Goal: Contribute content: Contribute content

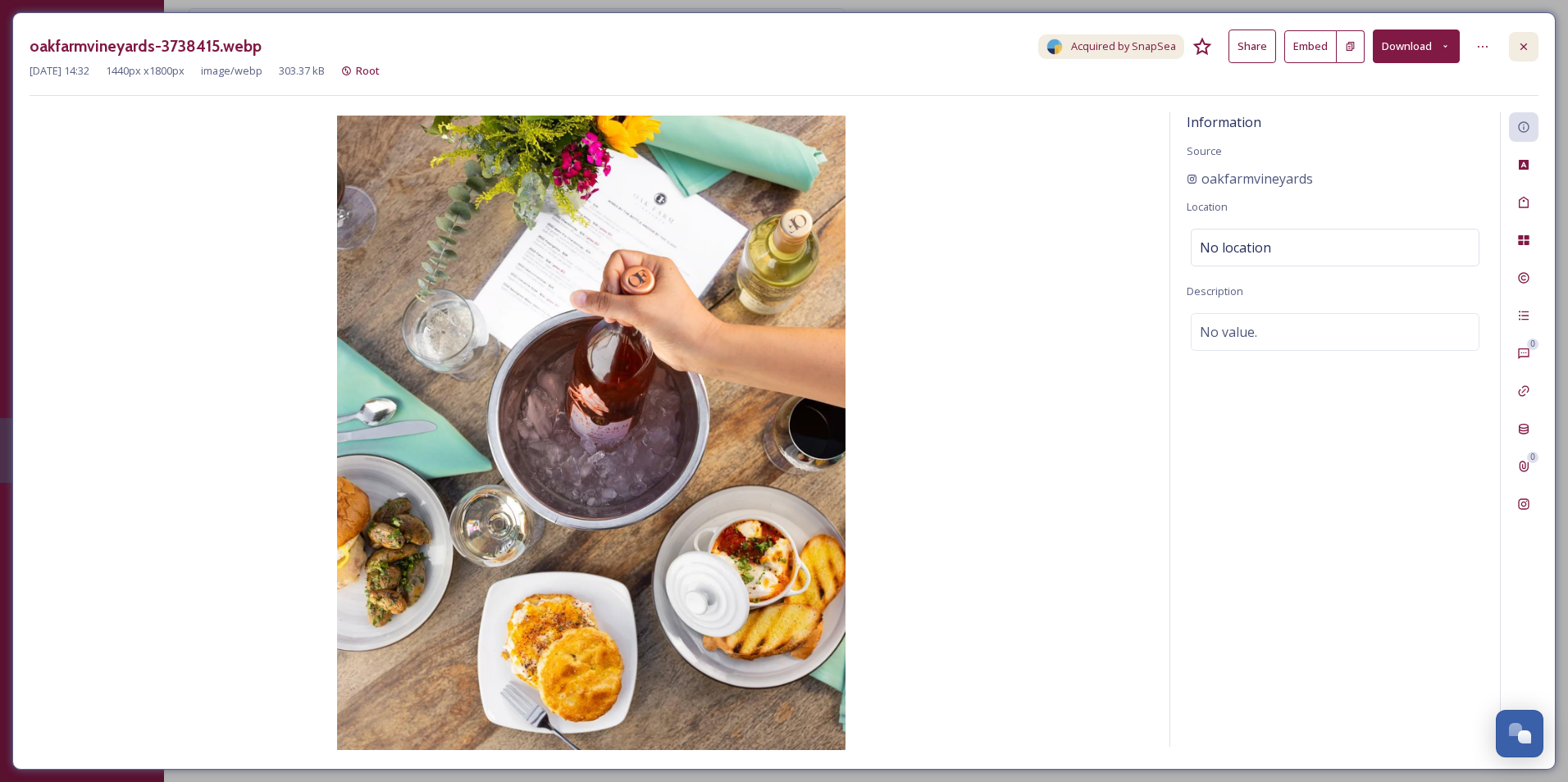
click at [1526, 48] on icon at bounding box center [1524, 47] width 13 height 13
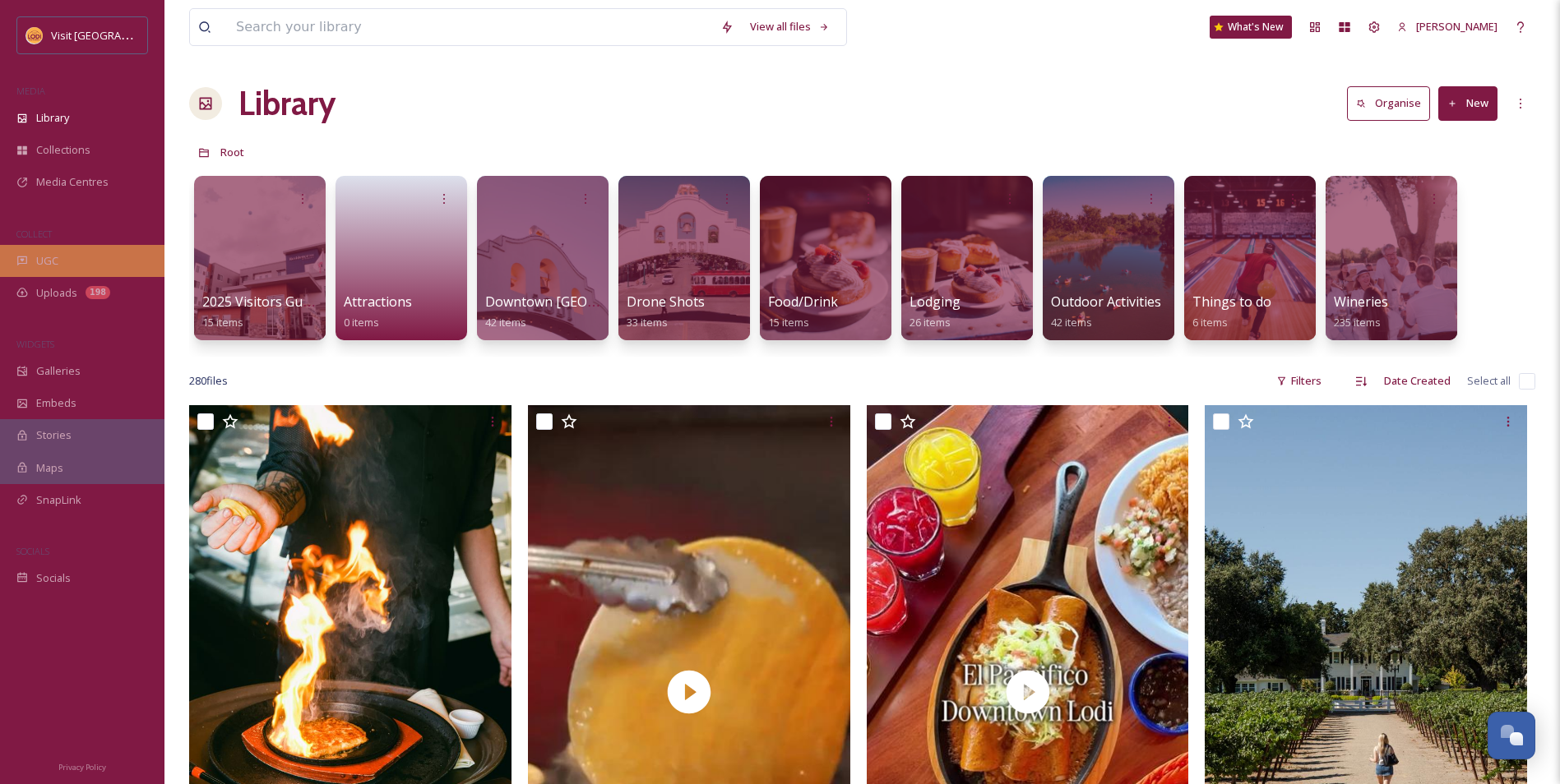
click at [87, 266] on div "UGC" at bounding box center [82, 261] width 165 height 32
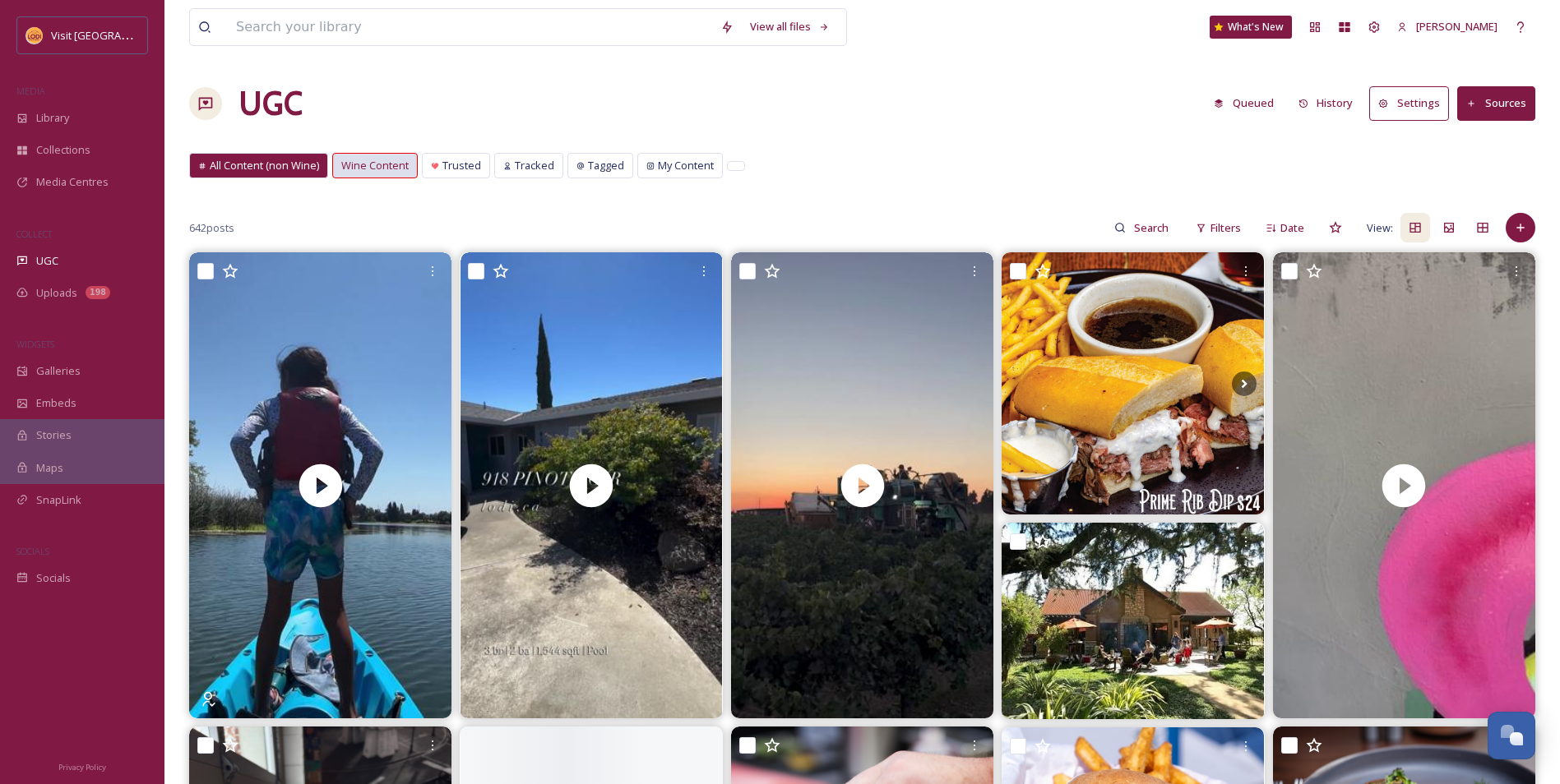
click at [396, 165] on span "Wine Content" at bounding box center [375, 166] width 68 height 15
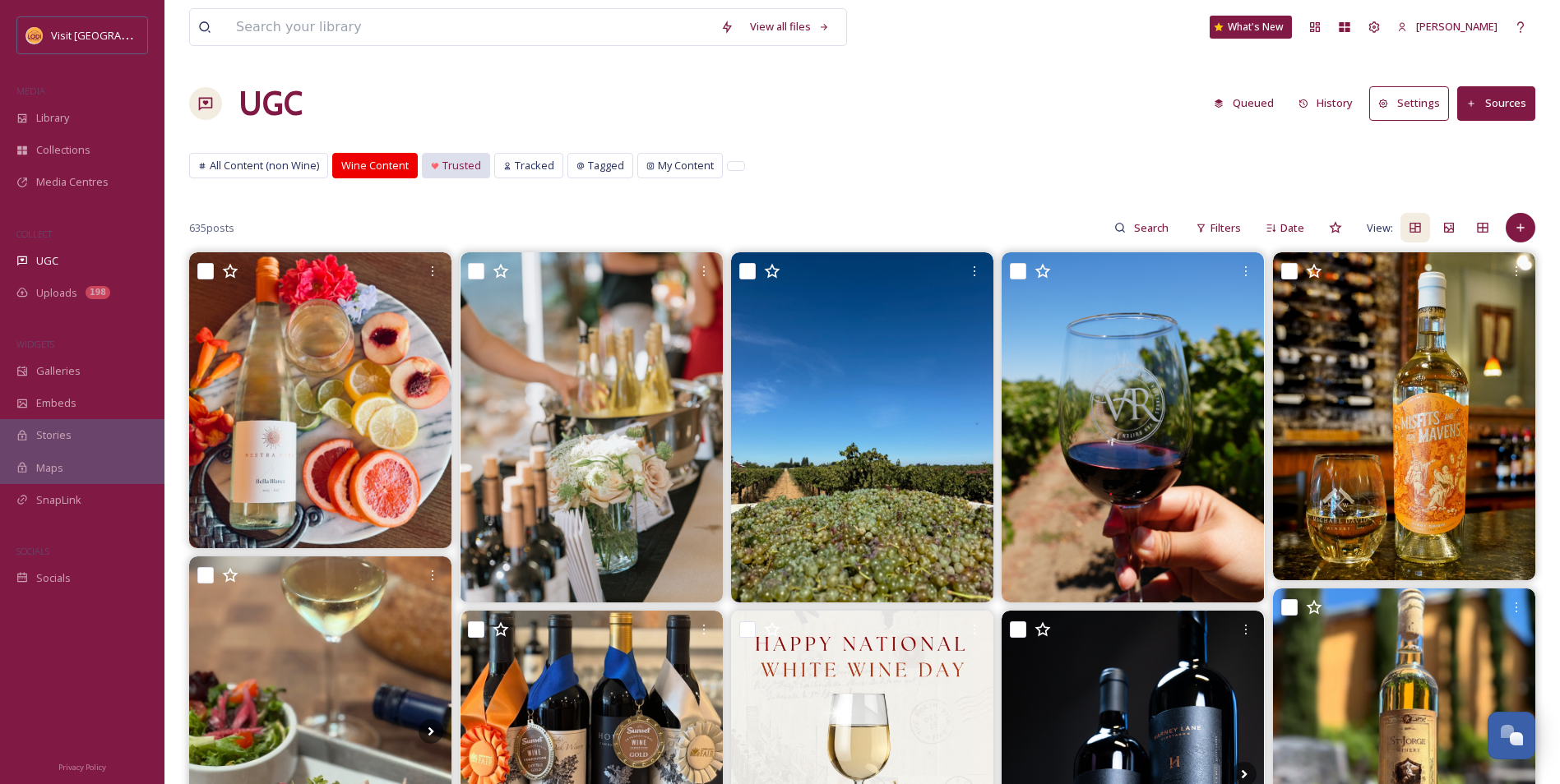
click at [448, 168] on span "Trusted" at bounding box center [461, 166] width 39 height 15
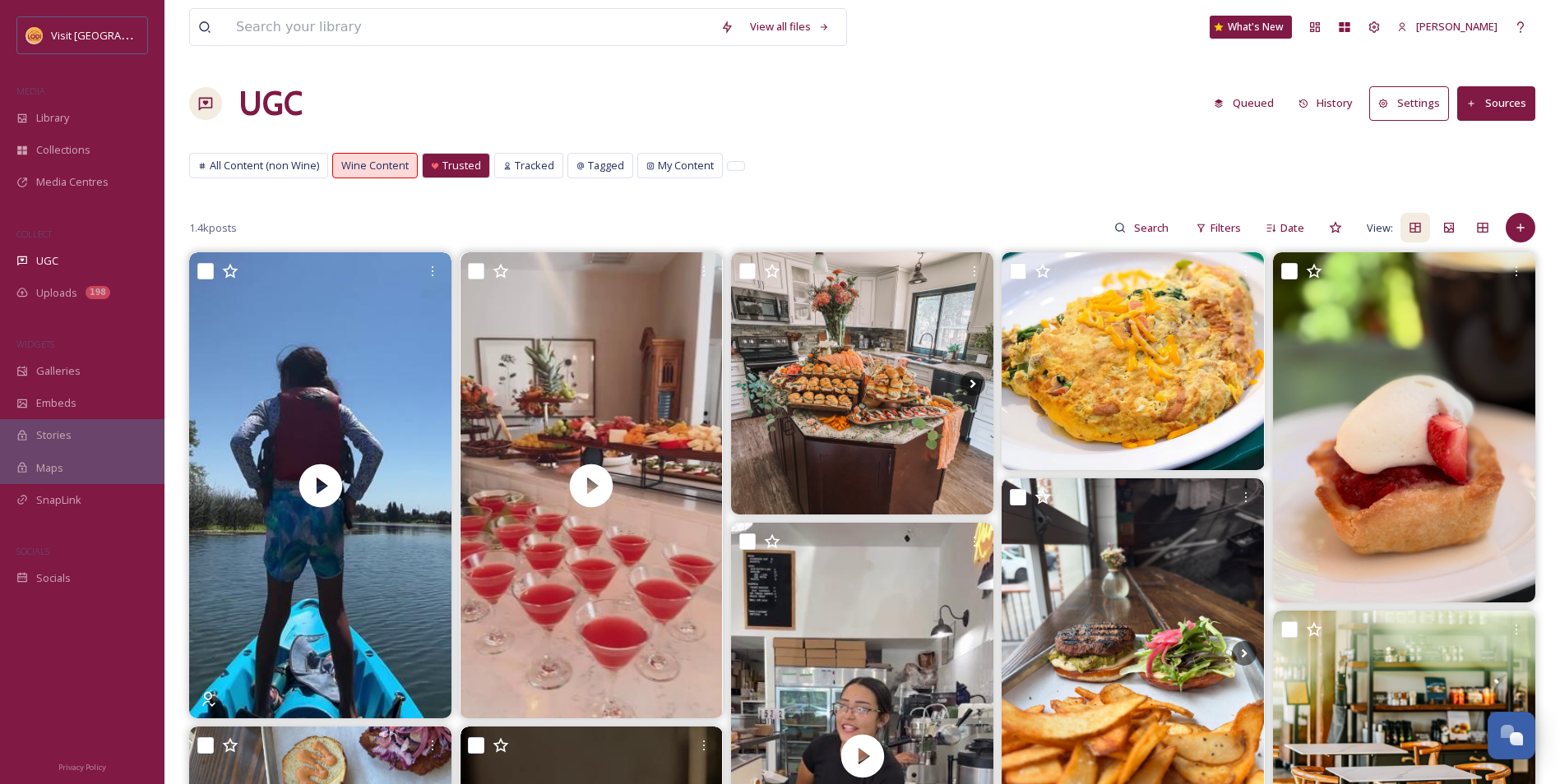
click at [1505, 108] on button "Sources" at bounding box center [1496, 103] width 78 height 33
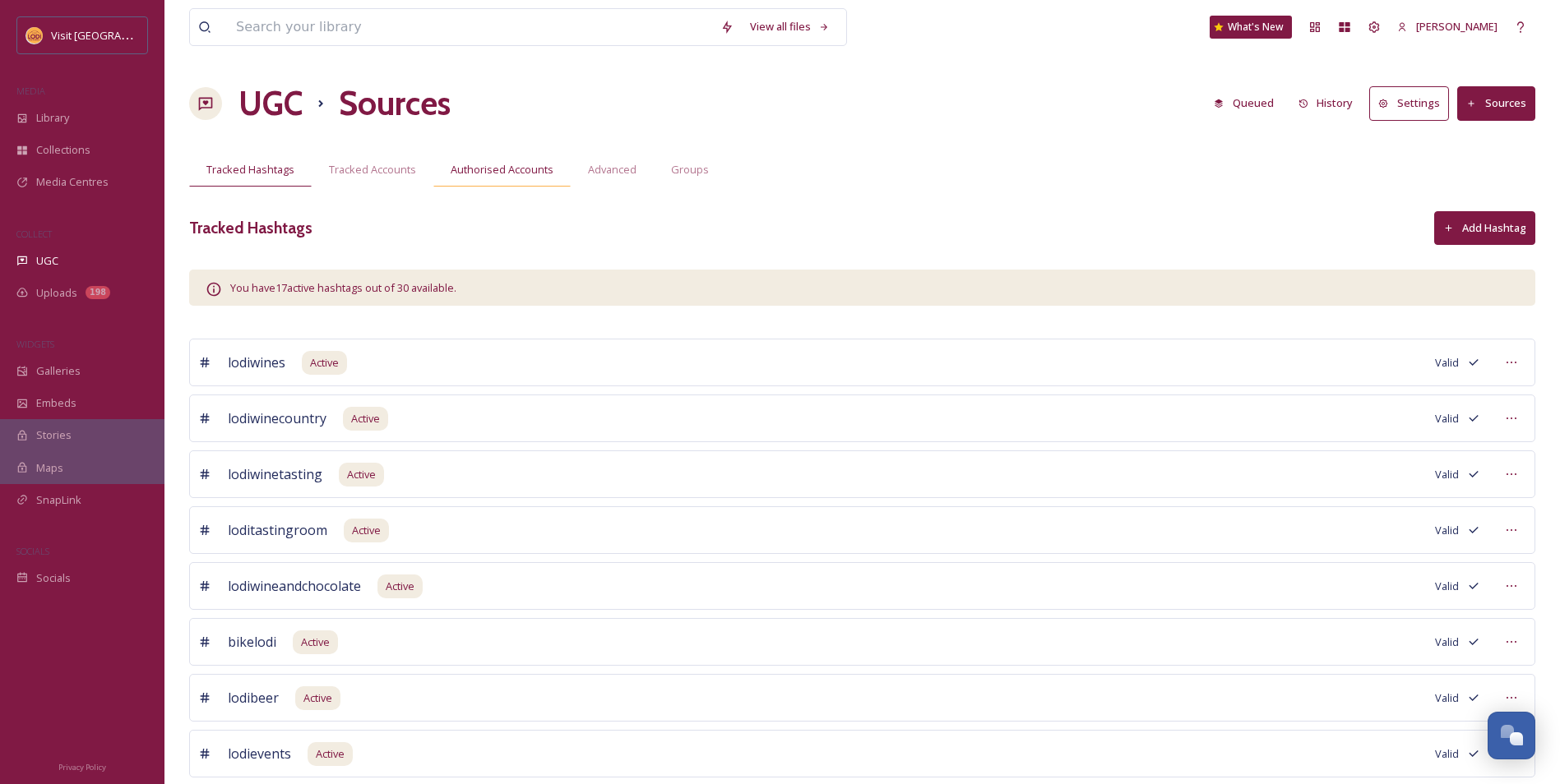
click at [493, 160] on div "Authorised Accounts" at bounding box center [502, 170] width 137 height 33
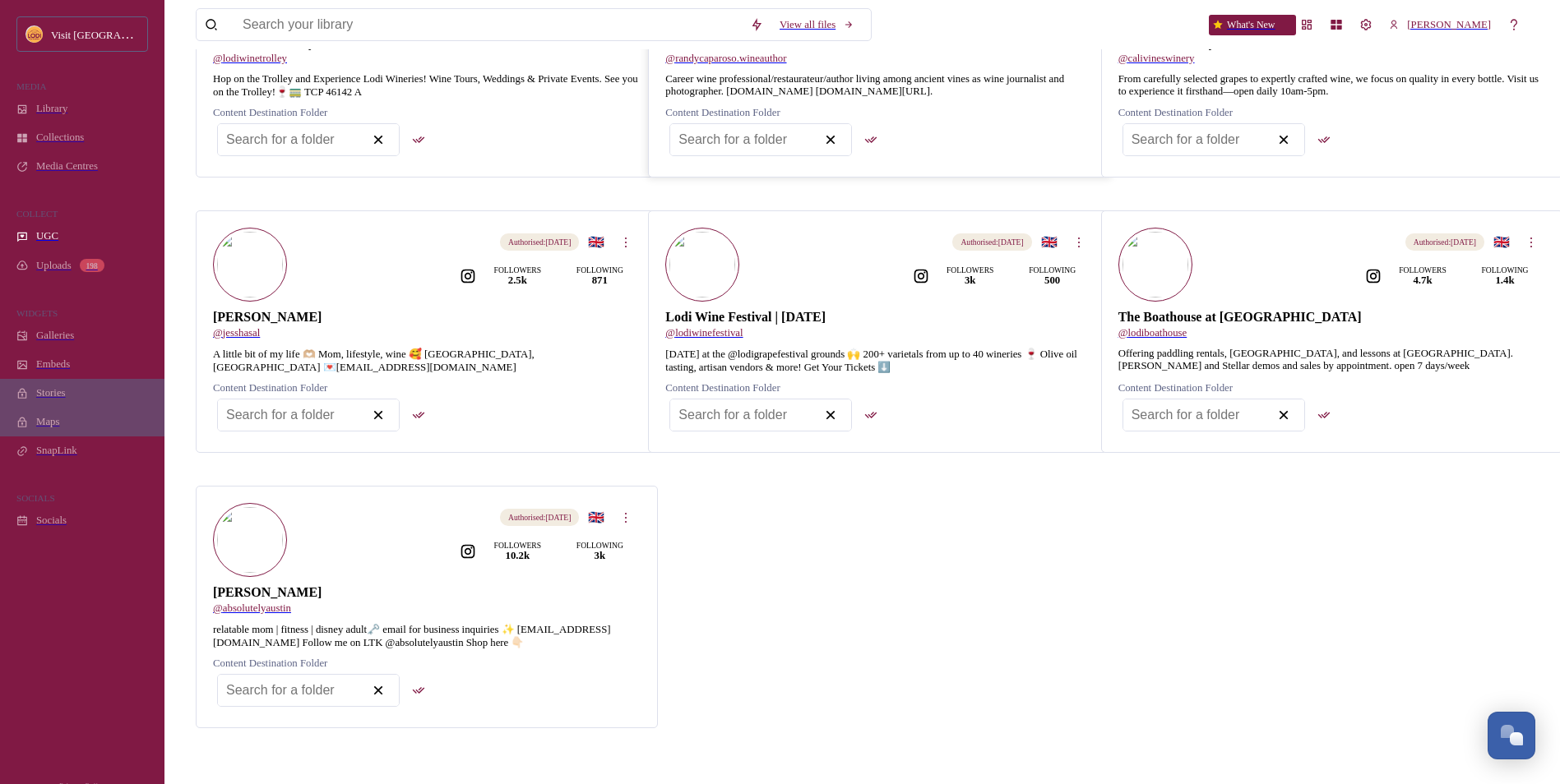
scroll to position [740, 0]
click at [237, 524] on img at bounding box center [250, 540] width 66 height 66
click at [268, 608] on span "@ absolutelyaustin" at bounding box center [253, 609] width 78 height 11
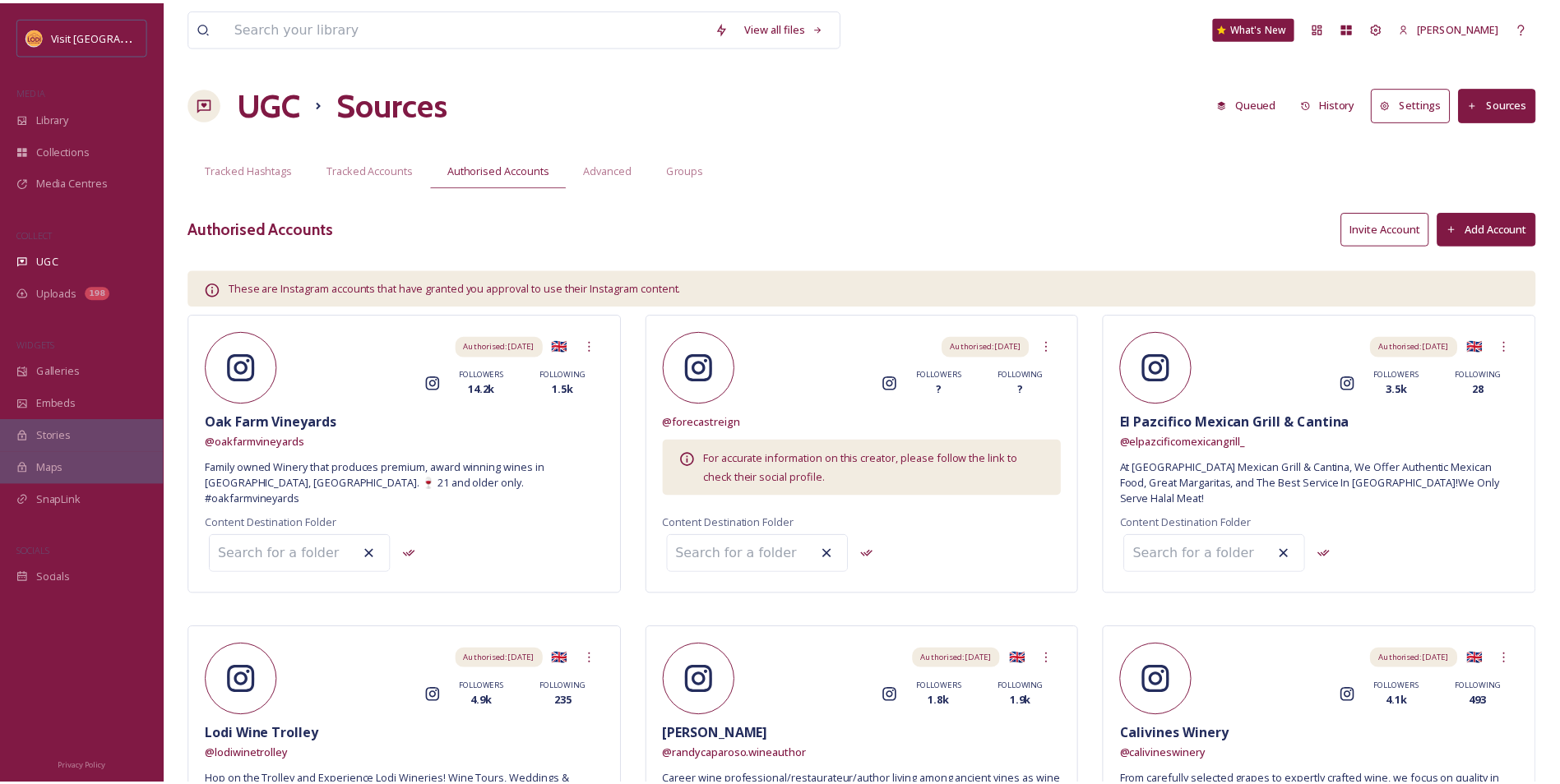
scroll to position [739, 0]
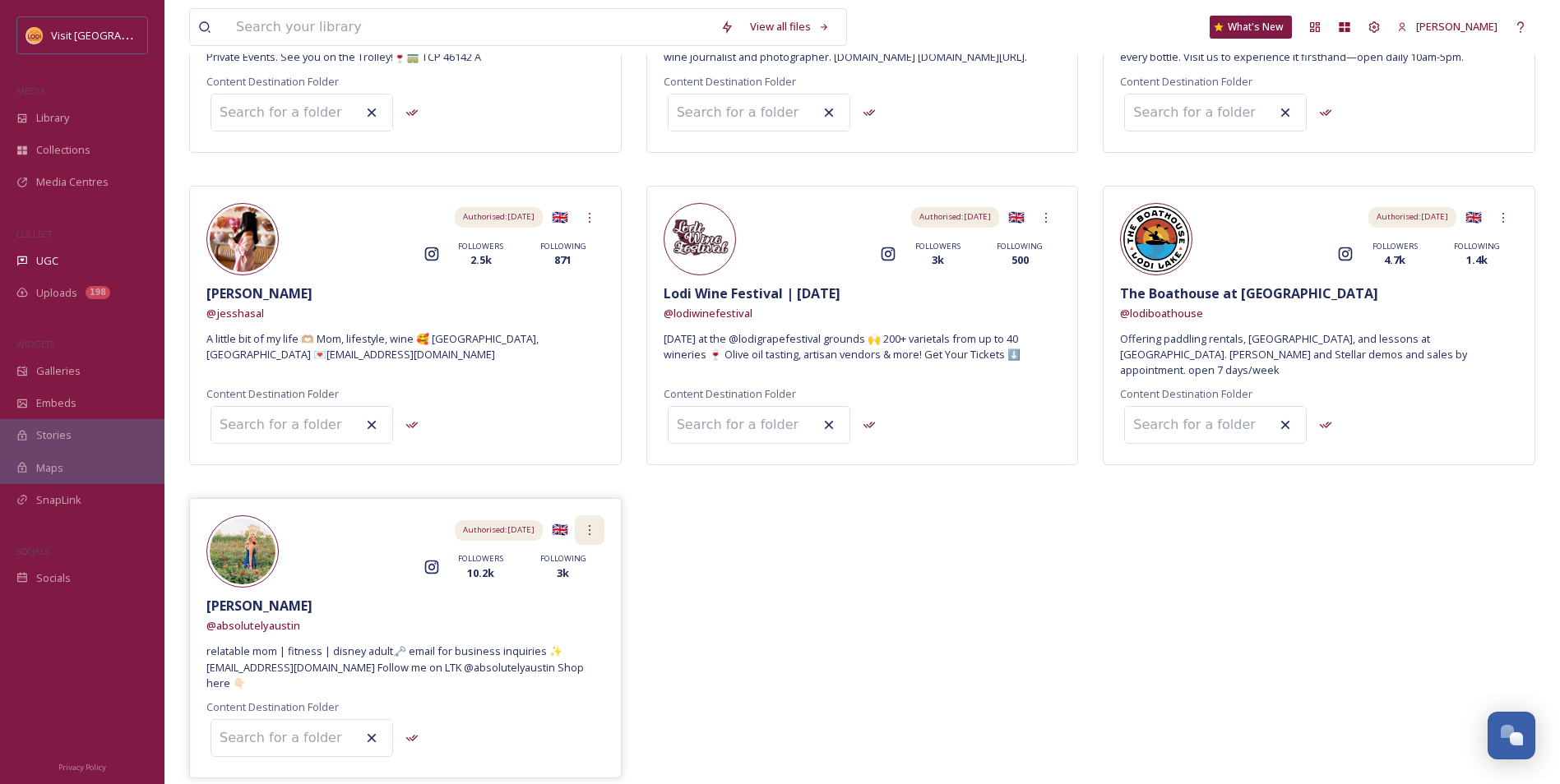
click at [596, 524] on icon at bounding box center [590, 531] width 13 height 13
click at [465, 596] on div "[PERSON_NAME]" at bounding box center [406, 606] width 398 height 20
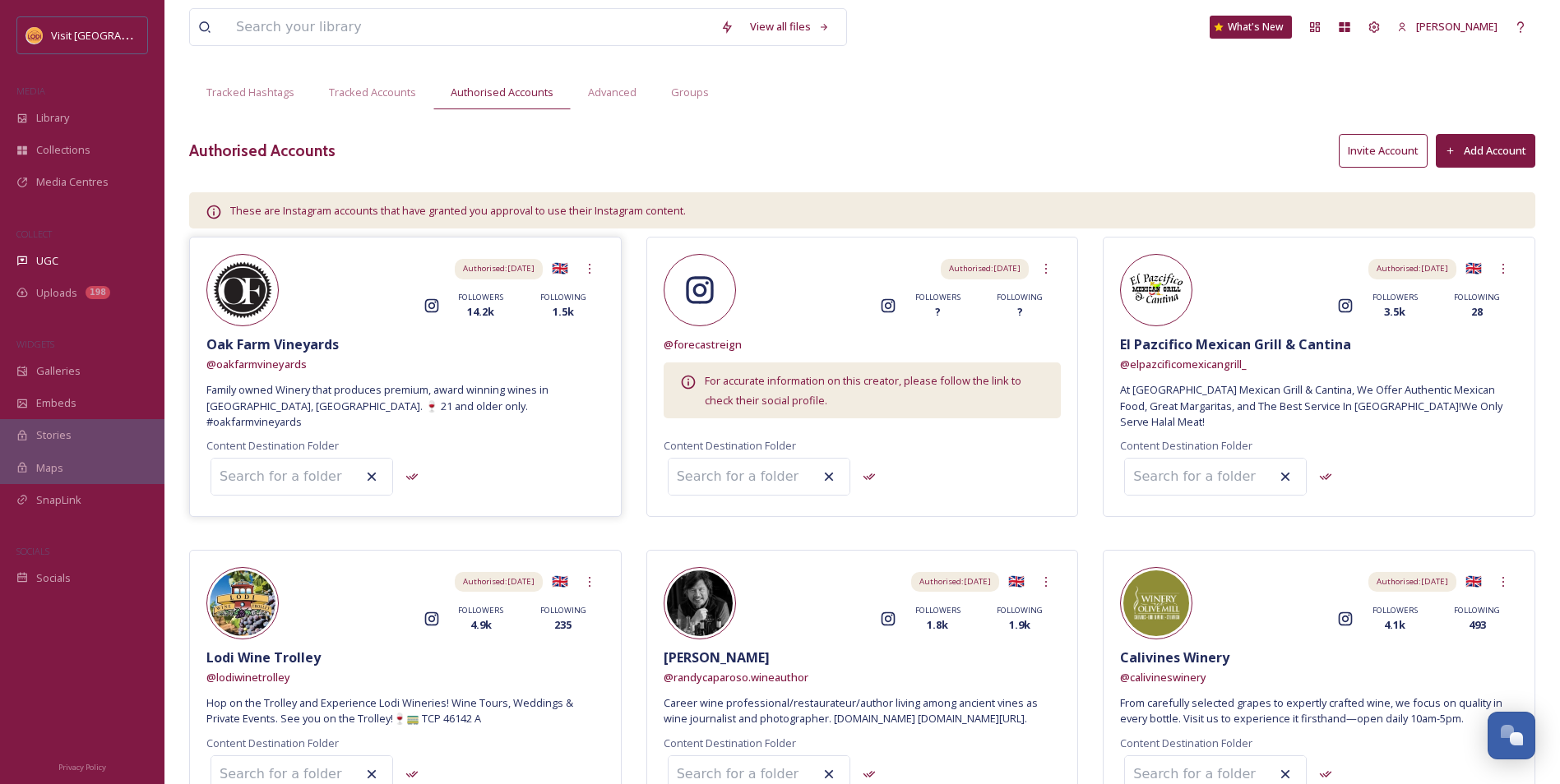
scroll to position [0, 0]
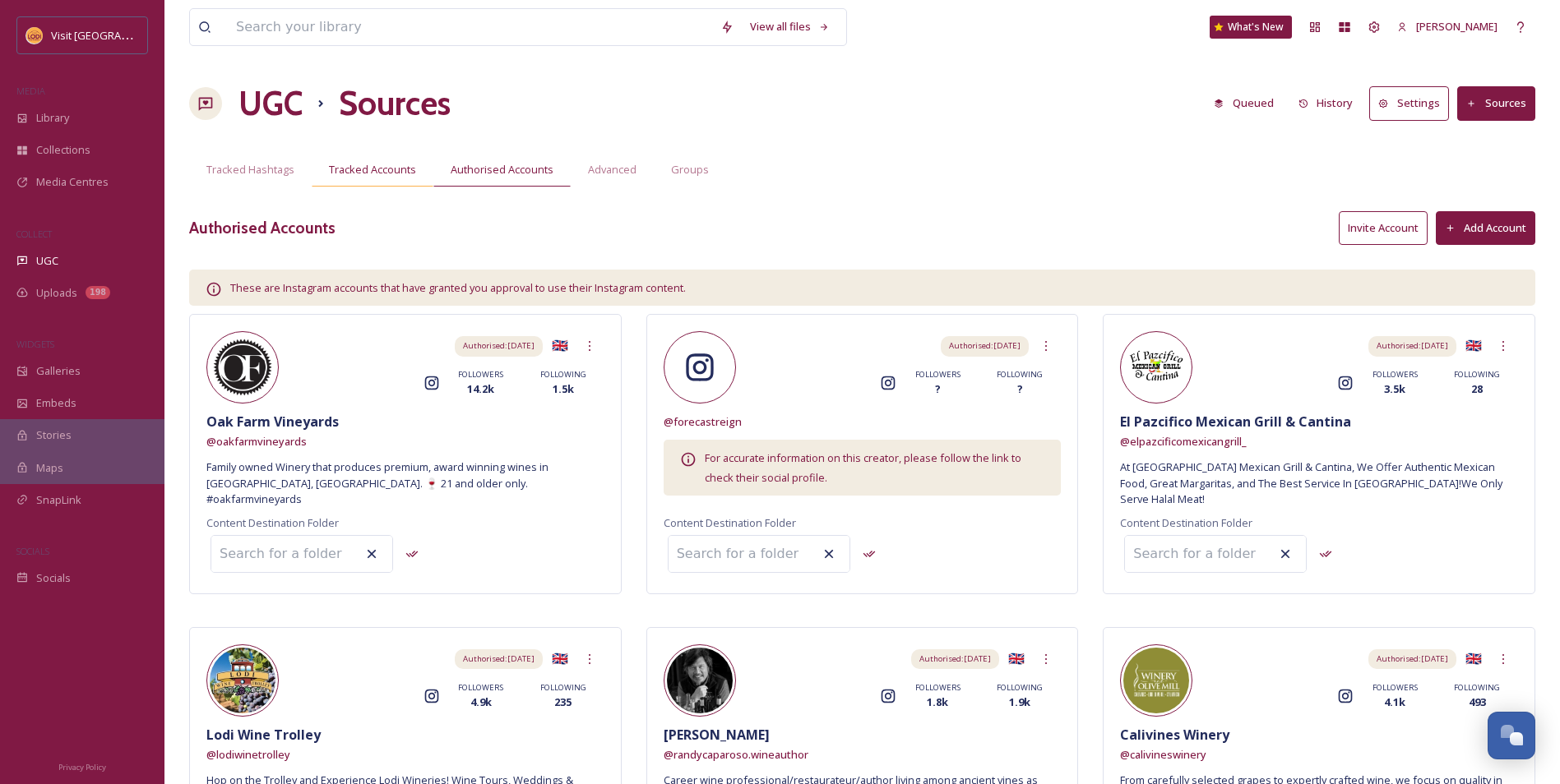
click at [375, 171] on span "Tracked Accounts" at bounding box center [372, 170] width 87 height 15
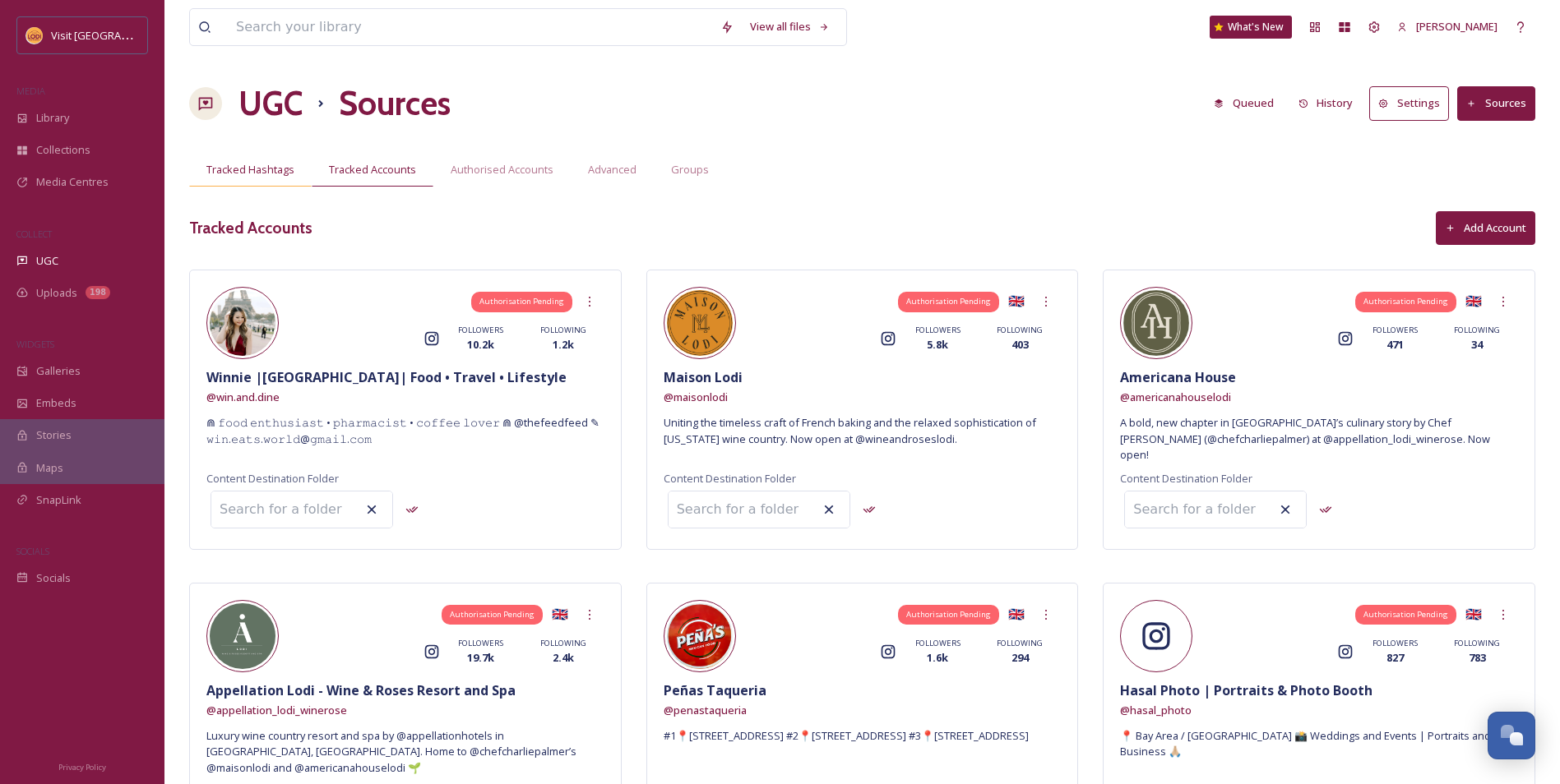
click at [268, 165] on span "Tracked Hashtags" at bounding box center [251, 170] width 88 height 15
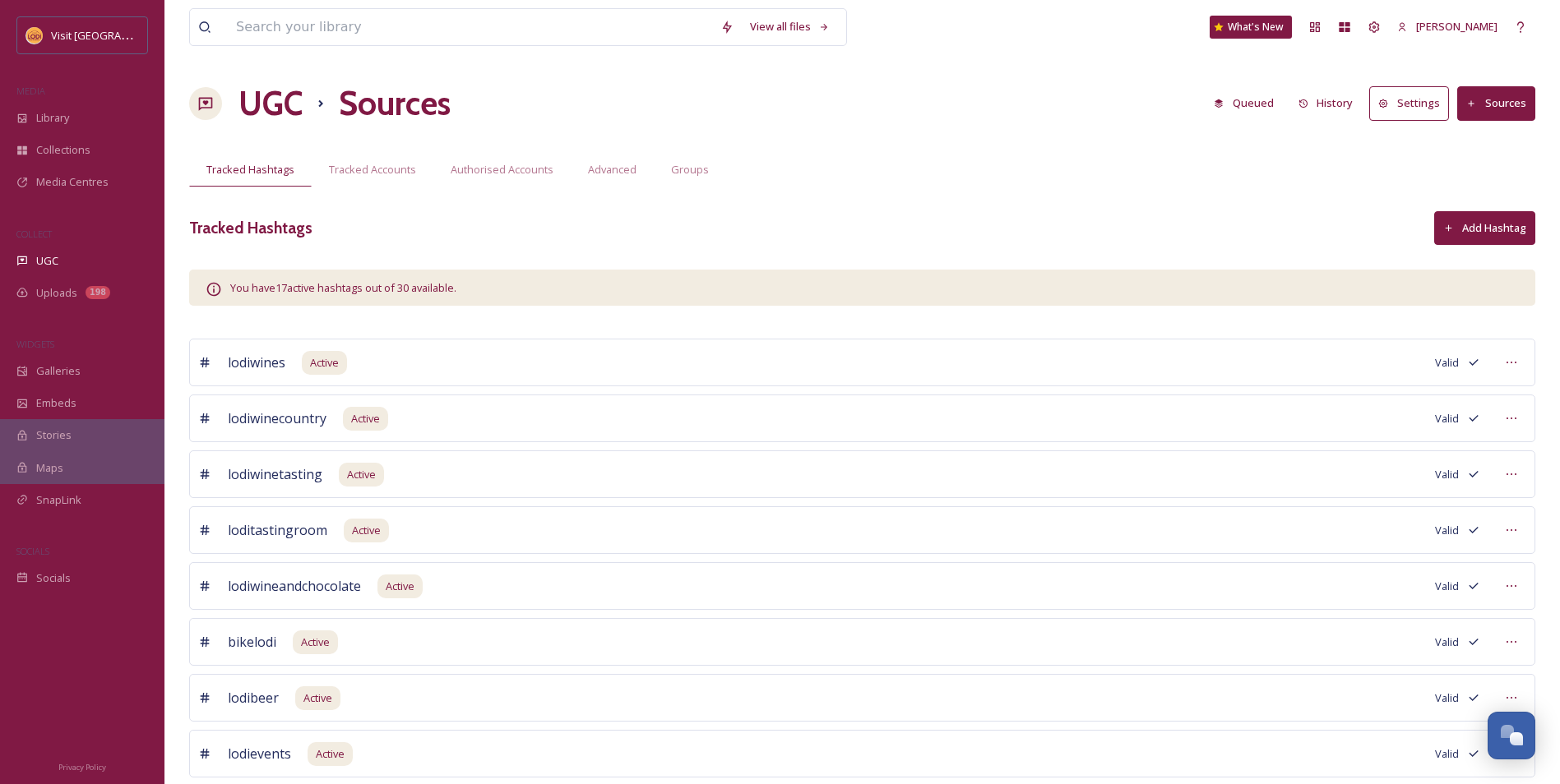
click at [300, 104] on h1 "UGC" at bounding box center [270, 104] width 64 height 50
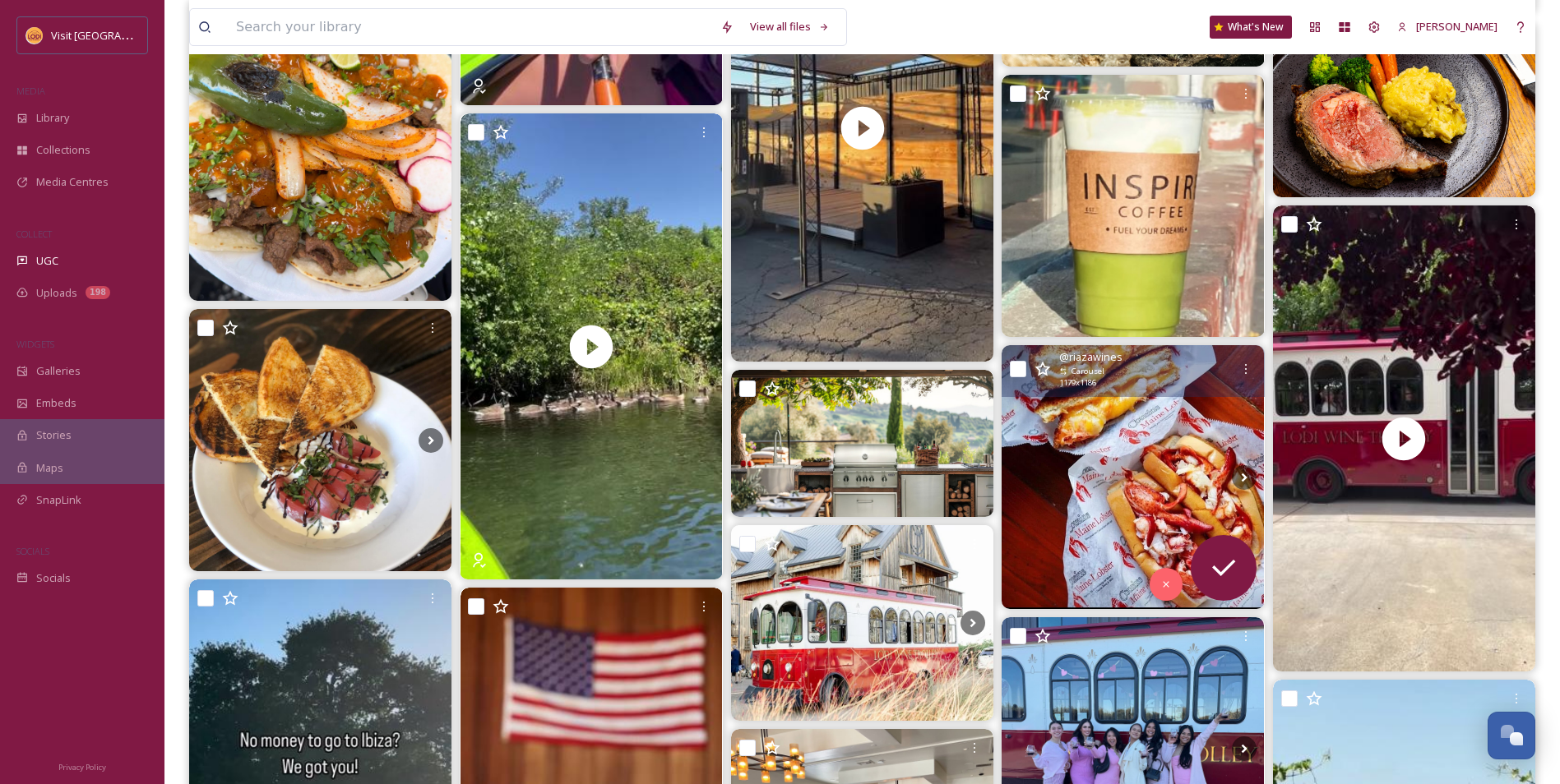
scroll to position [4522, 0]
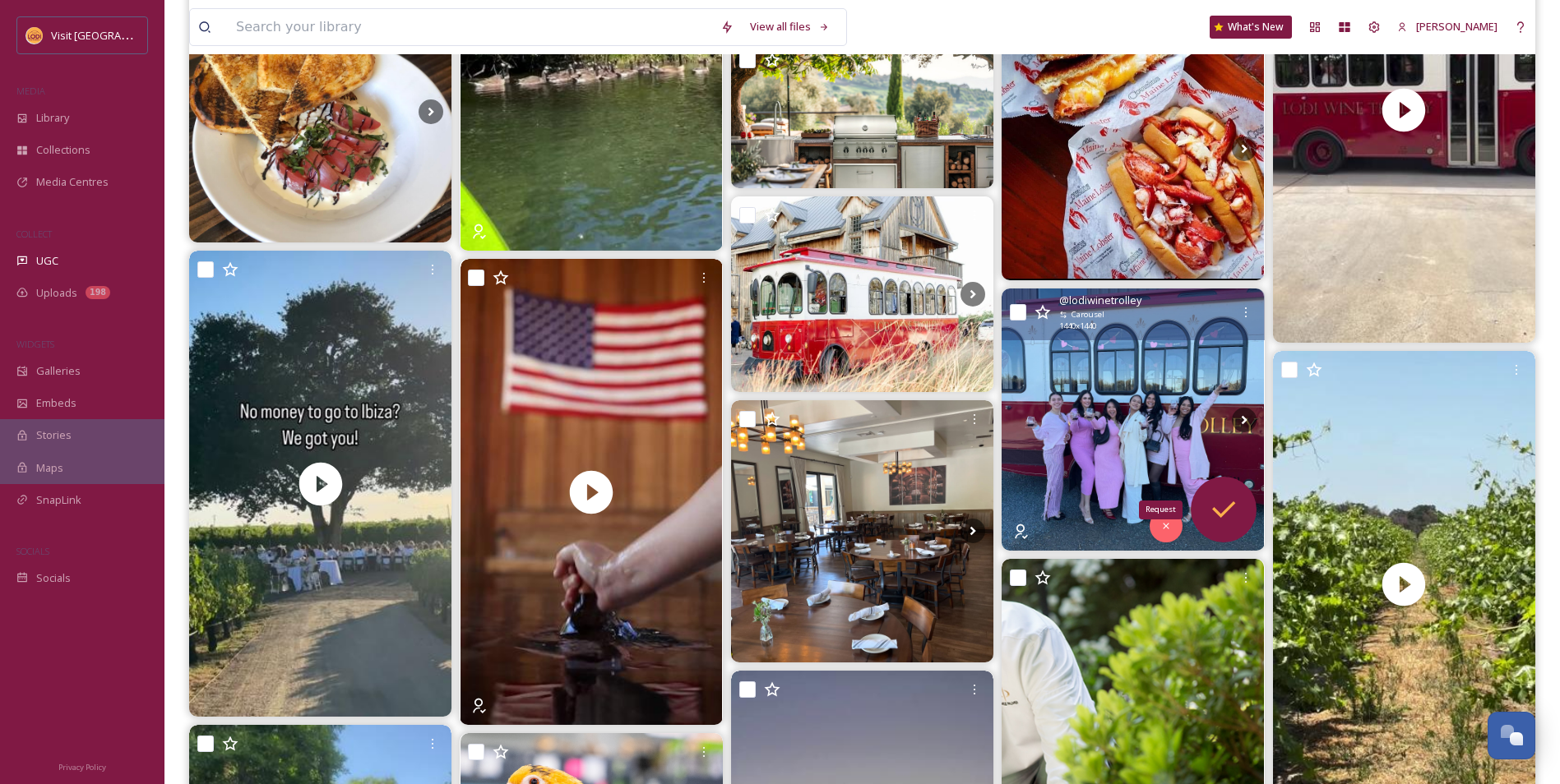
click at [1246, 519] on div "Request" at bounding box center [1224, 510] width 66 height 66
click at [1223, 507] on icon at bounding box center [1224, 510] width 33 height 33
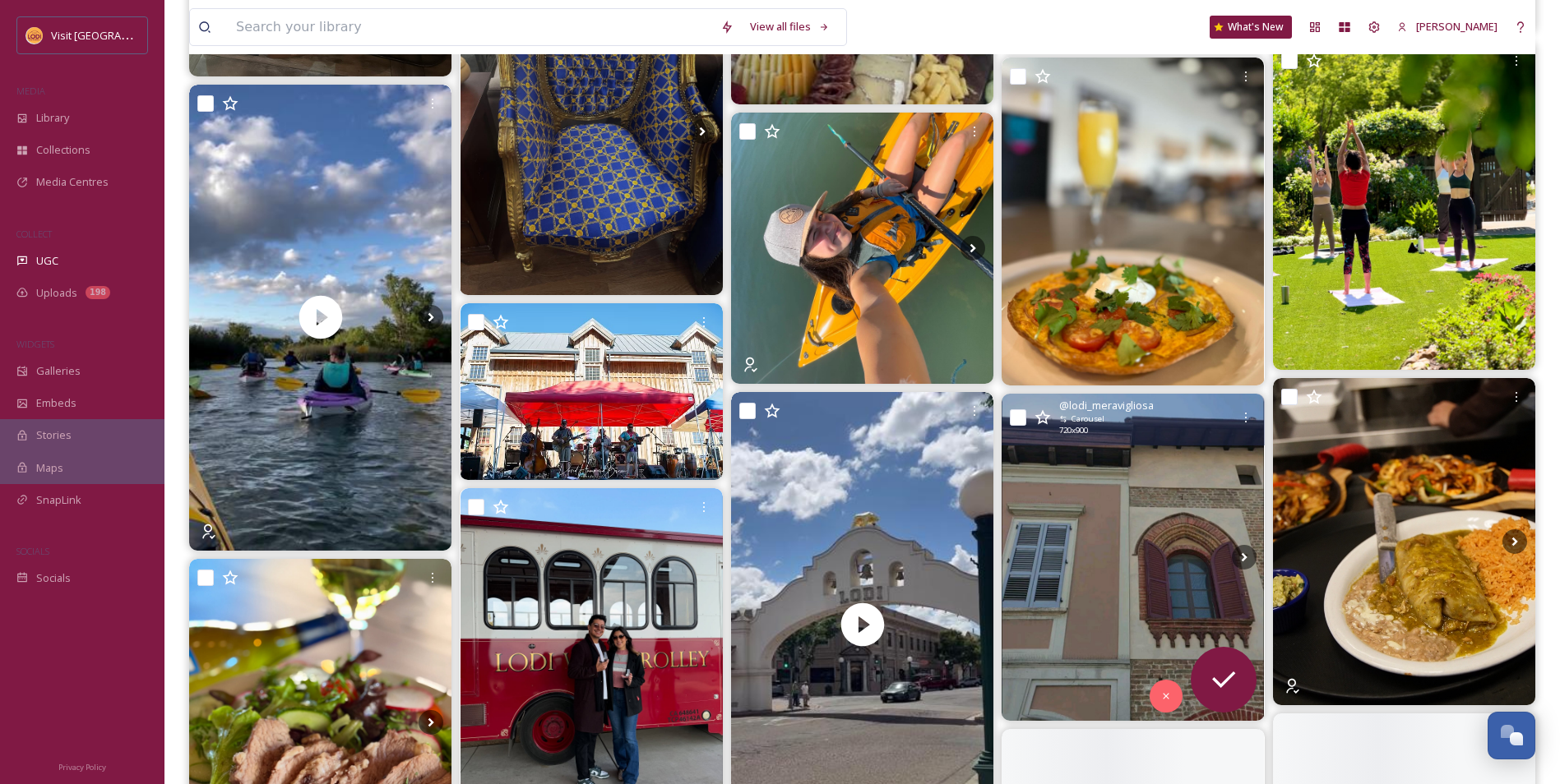
scroll to position [8058, 0]
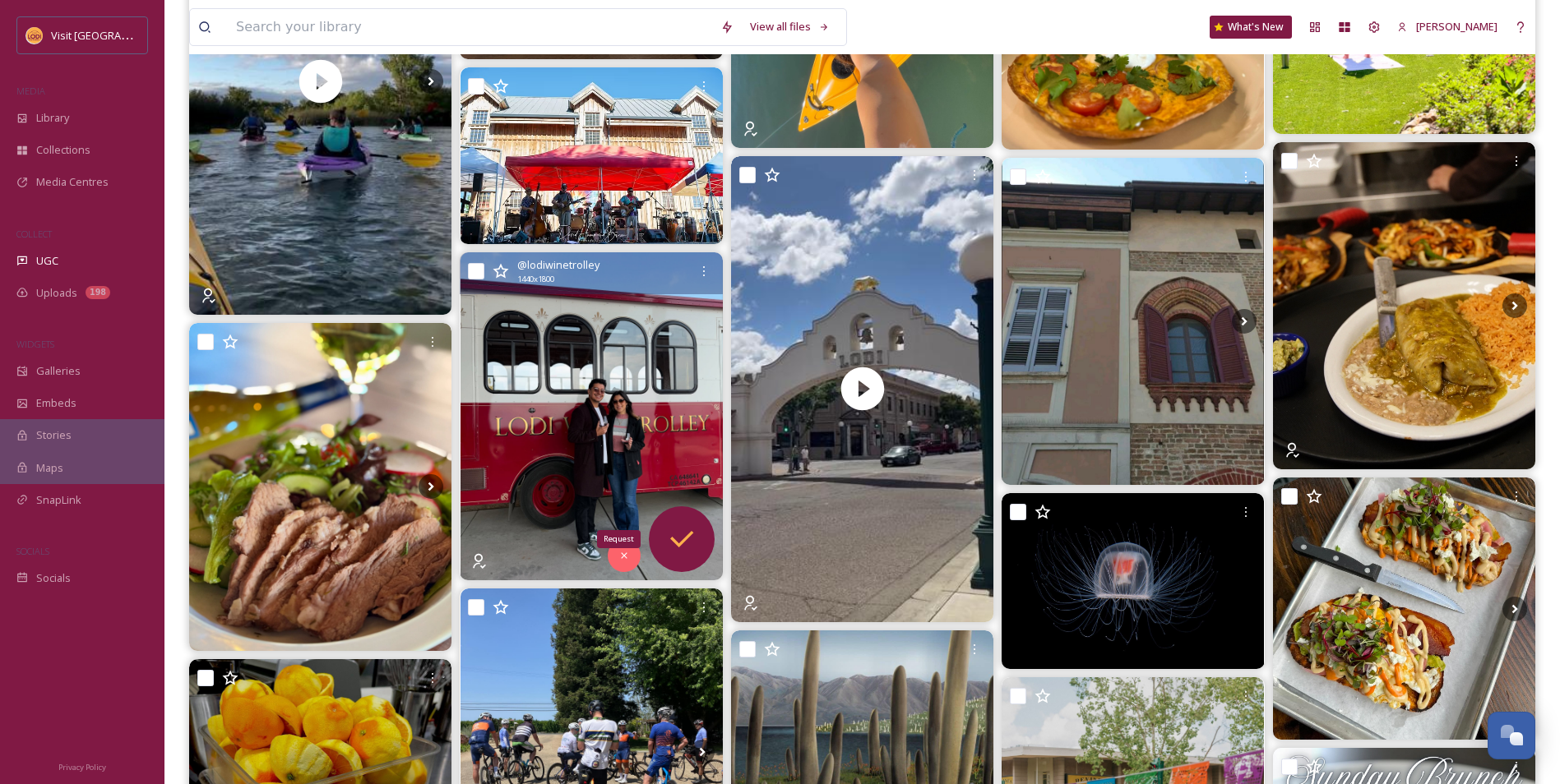
click at [682, 544] on icon at bounding box center [681, 539] width 33 height 33
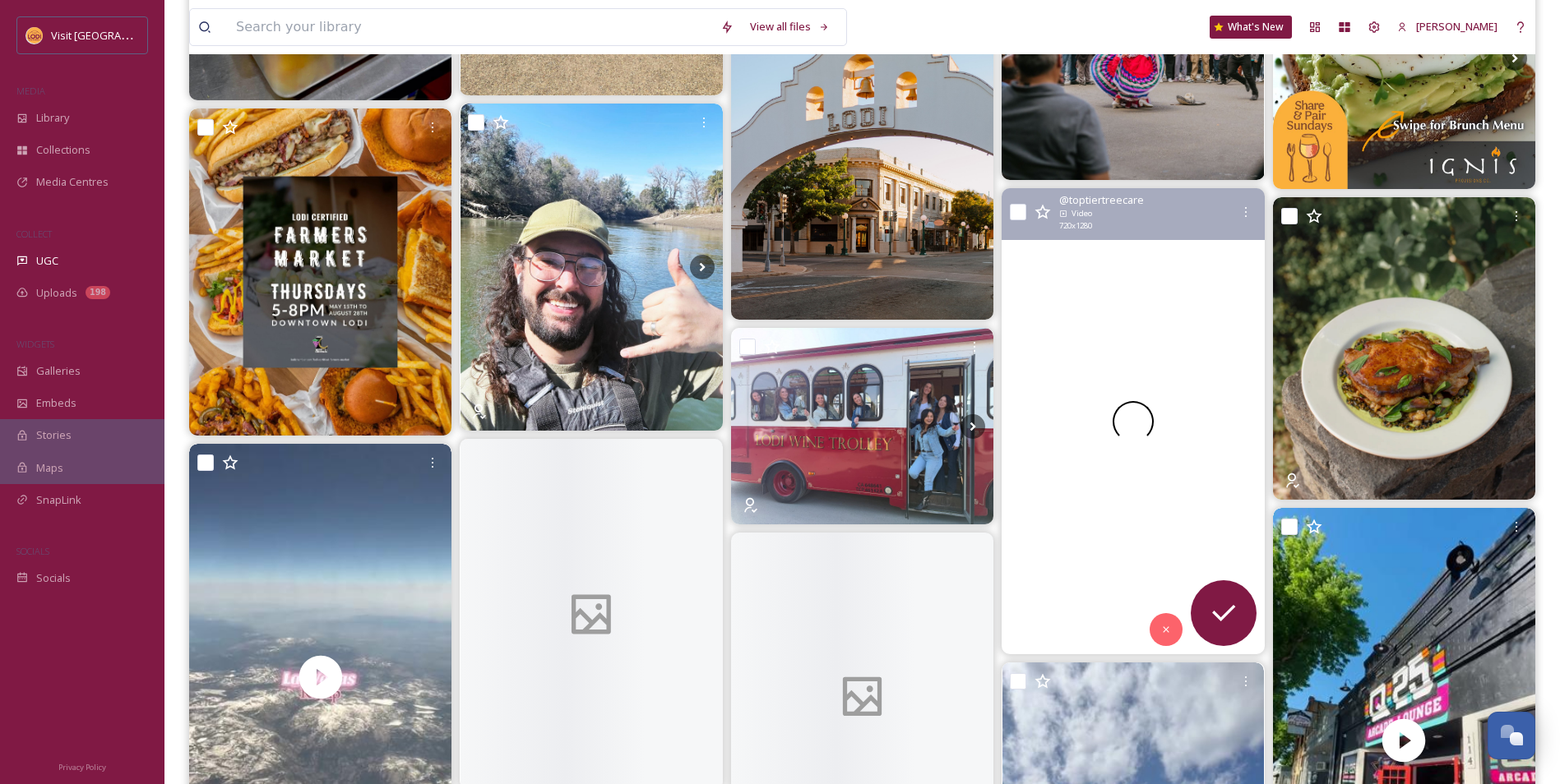
scroll to position [8880, 0]
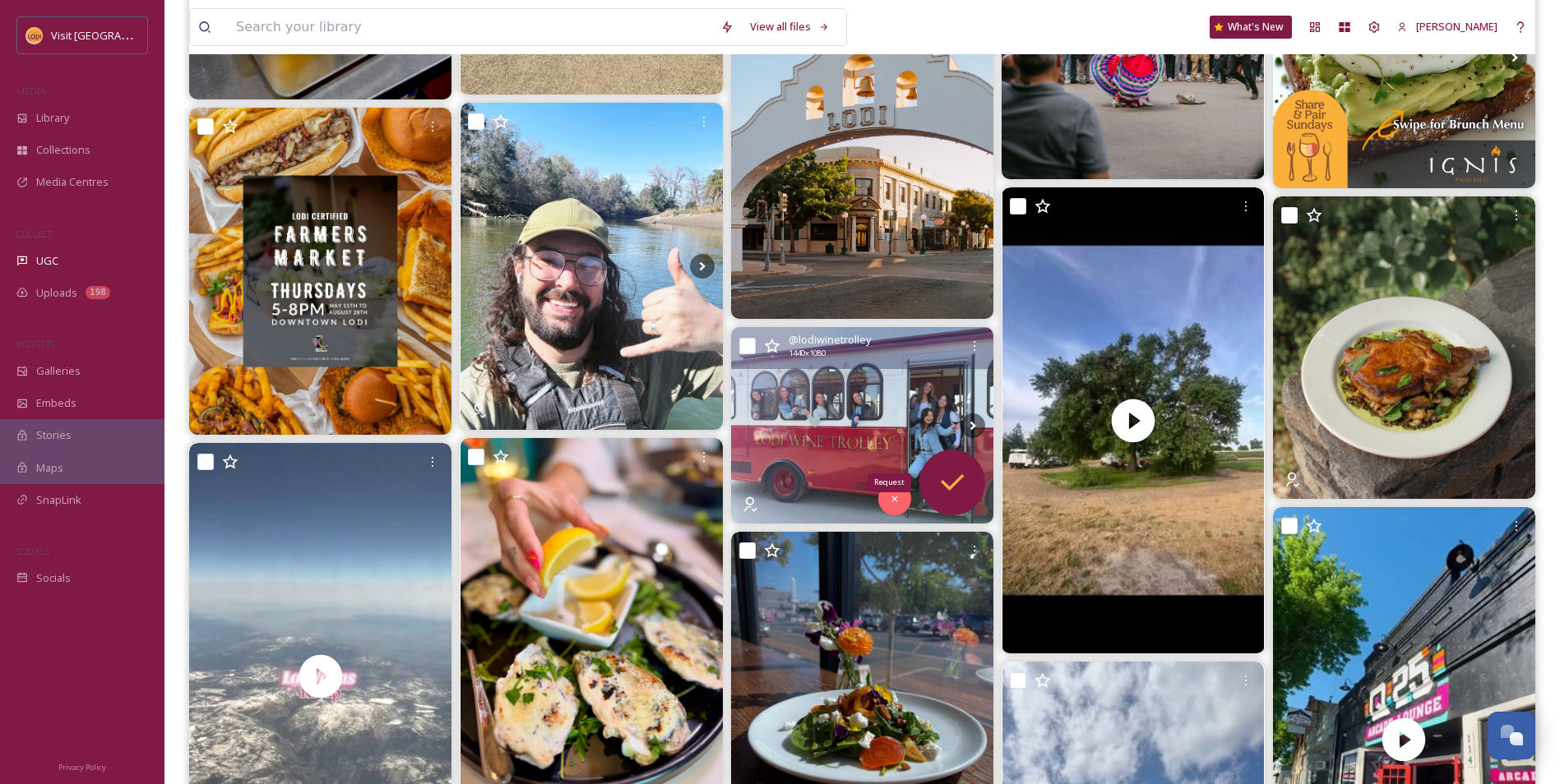
click at [959, 495] on icon at bounding box center [952, 482] width 33 height 33
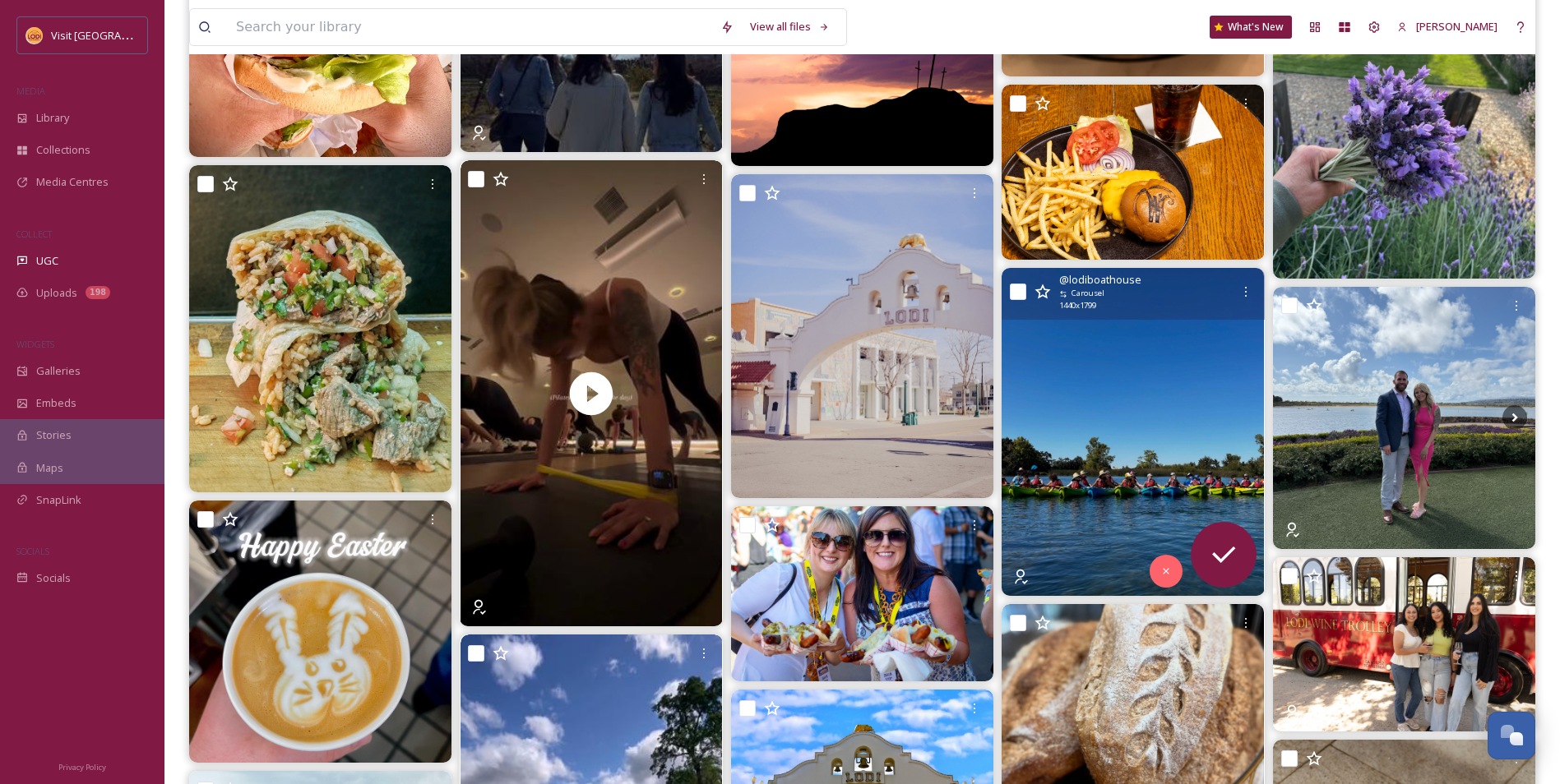
scroll to position [11347, 0]
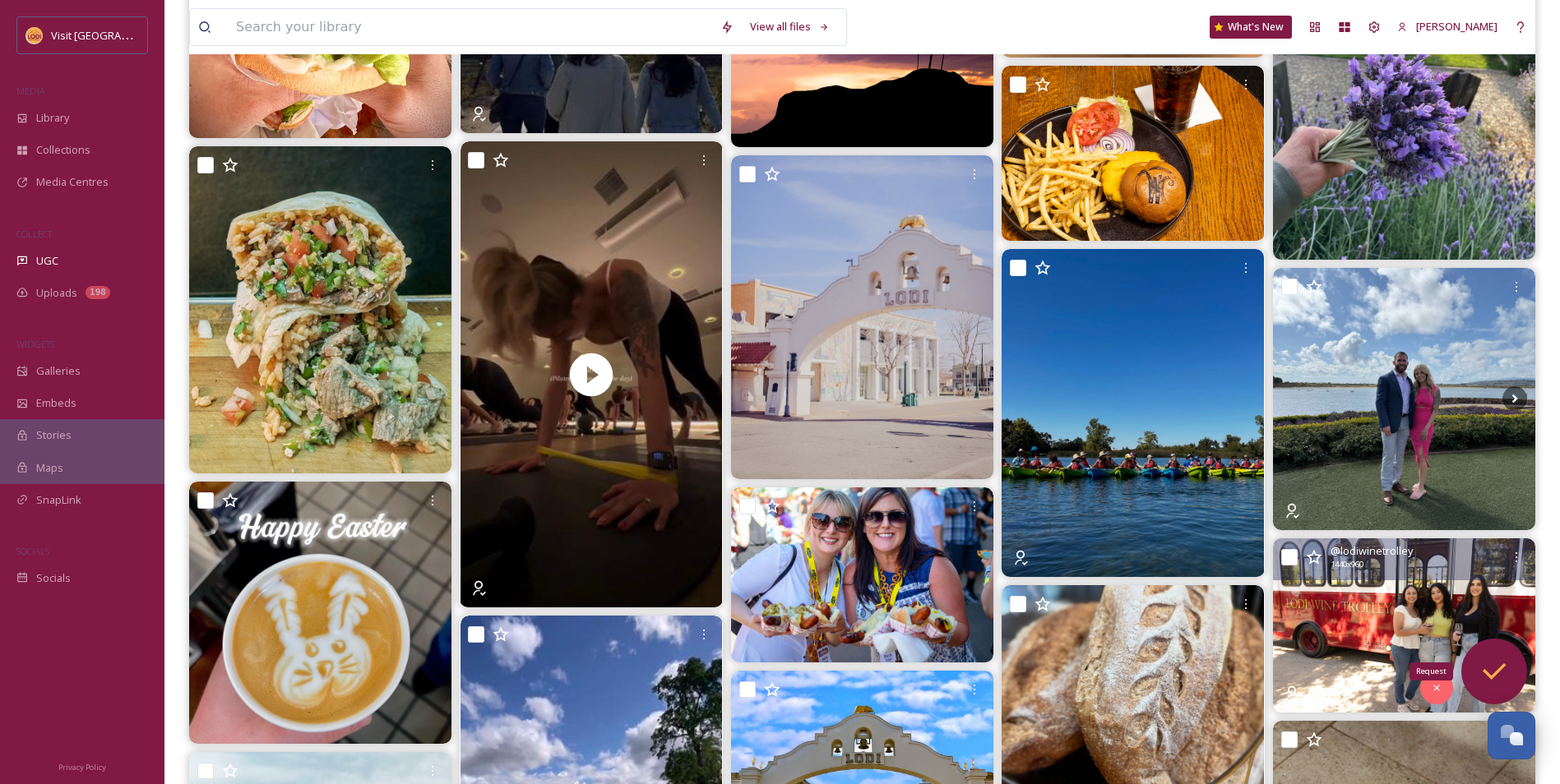
click at [1502, 685] on icon at bounding box center [1494, 672] width 33 height 33
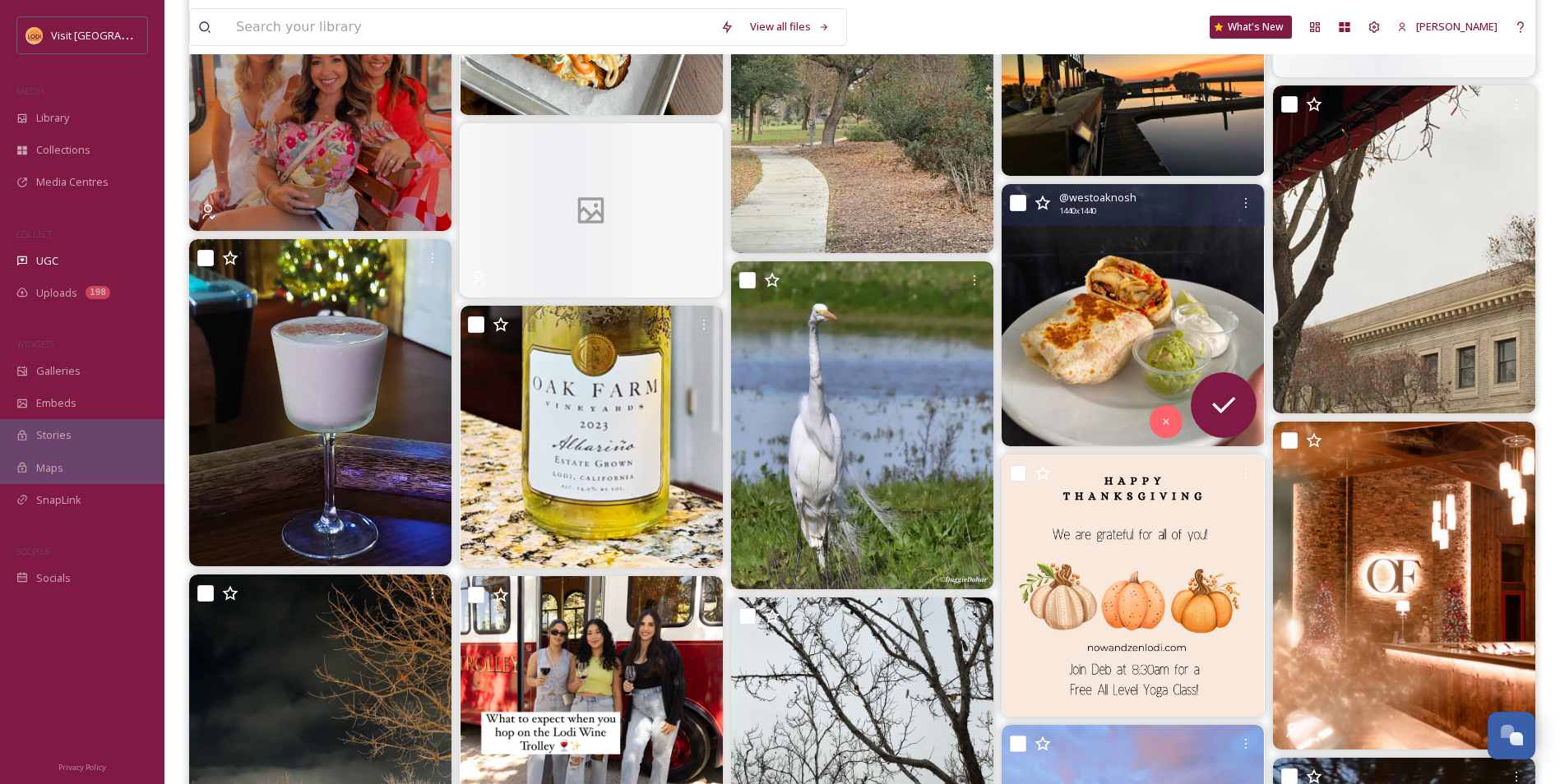
scroll to position [20967, 0]
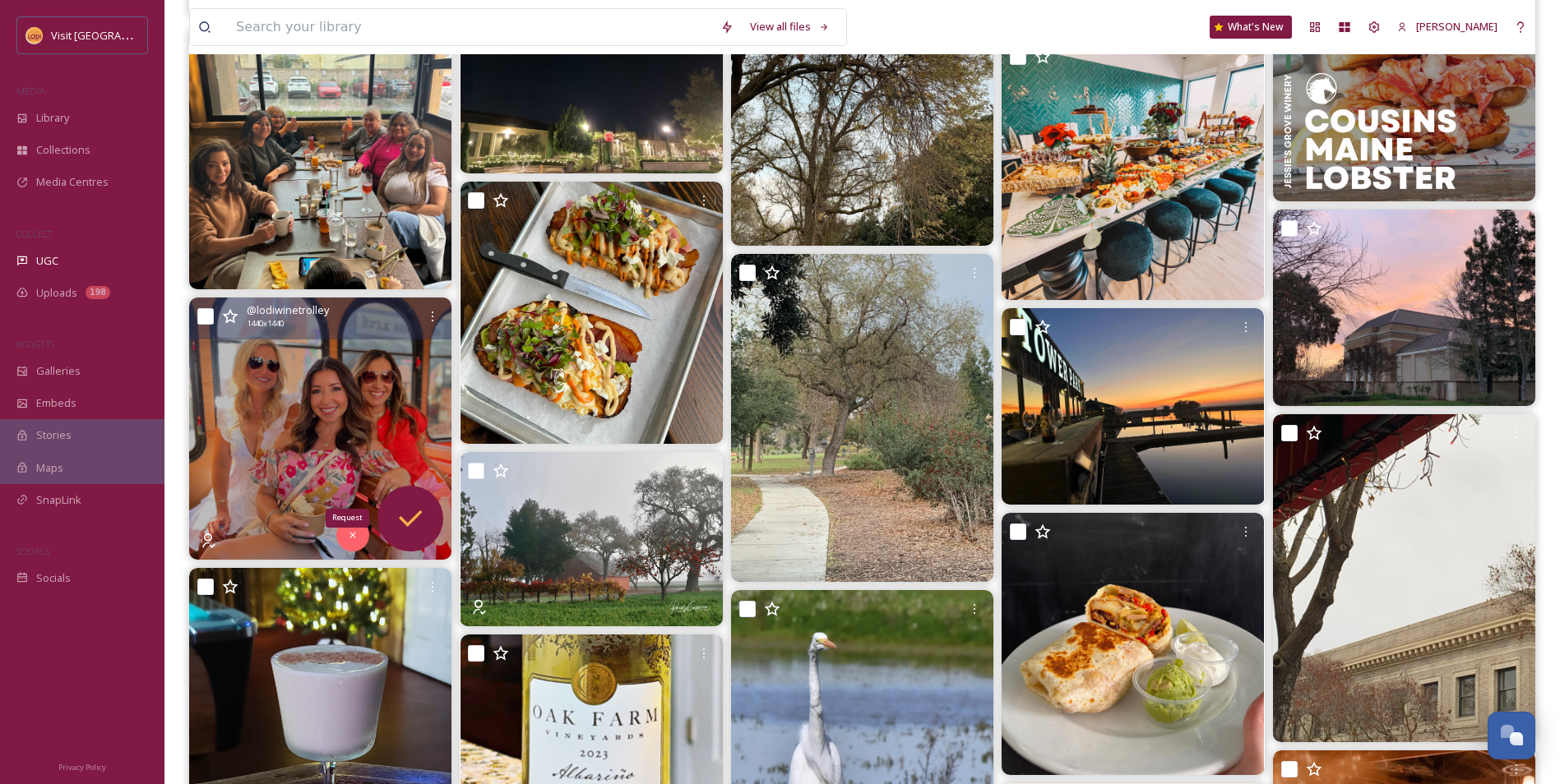
click at [398, 517] on icon at bounding box center [410, 518] width 33 height 33
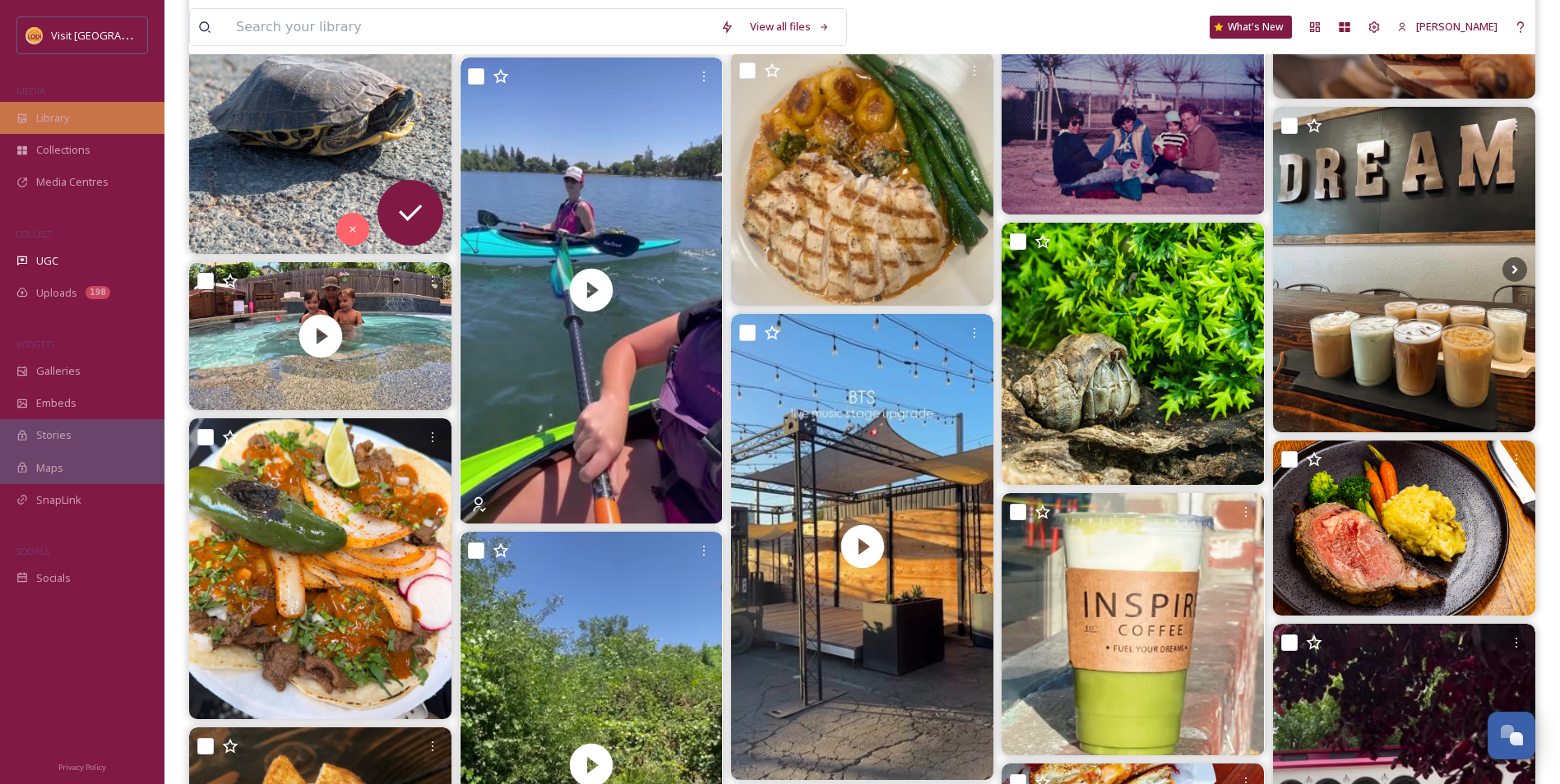
scroll to position [3089, 0]
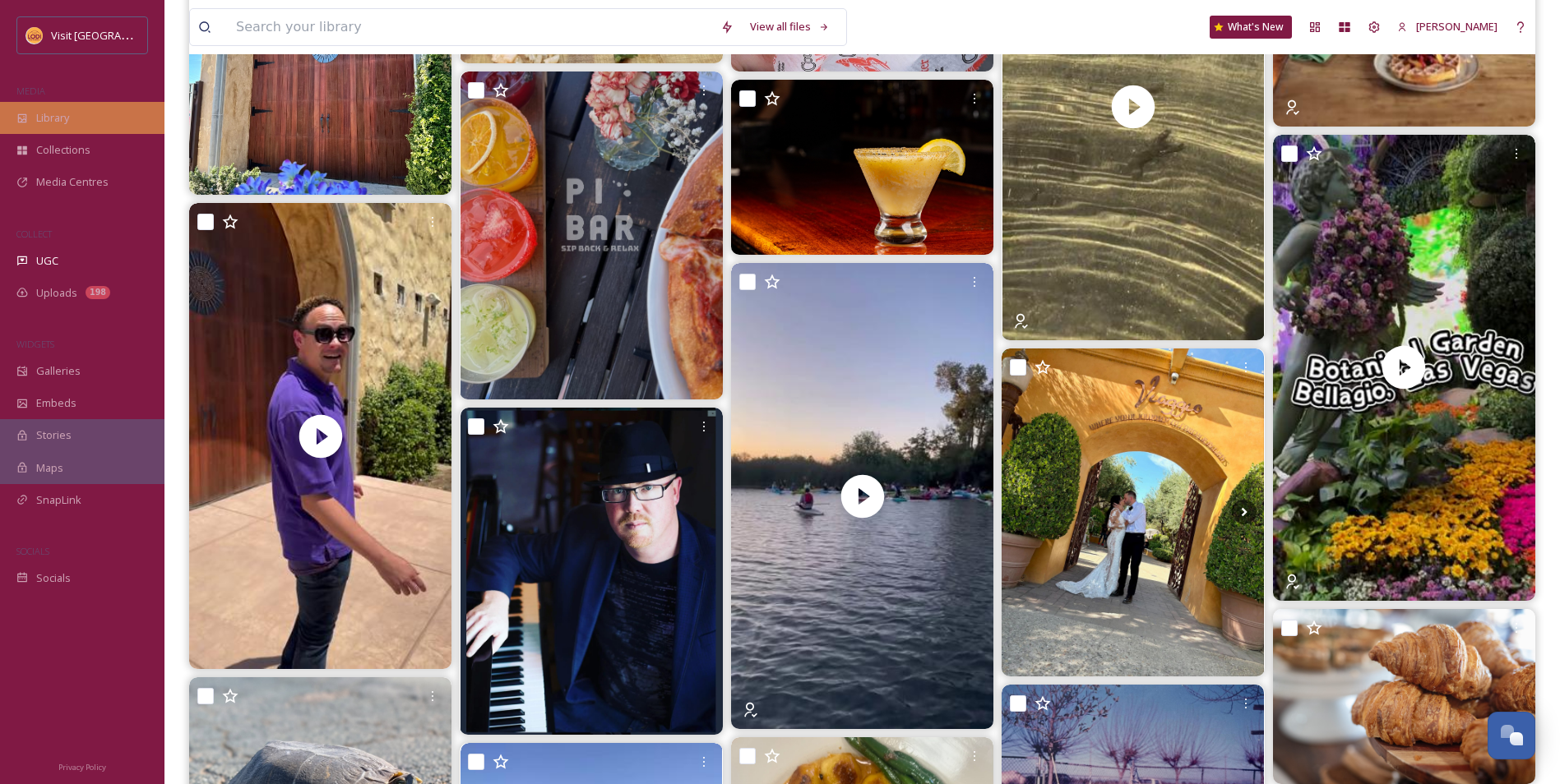
click at [46, 117] on span "Library" at bounding box center [52, 118] width 33 height 15
click at [56, 112] on span "Library" at bounding box center [52, 118] width 33 height 15
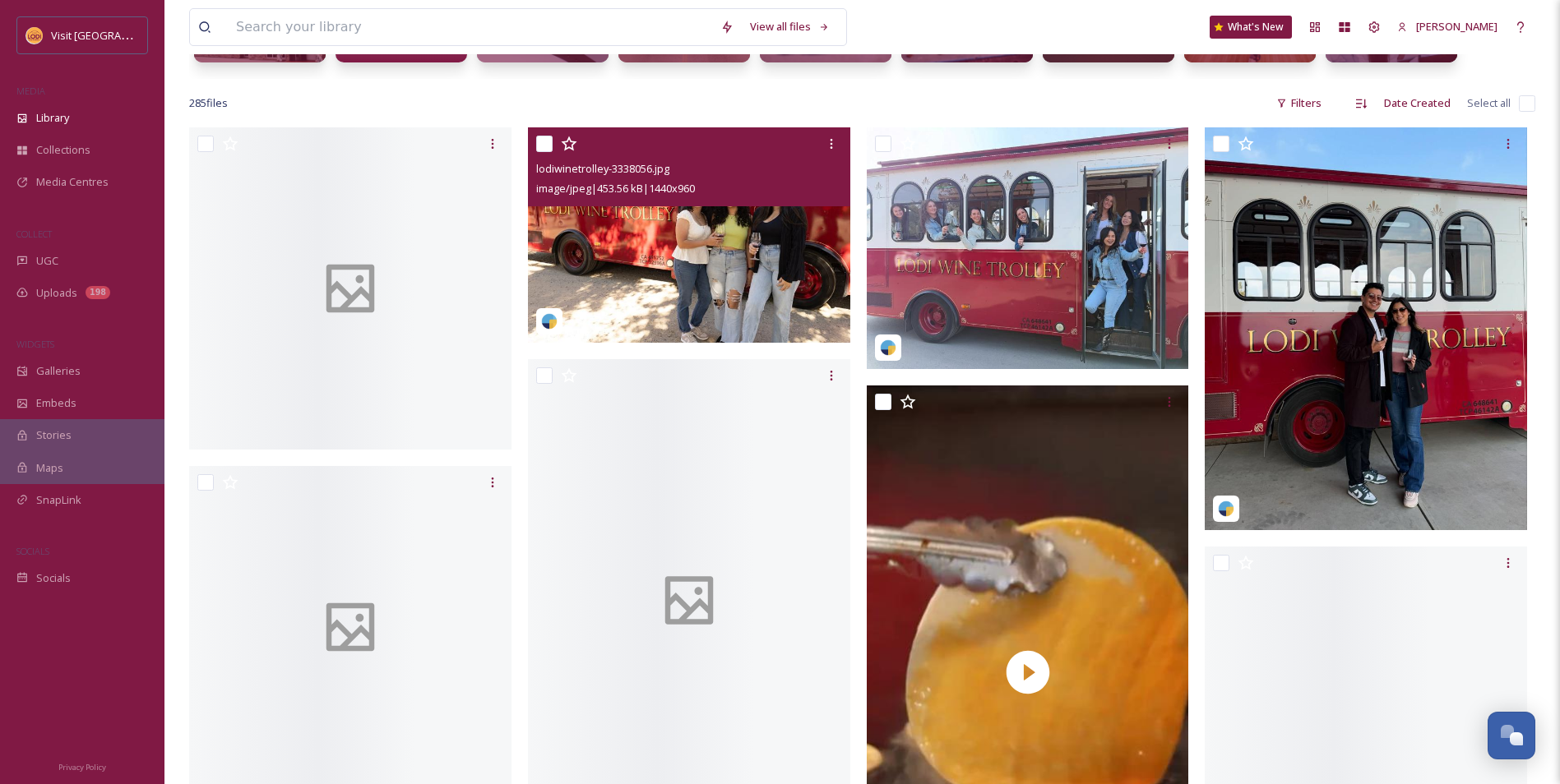
scroll to position [329, 0]
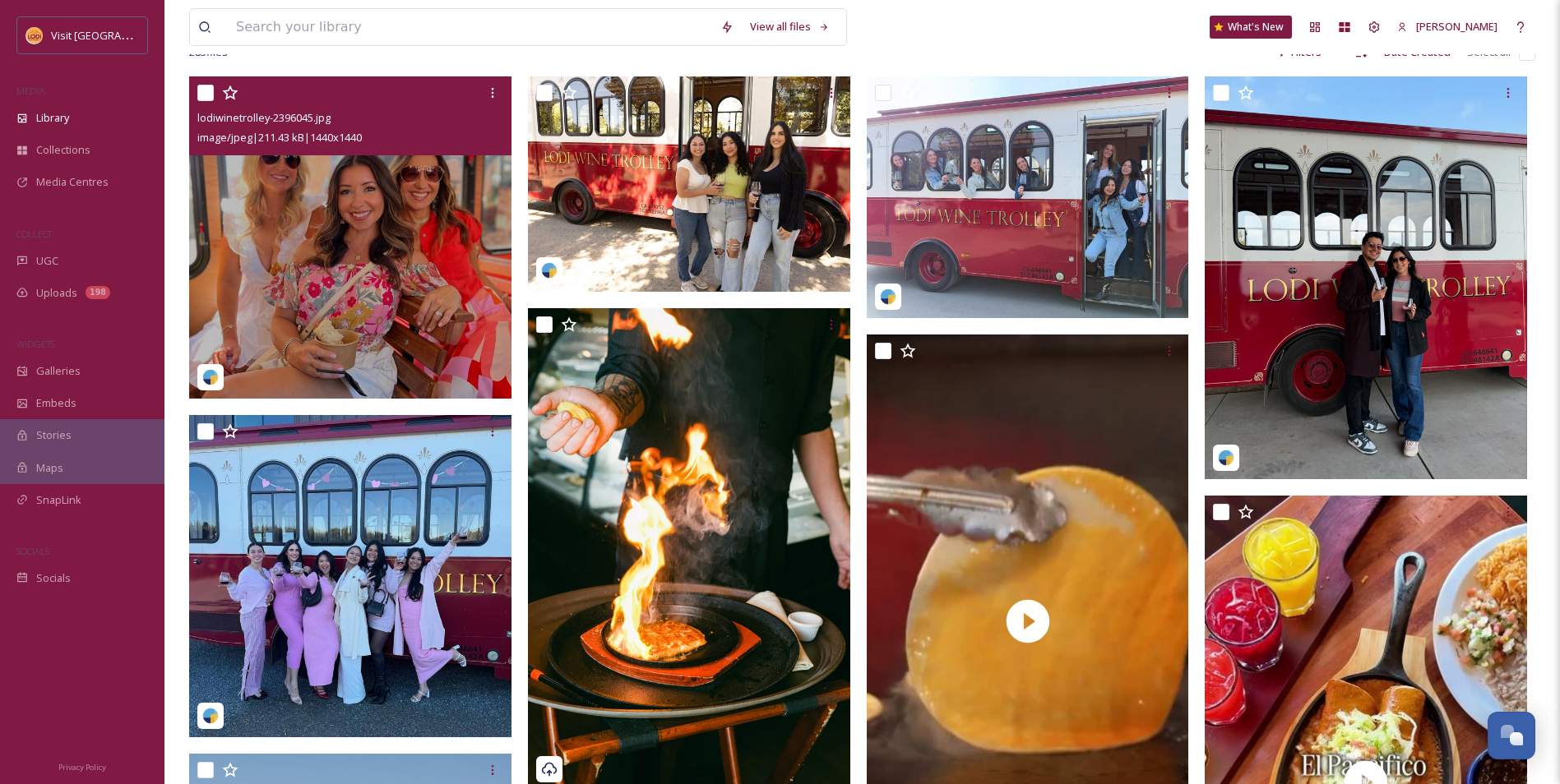
click at [210, 96] on input "checkbox" at bounding box center [205, 92] width 16 height 16
checkbox input "true"
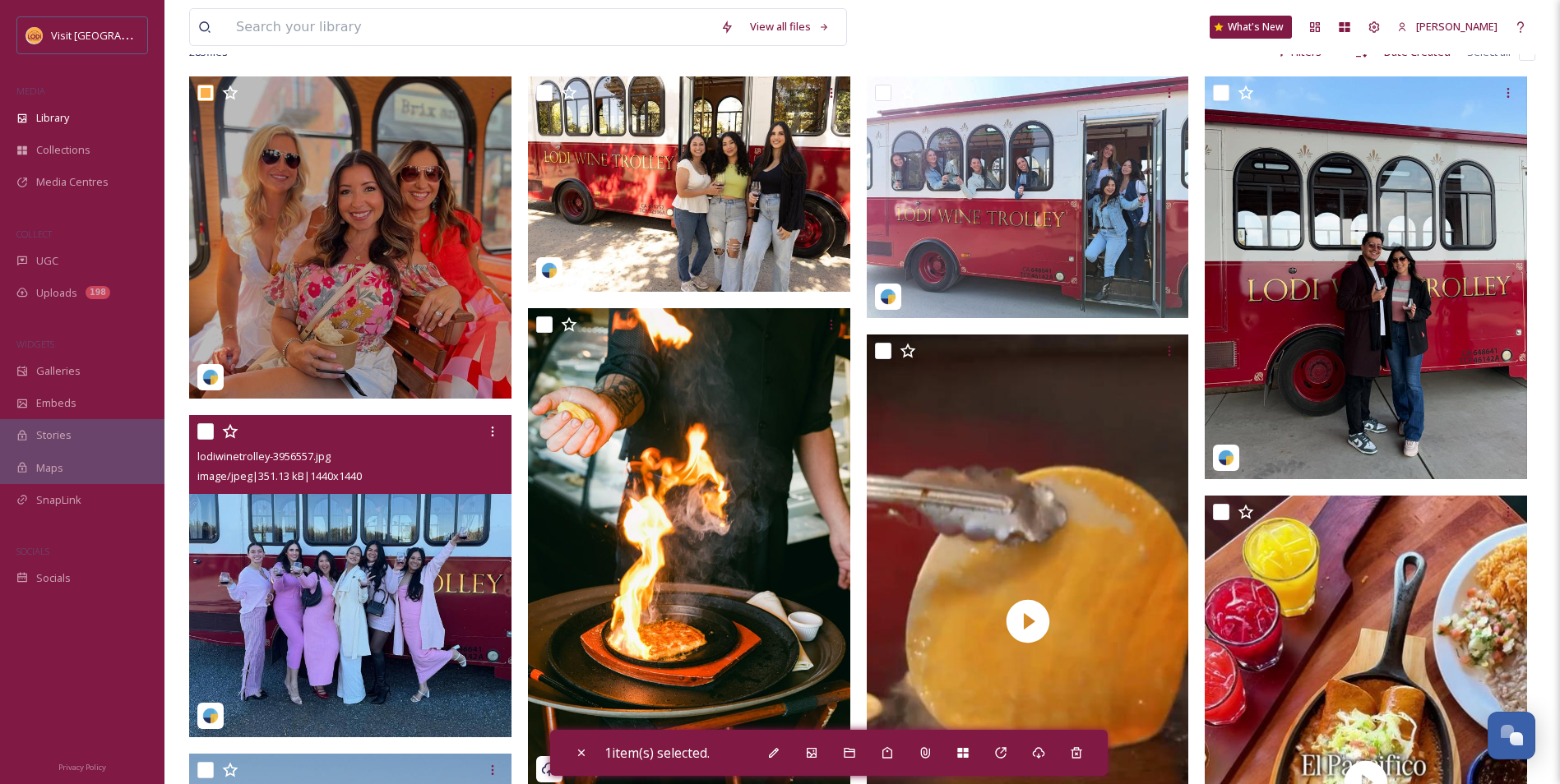
click at [211, 432] on input "checkbox" at bounding box center [205, 432] width 16 height 16
checkbox input "true"
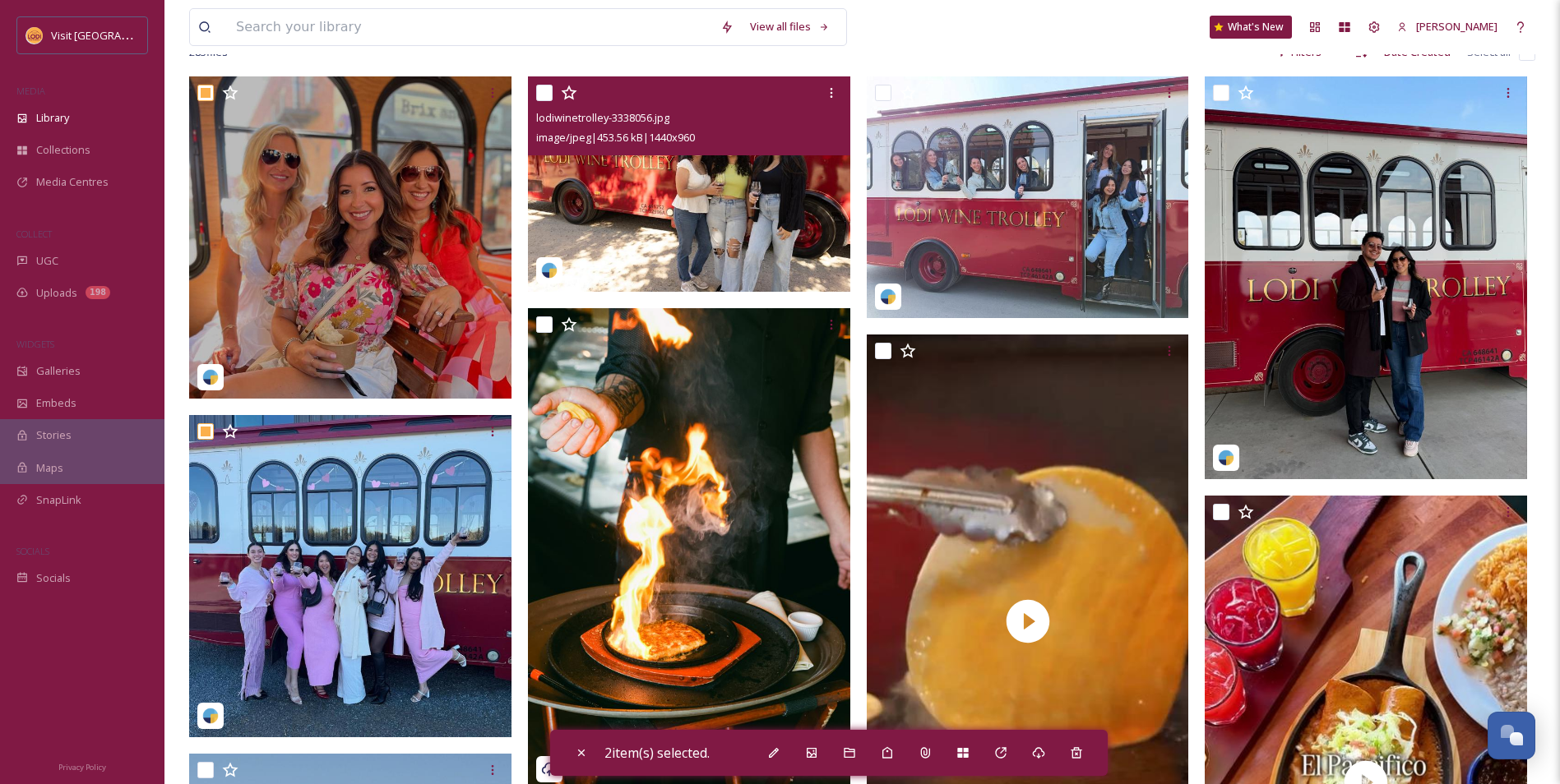
click at [539, 93] on input "checkbox" at bounding box center [544, 92] width 16 height 16
checkbox input "true"
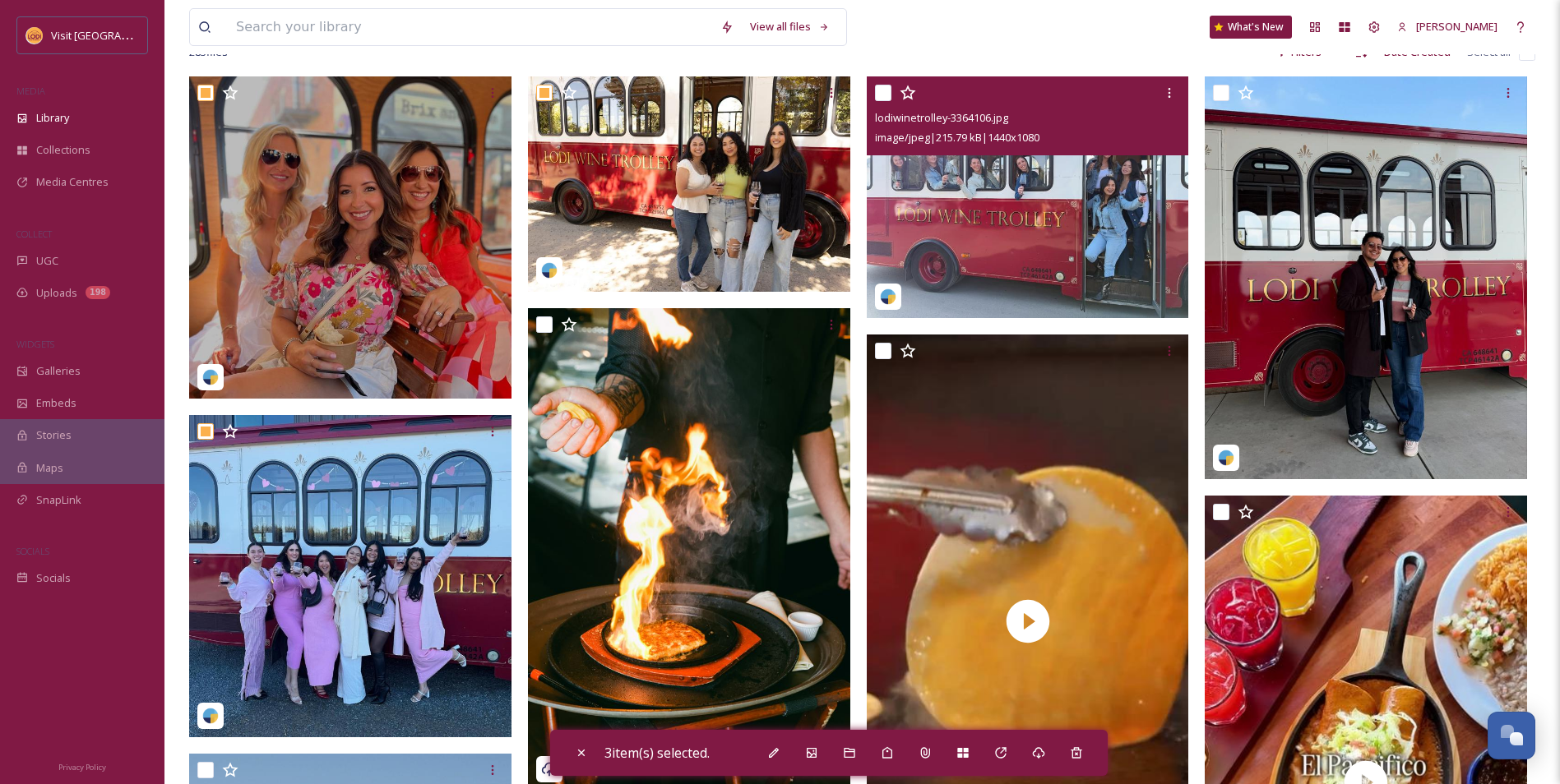
click at [889, 95] on input "checkbox" at bounding box center [882, 92] width 16 height 16
checkbox input "true"
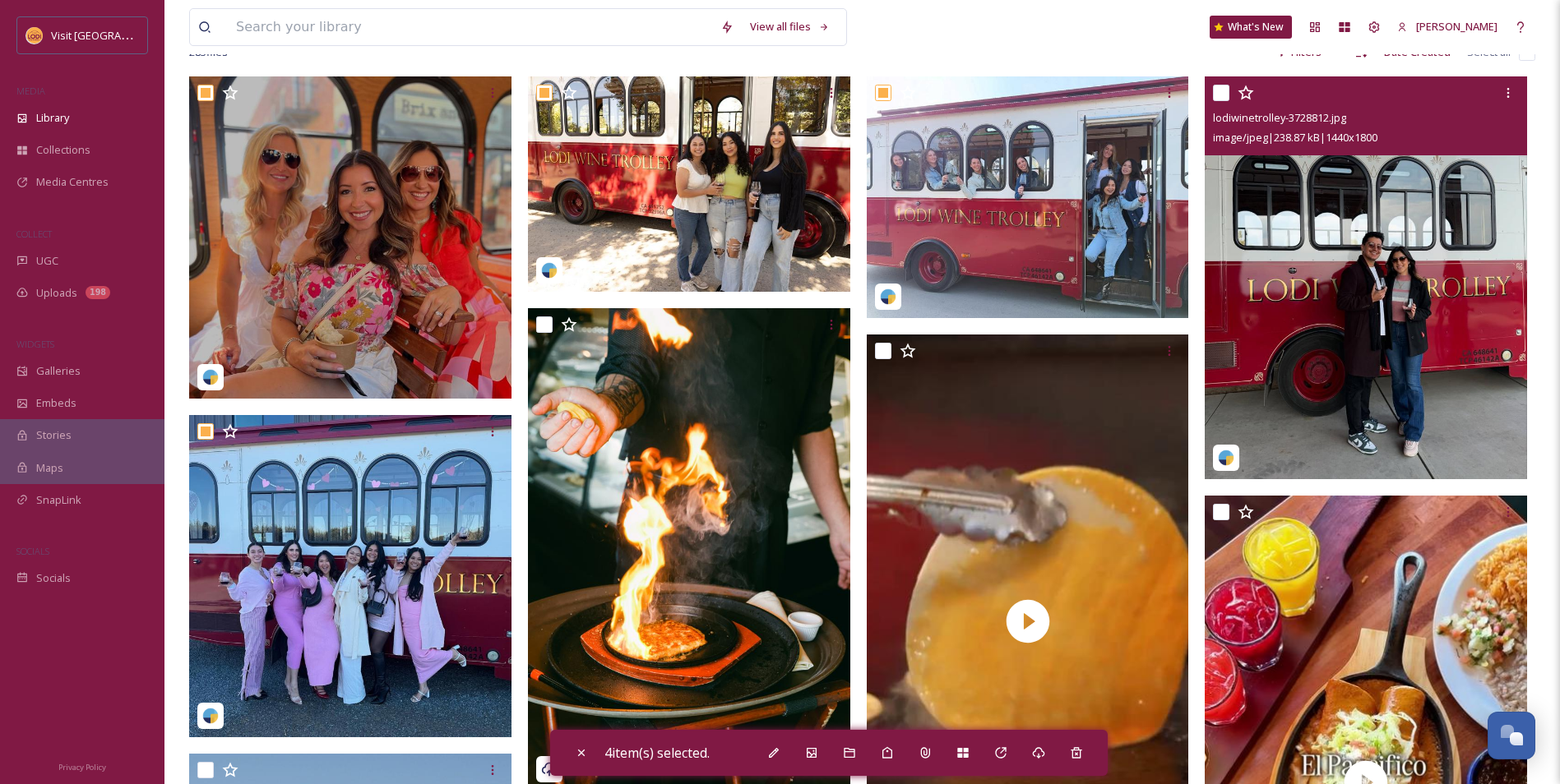
click at [1234, 90] on div at bounding box center [1368, 92] width 310 height 30
click at [1228, 90] on input "checkbox" at bounding box center [1221, 92] width 16 height 16
checkbox input "true"
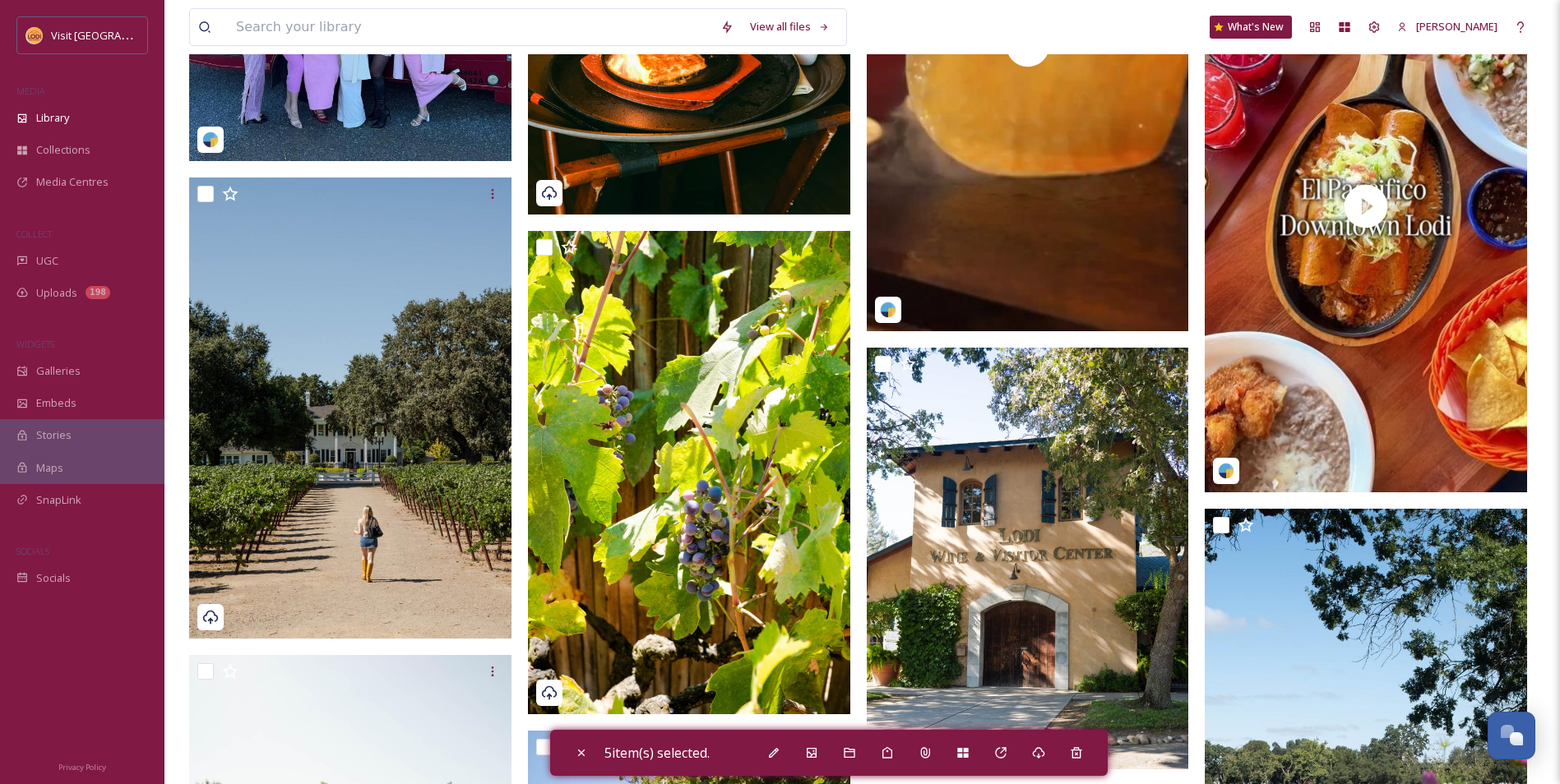
scroll to position [904, 0]
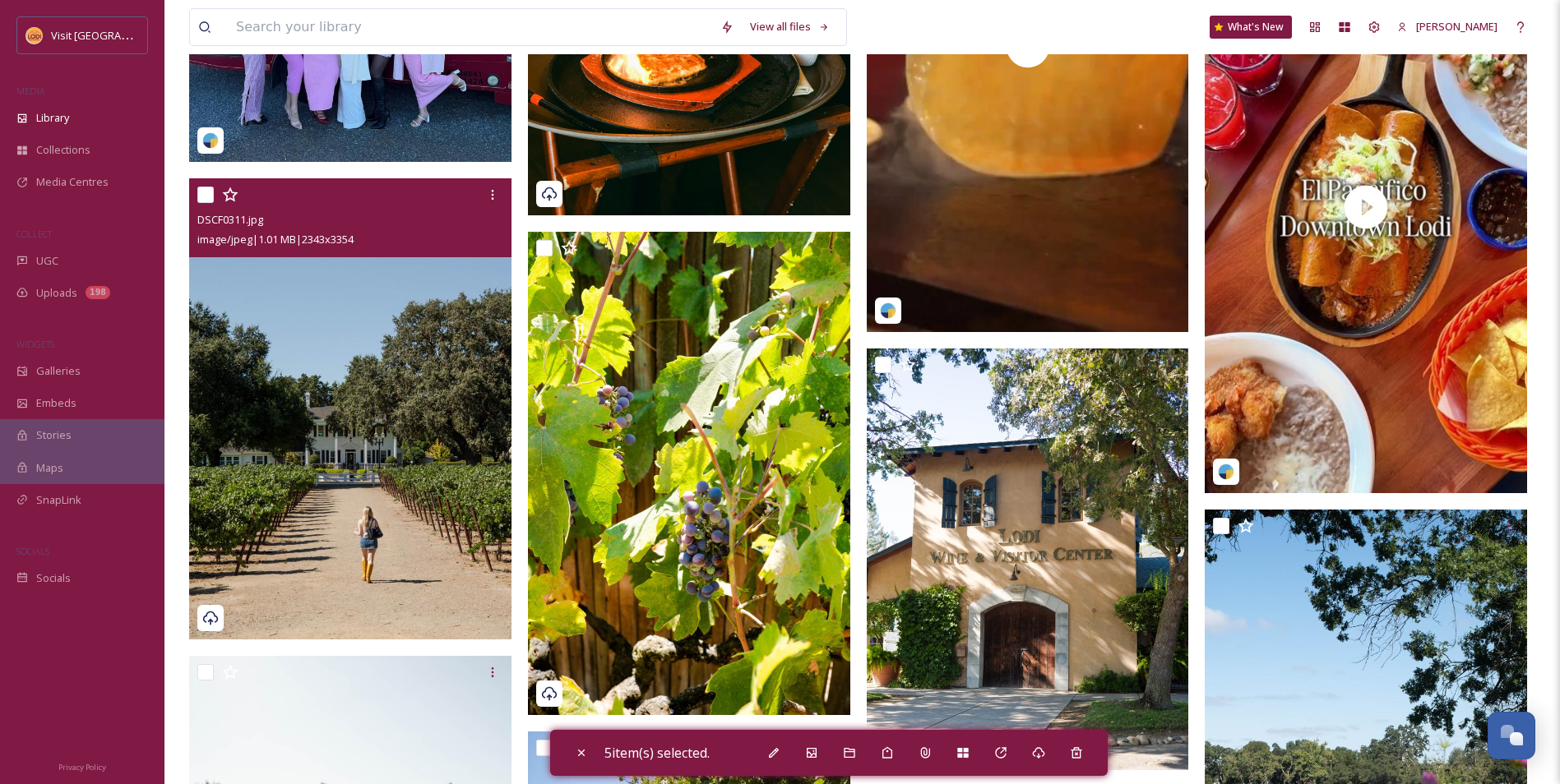
click at [208, 195] on input "checkbox" at bounding box center [205, 194] width 16 height 16
checkbox input "true"
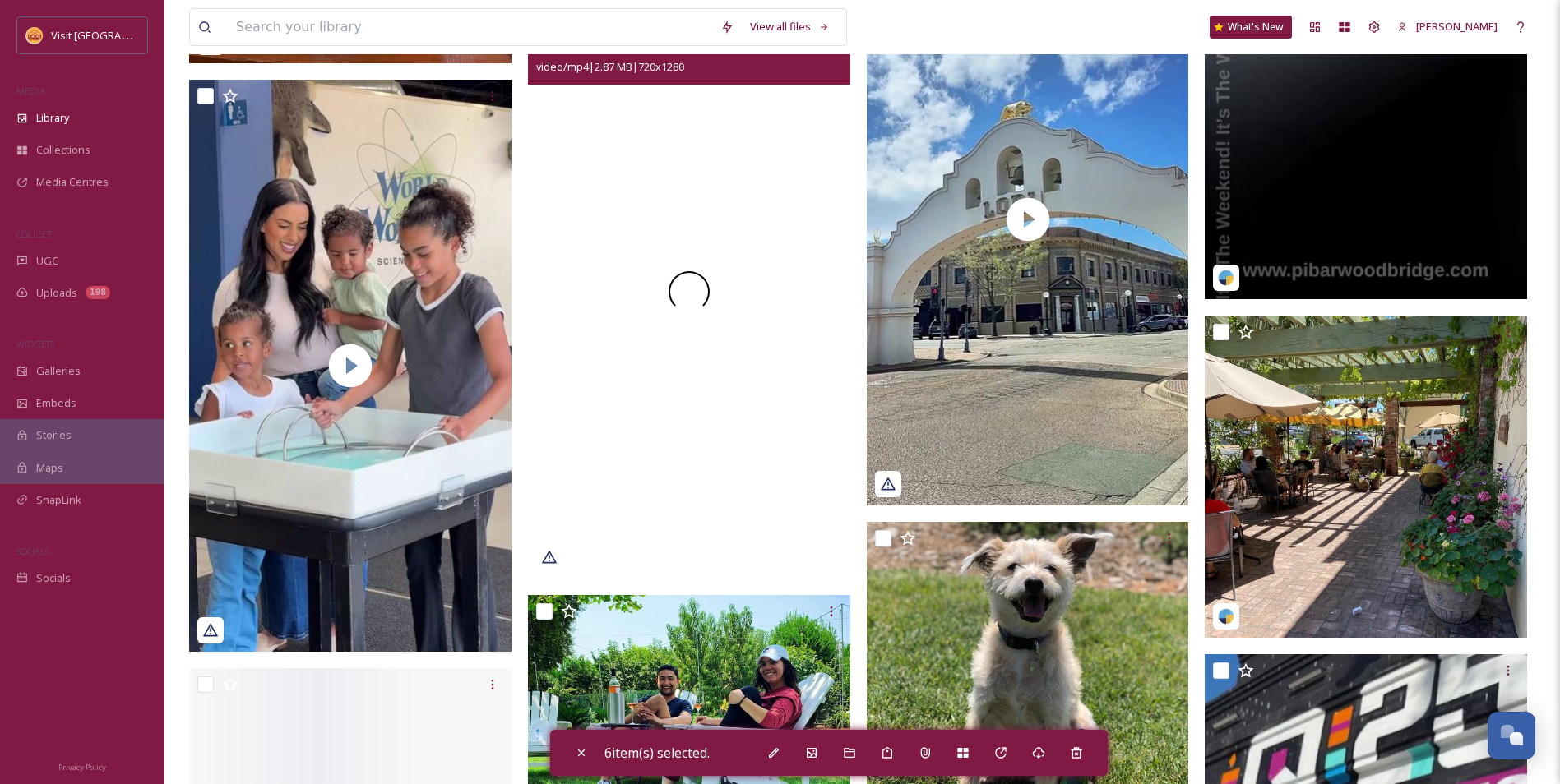
scroll to position [9292, 0]
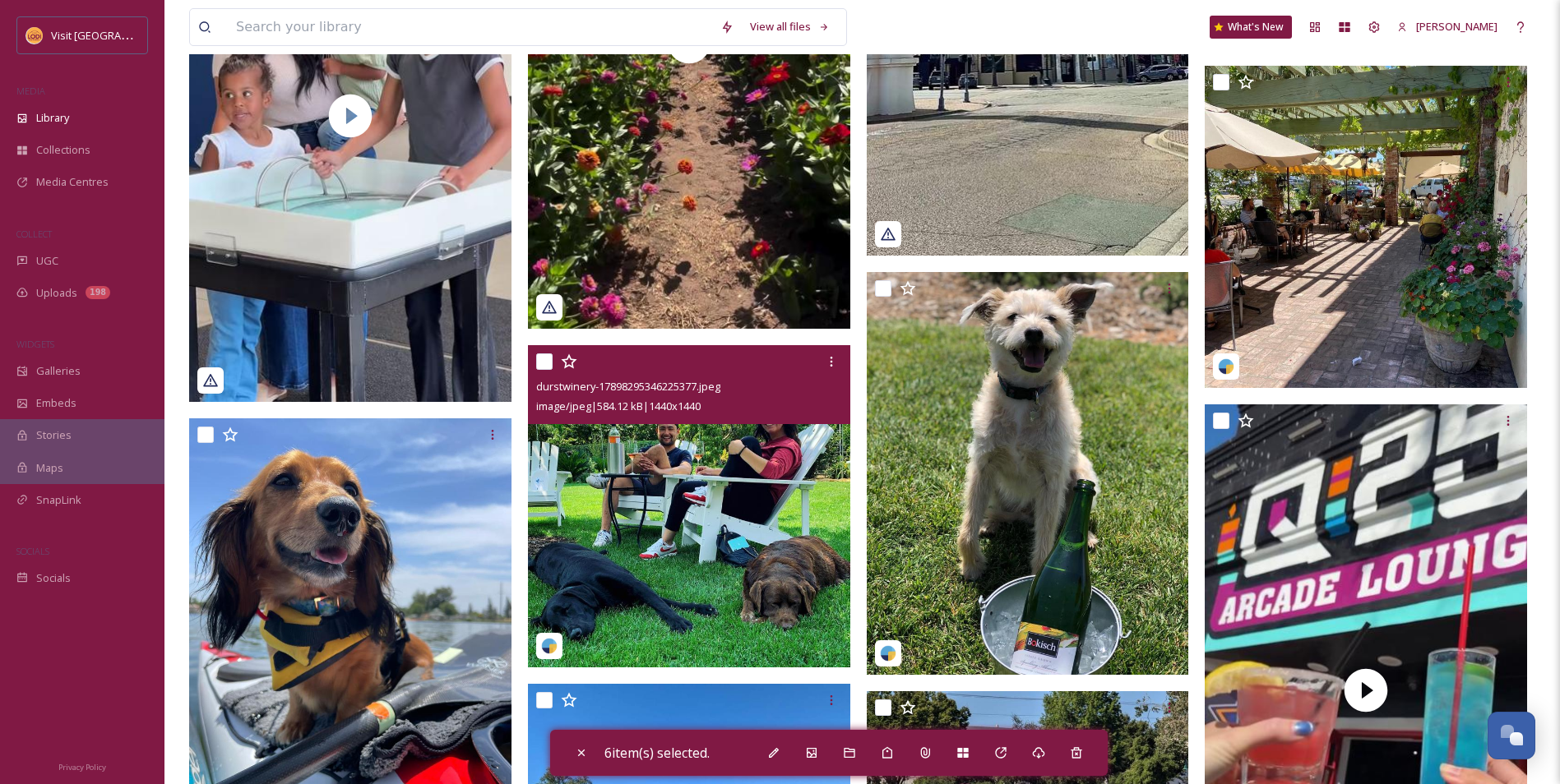
click at [544, 364] on input "checkbox" at bounding box center [544, 361] width 16 height 16
checkbox input "true"
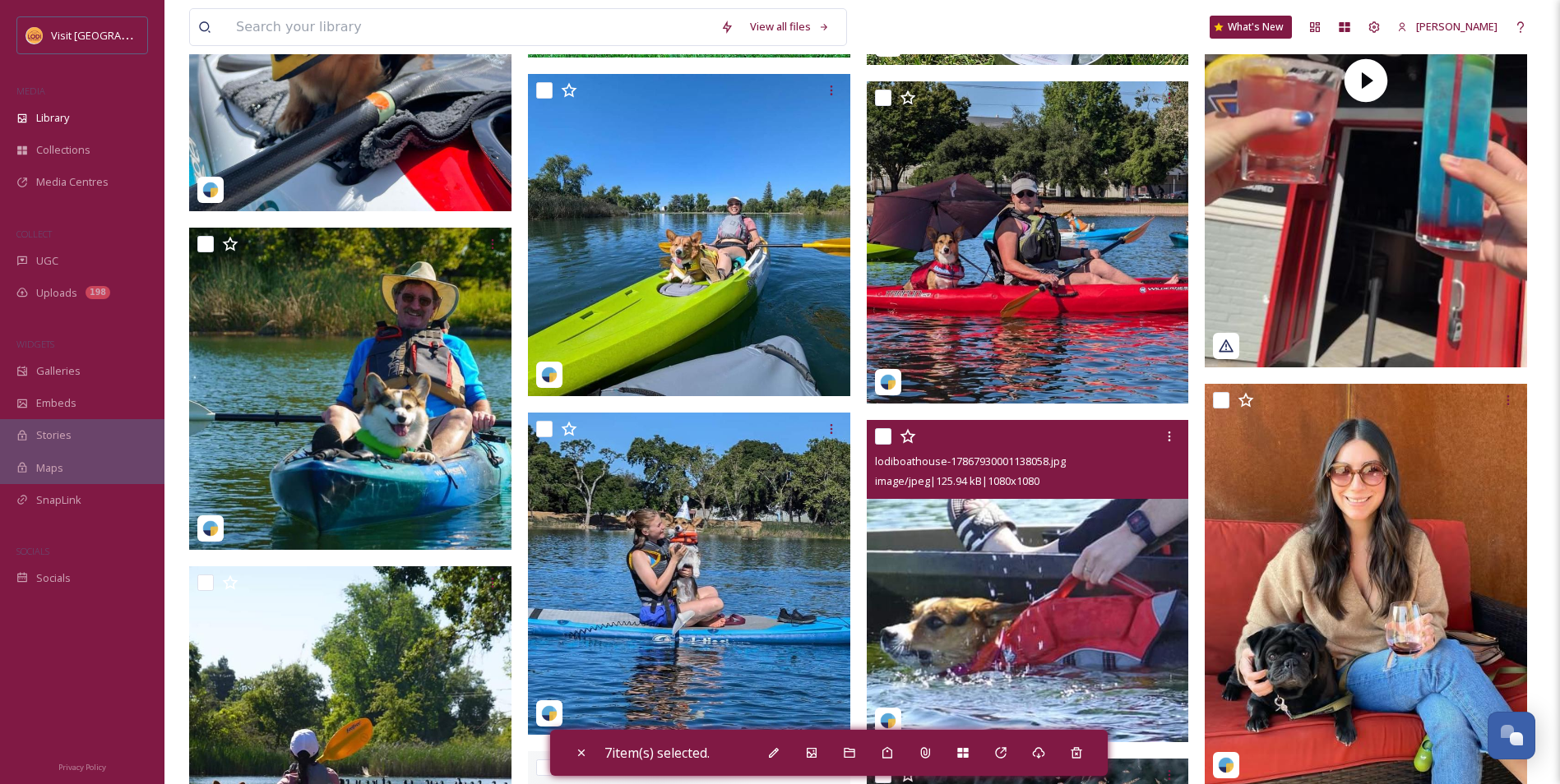
scroll to position [10114, 0]
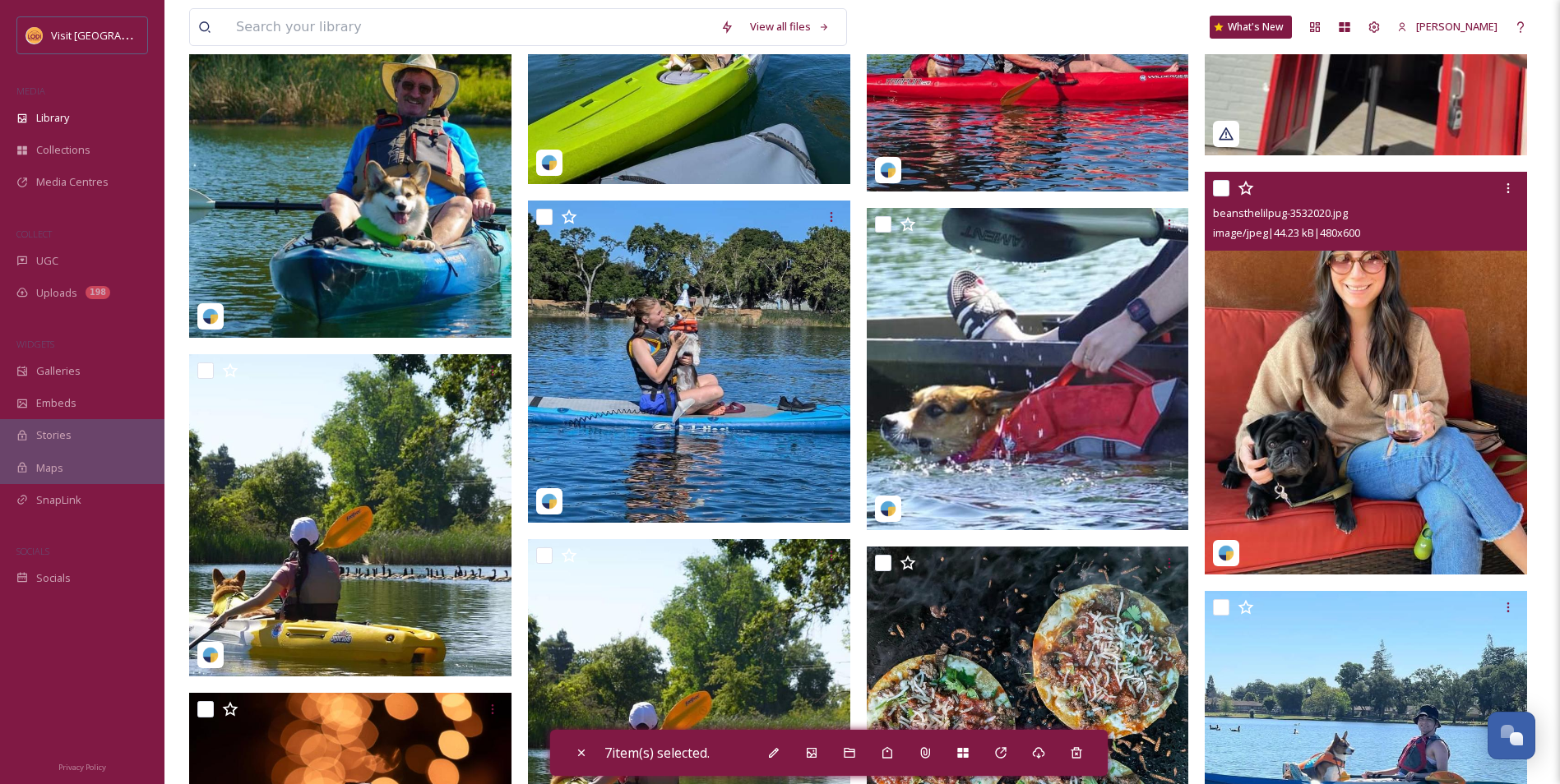
click at [1229, 194] on input "checkbox" at bounding box center [1221, 188] width 16 height 16
checkbox input "true"
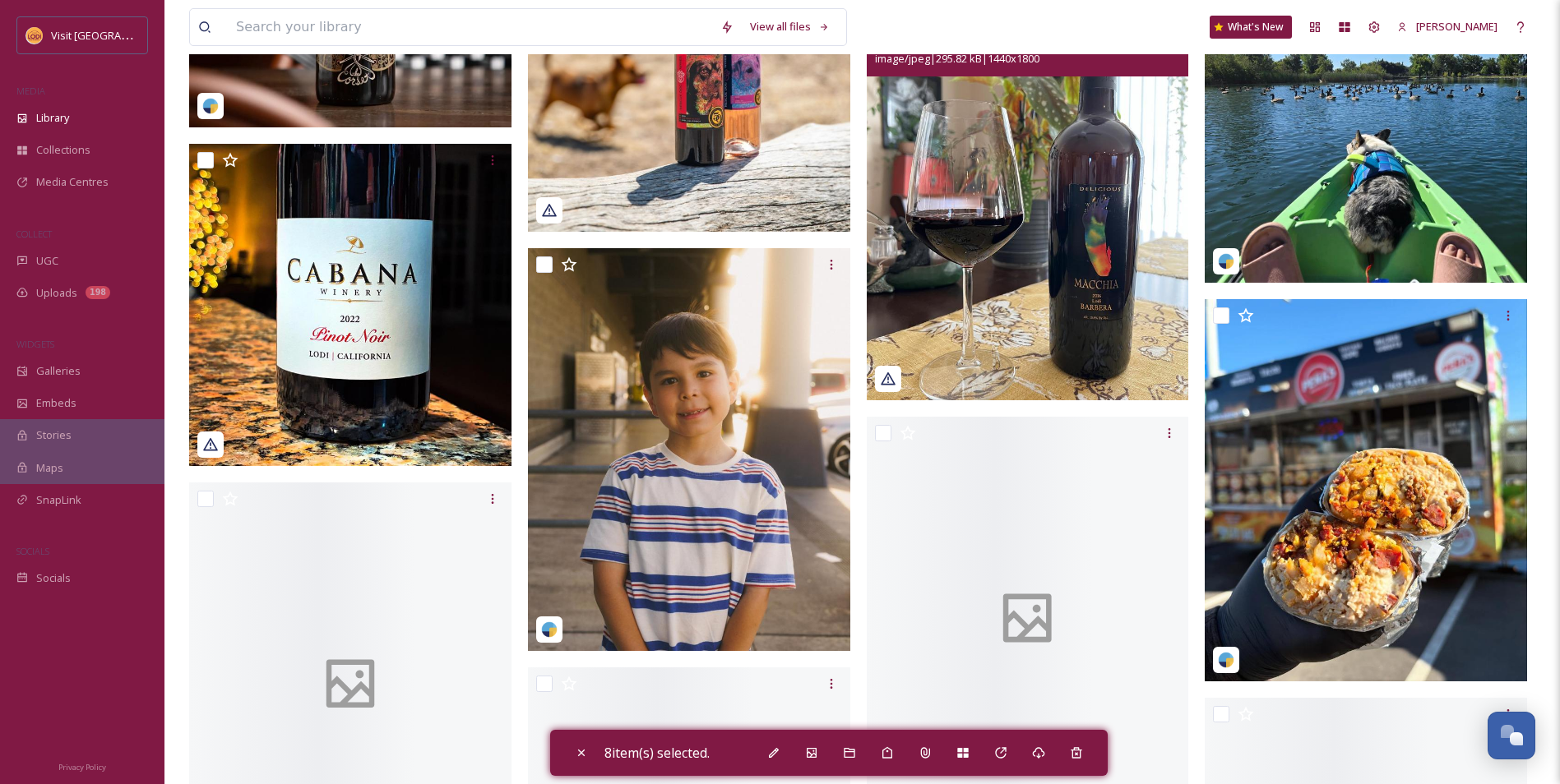
scroll to position [11183, 0]
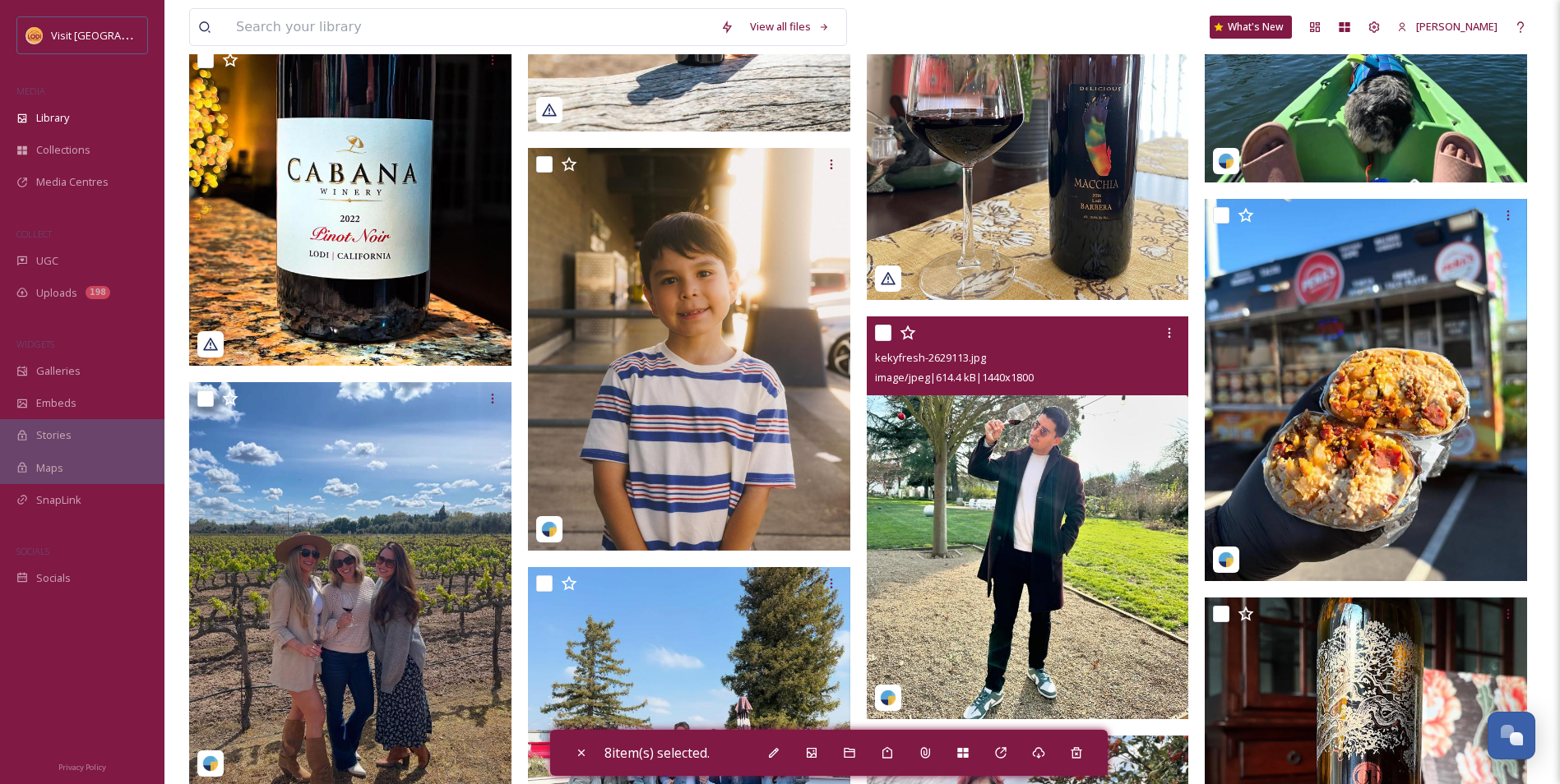
click at [882, 330] on input "checkbox" at bounding box center [882, 332] width 16 height 16
checkbox input "true"
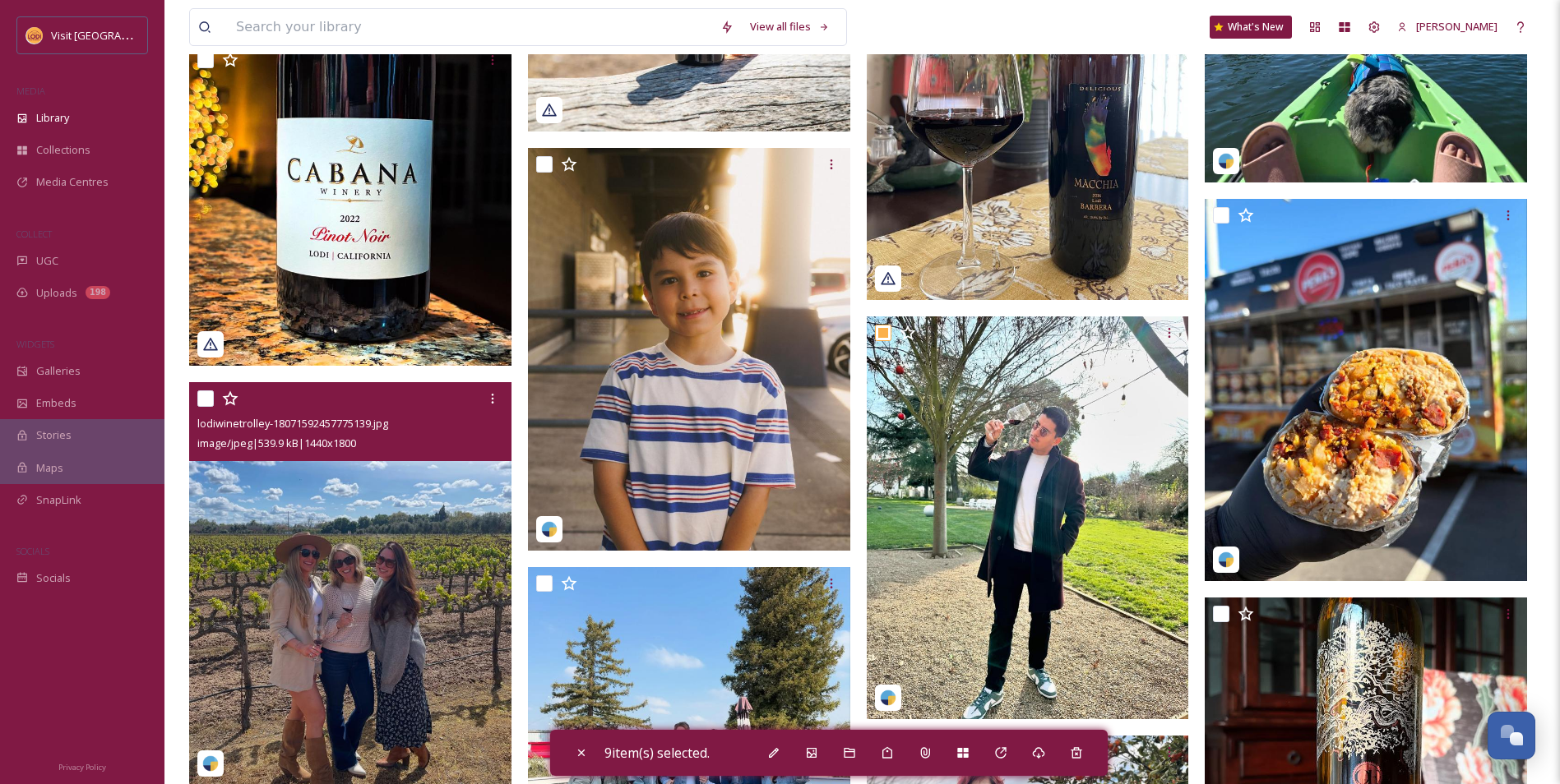
click at [201, 399] on input "checkbox" at bounding box center [205, 398] width 16 height 16
checkbox input "true"
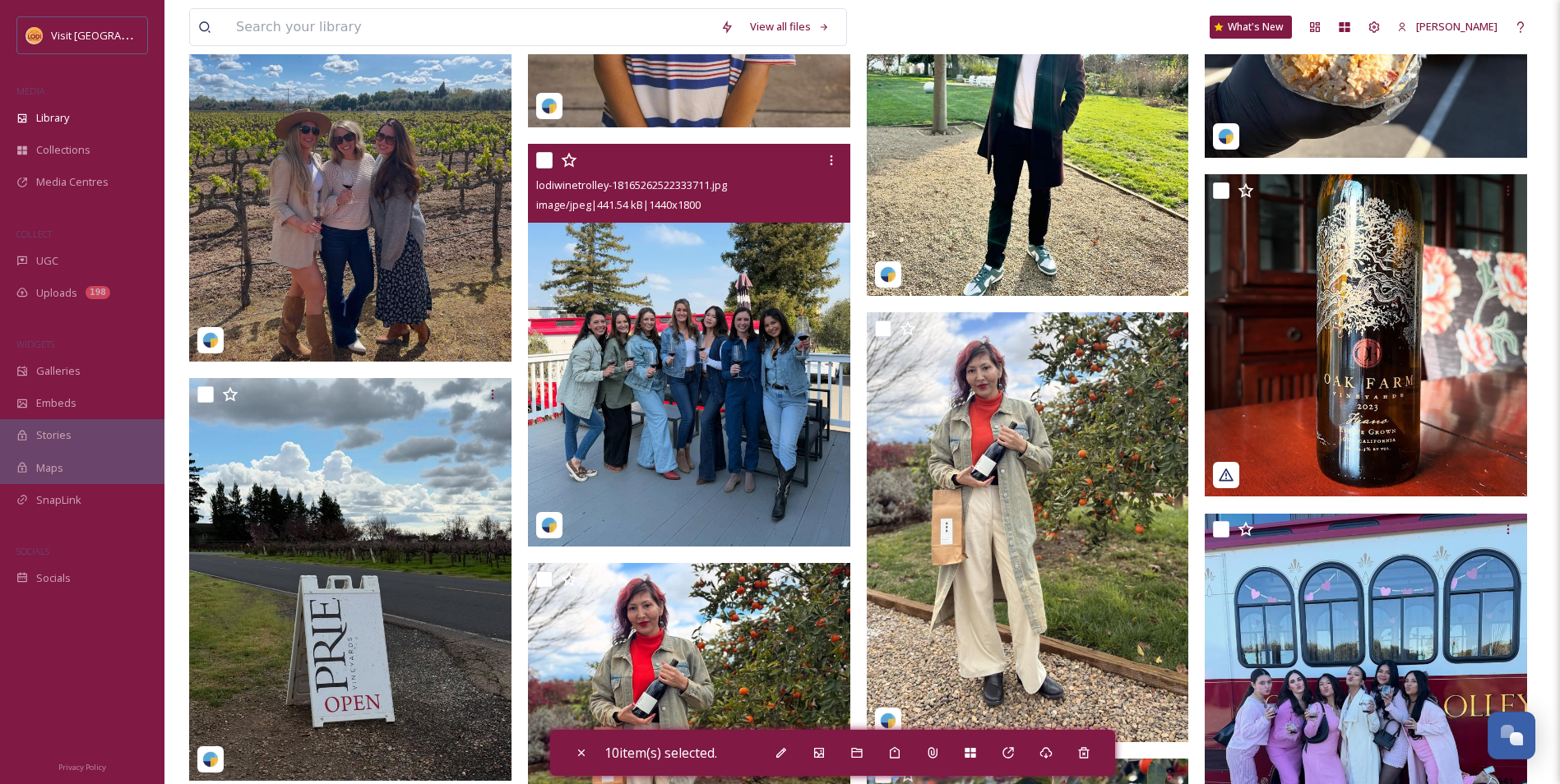
scroll to position [11511, 0]
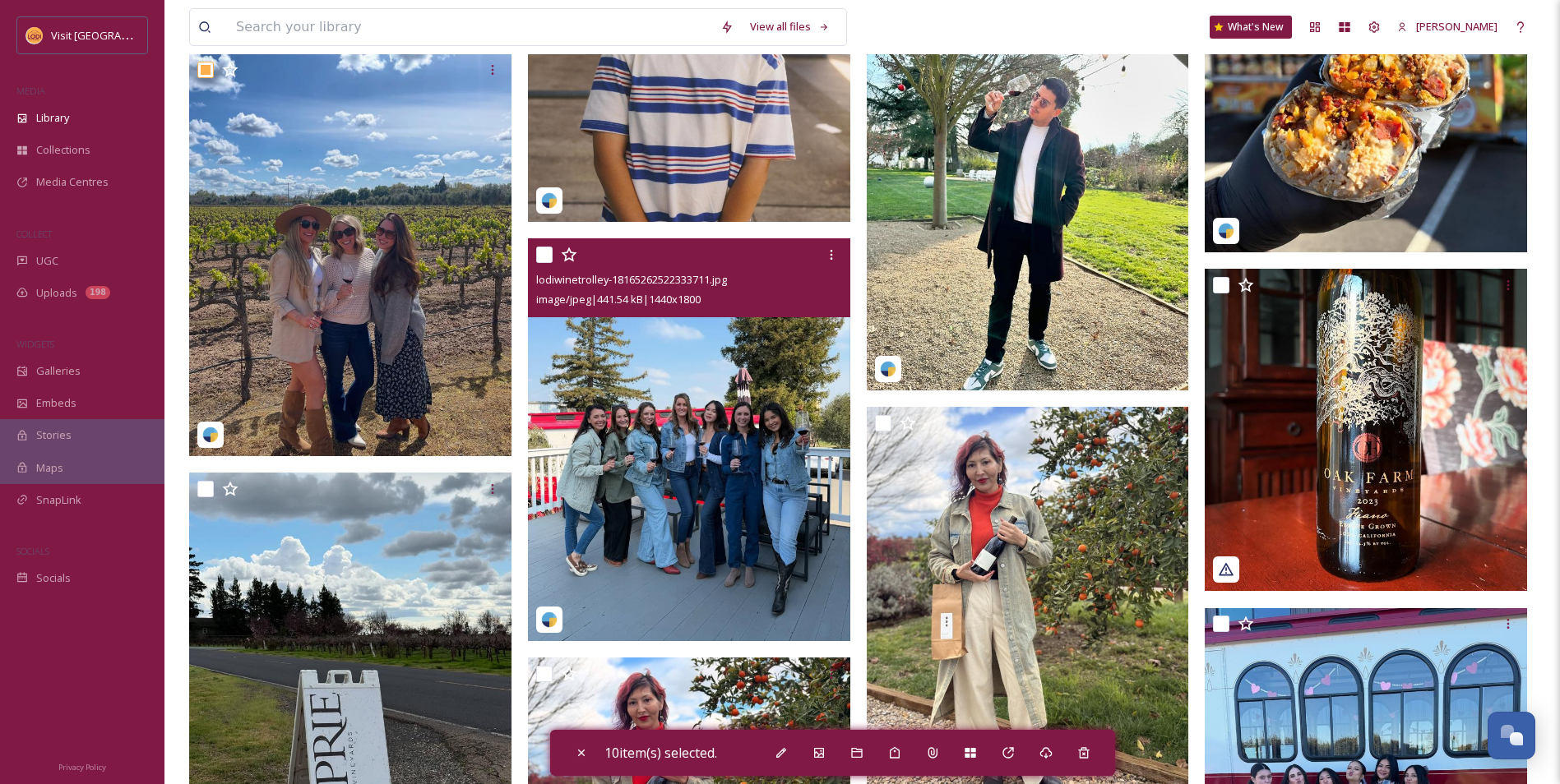
click at [539, 252] on input "checkbox" at bounding box center [544, 254] width 16 height 16
checkbox input "true"
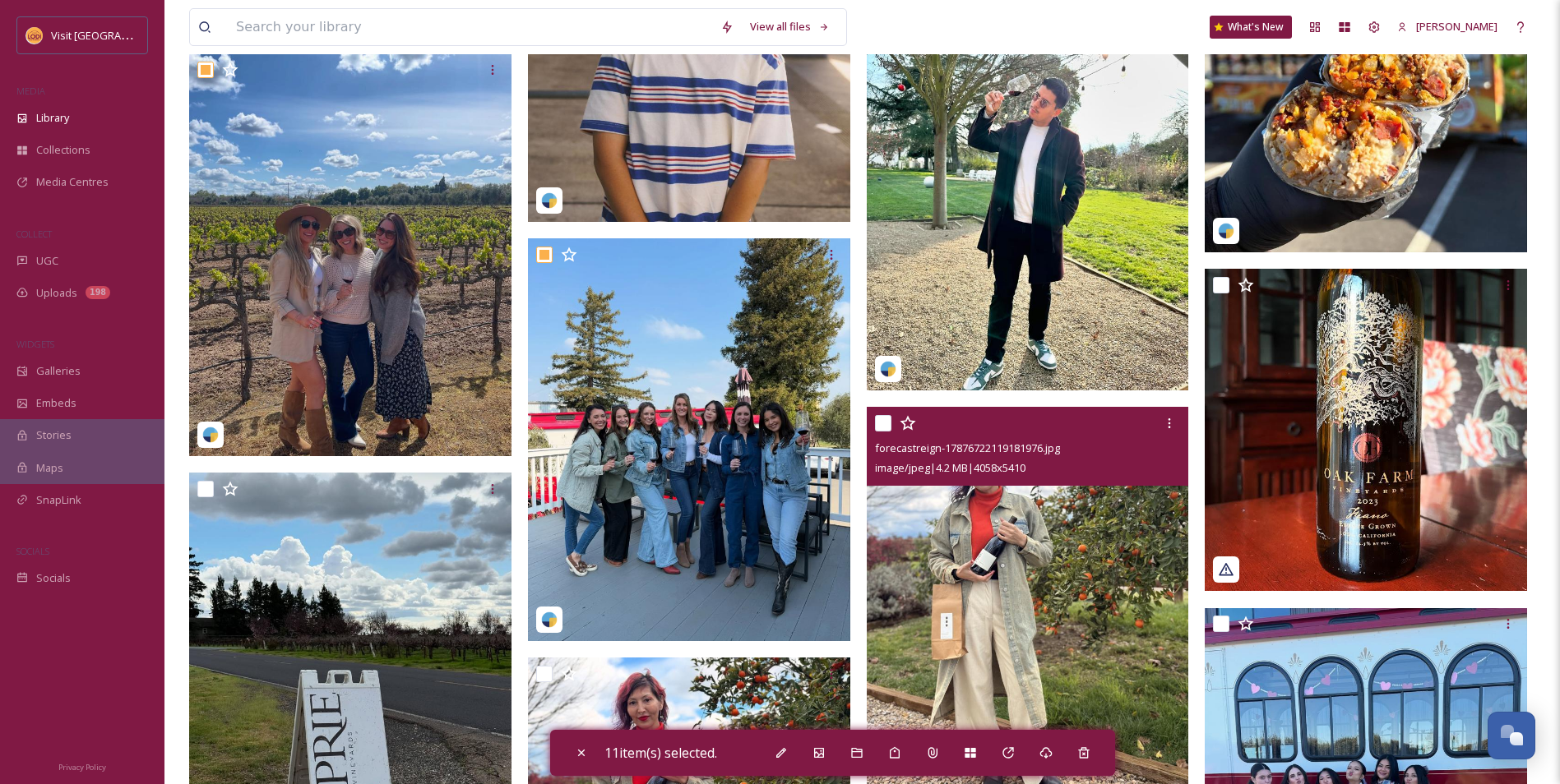
click at [886, 426] on input "checkbox" at bounding box center [882, 423] width 16 height 16
checkbox input "true"
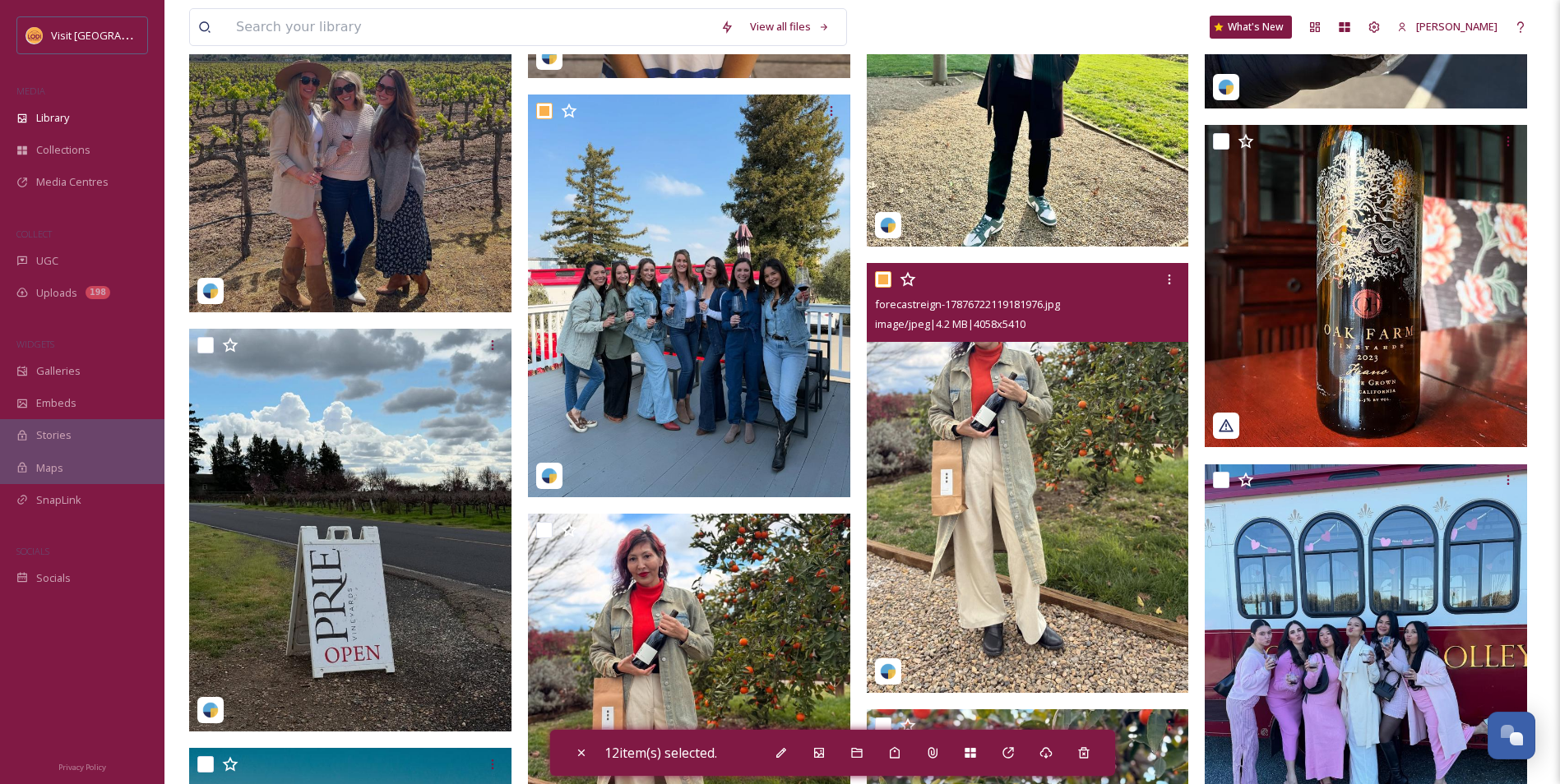
scroll to position [11676, 0]
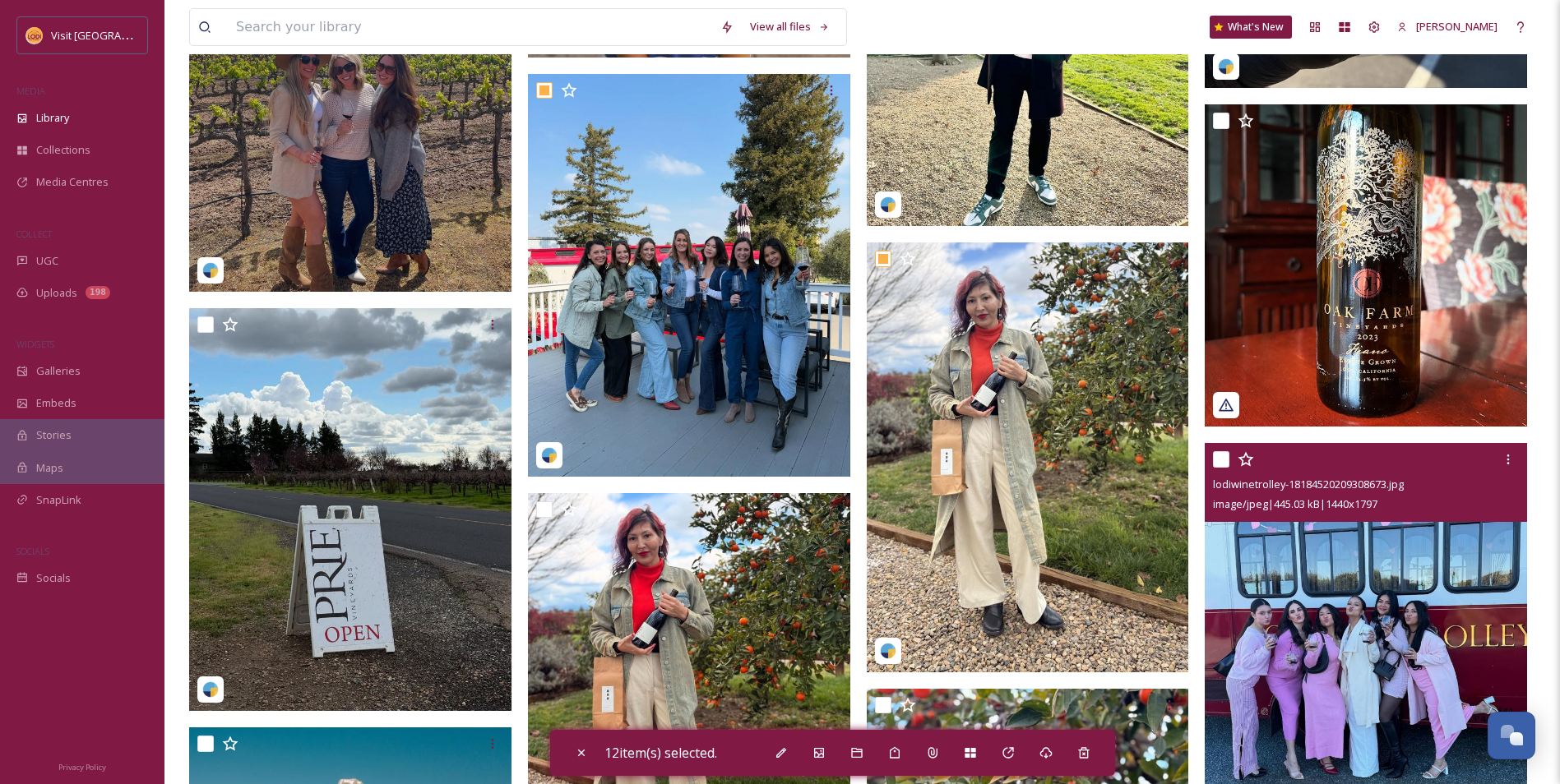
click at [1227, 458] on input "checkbox" at bounding box center [1221, 459] width 16 height 16
checkbox input "true"
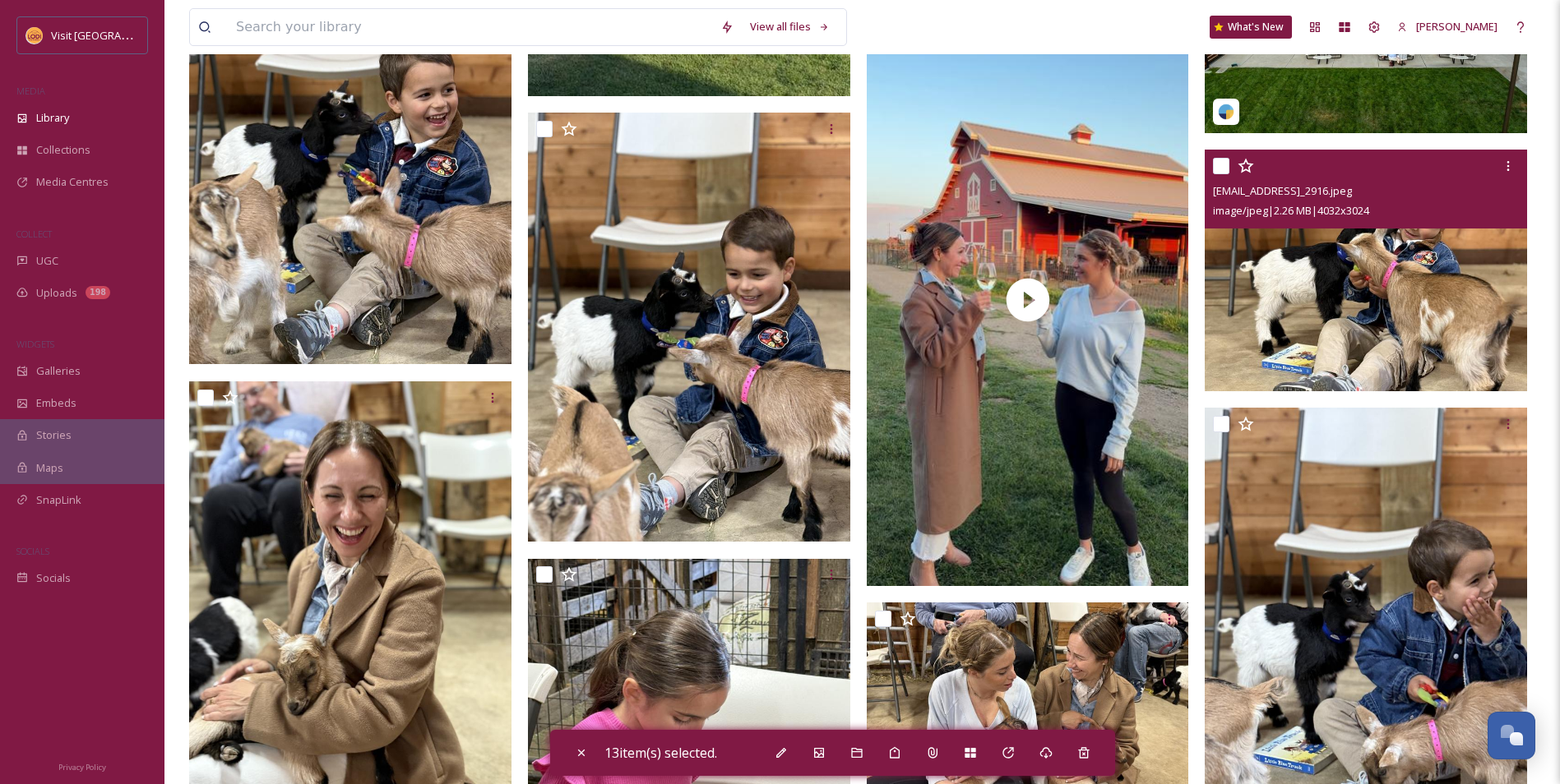
scroll to position [13402, 0]
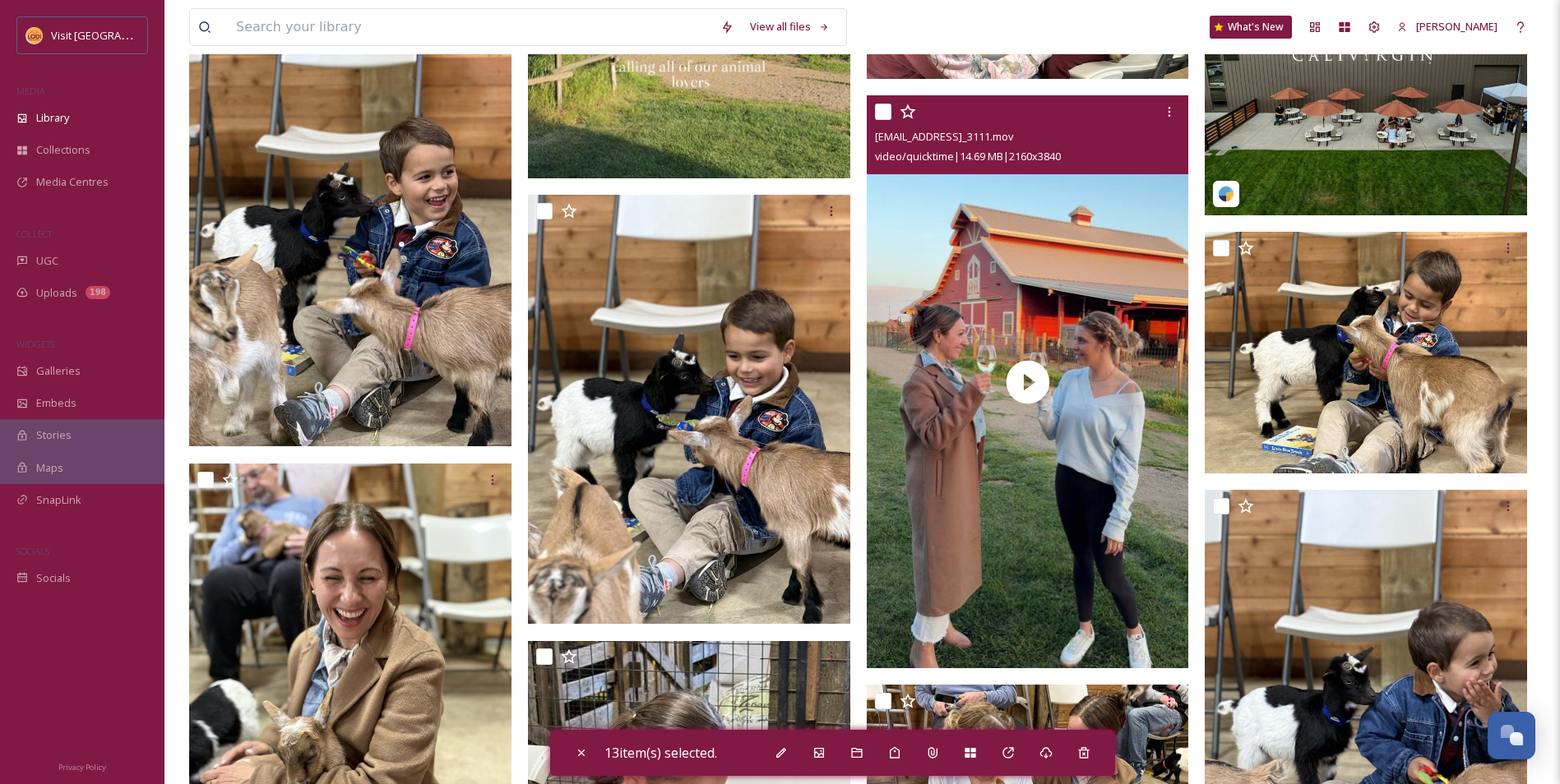
click at [883, 115] on input "checkbox" at bounding box center [882, 111] width 16 height 16
checkbox input "true"
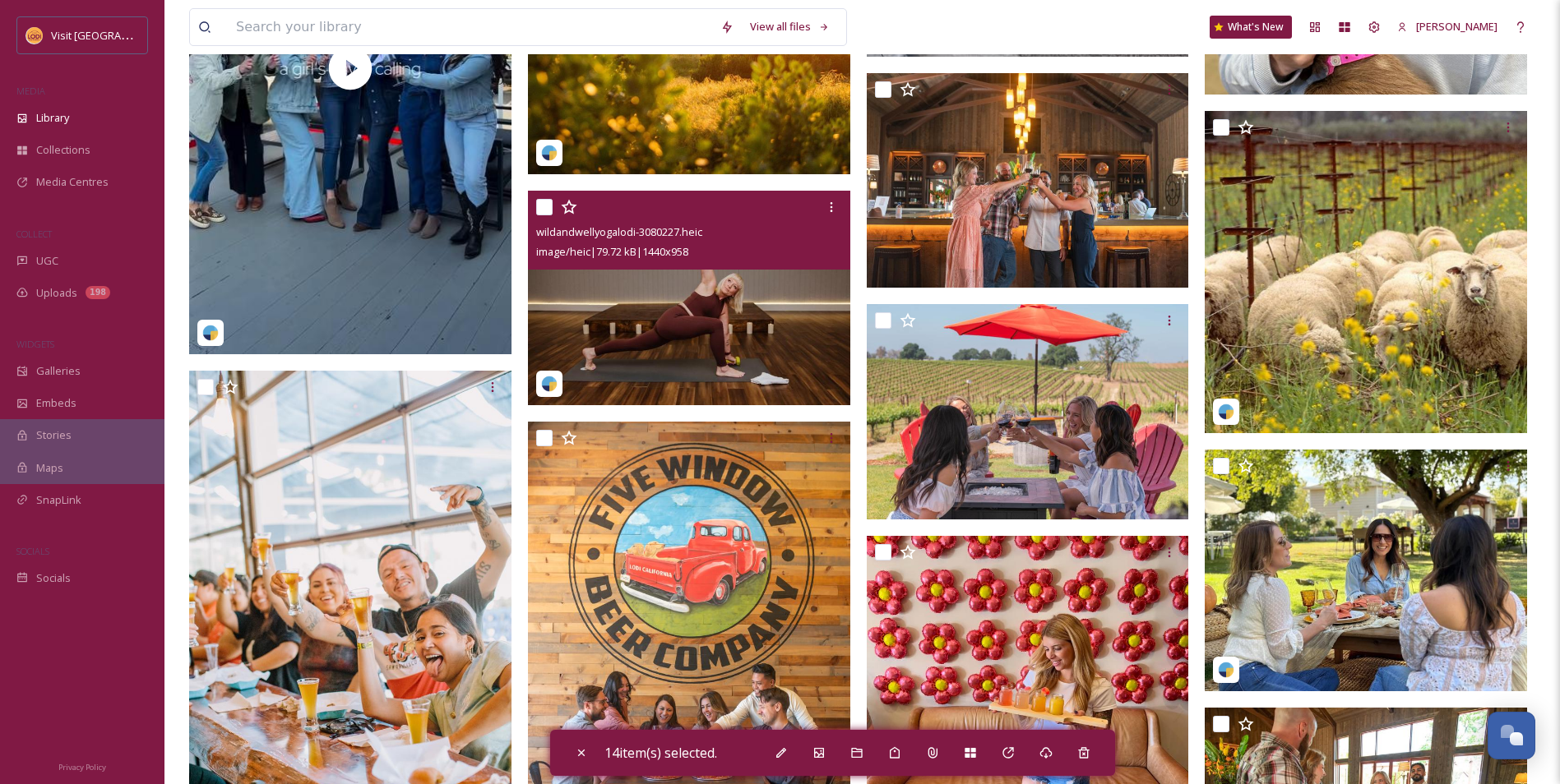
scroll to position [16938, 0]
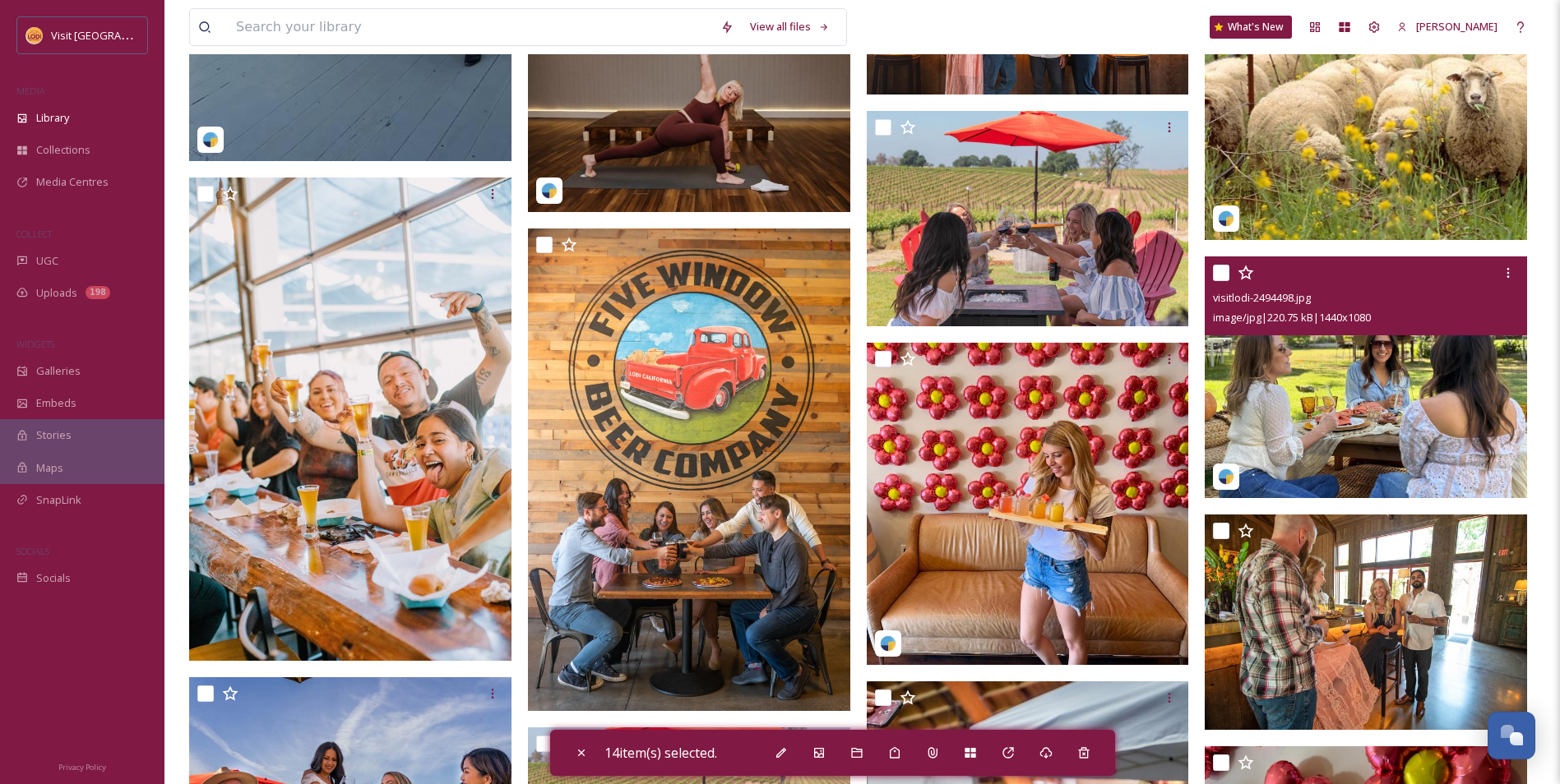
click at [1216, 271] on input "checkbox" at bounding box center [1221, 272] width 16 height 16
checkbox input "true"
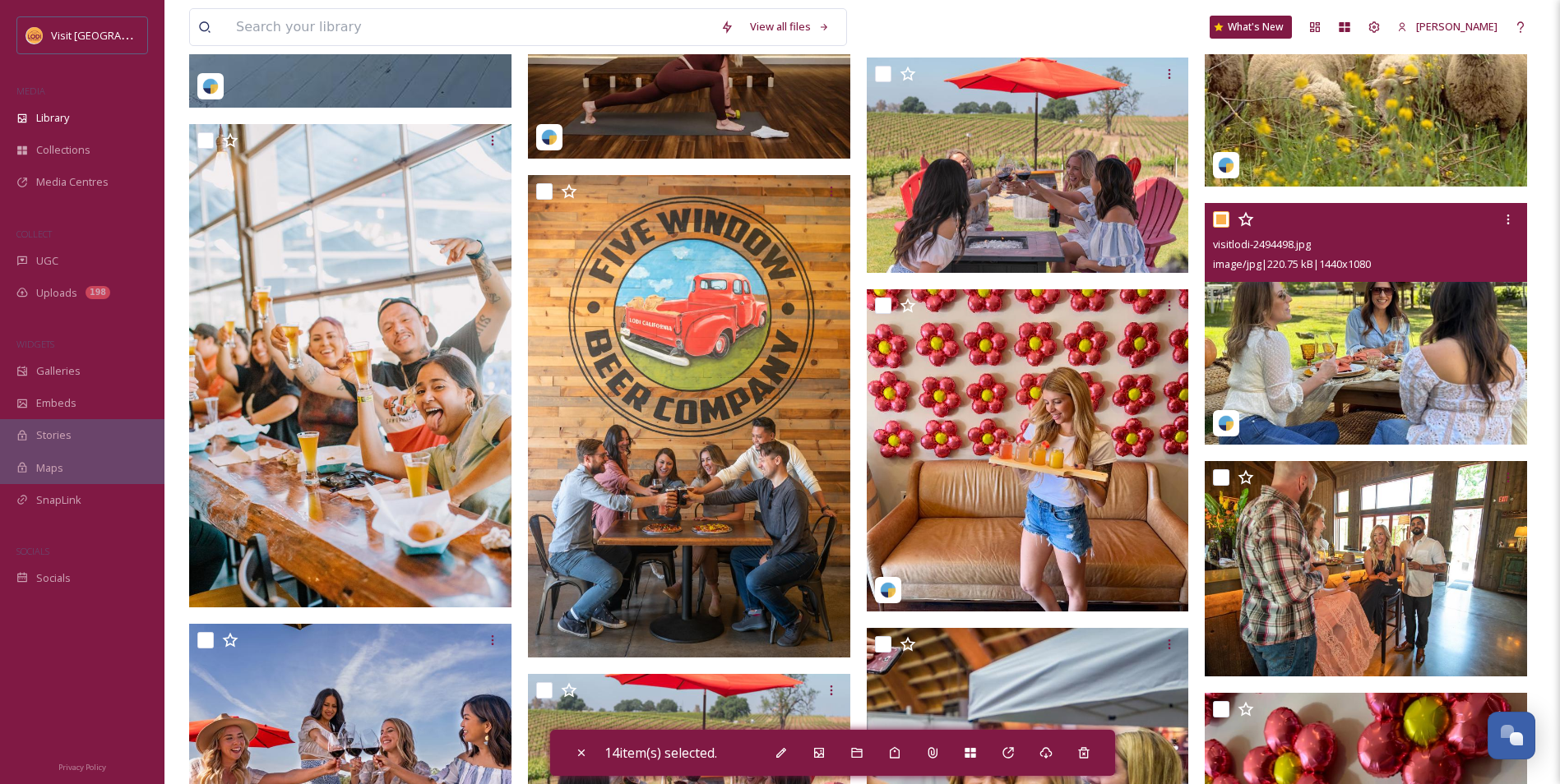
scroll to position [17020, 0]
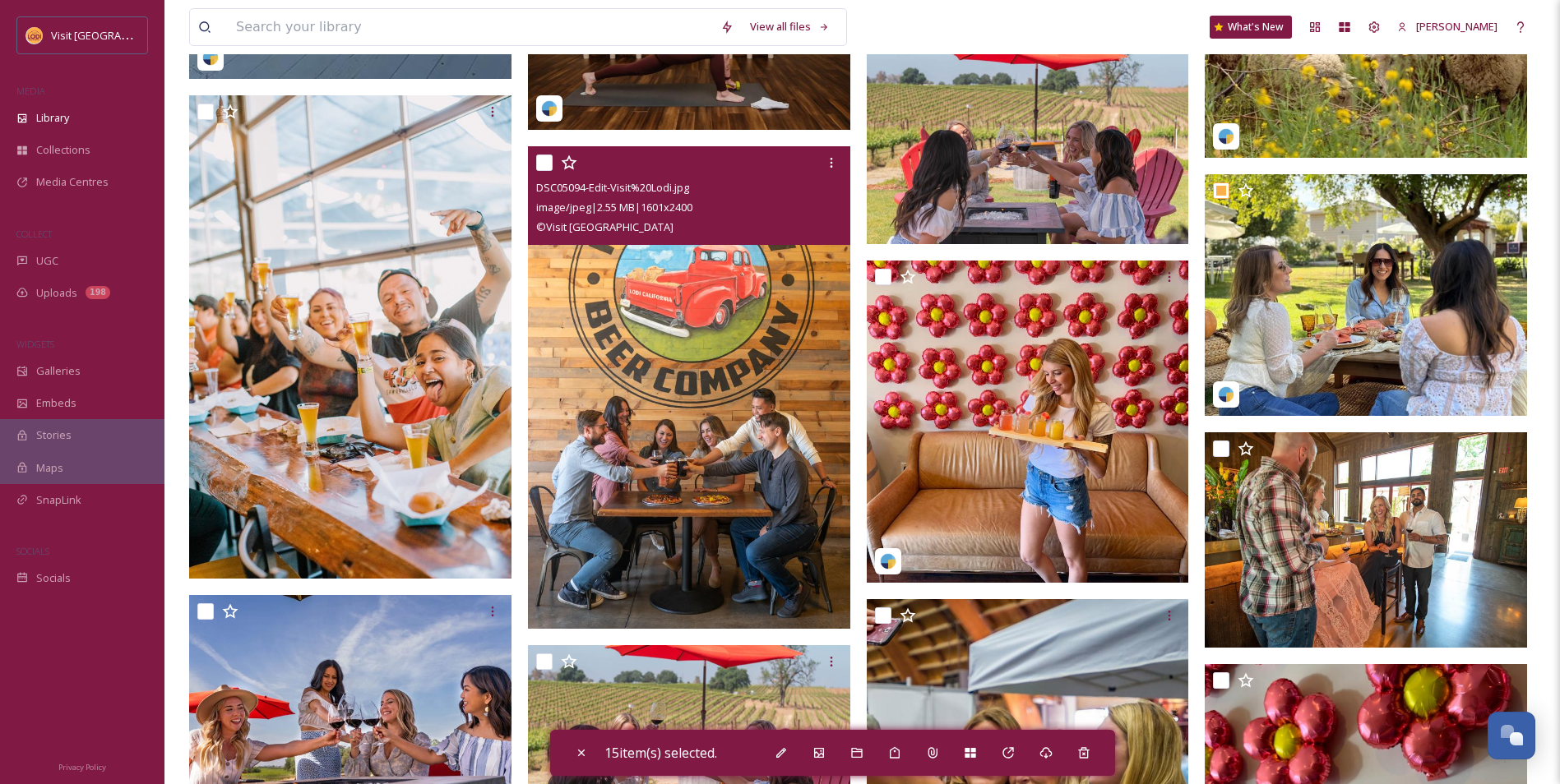
drag, startPoint x: 550, startPoint y: 167, endPoint x: 829, endPoint y: 185, distance: 279.6
click at [549, 166] on input "checkbox" at bounding box center [544, 162] width 16 height 16
checkbox input "true"
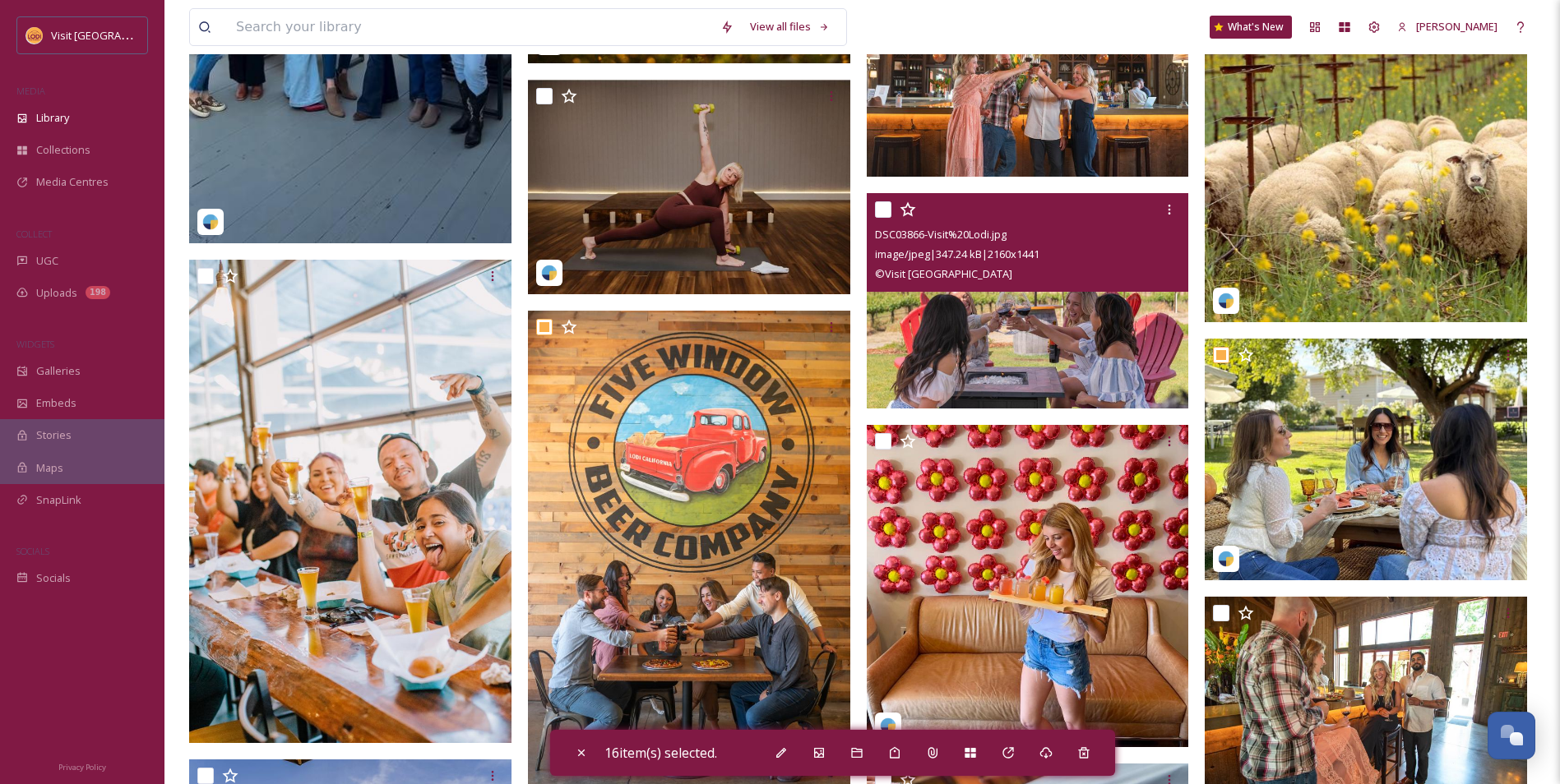
scroll to position [17102, 0]
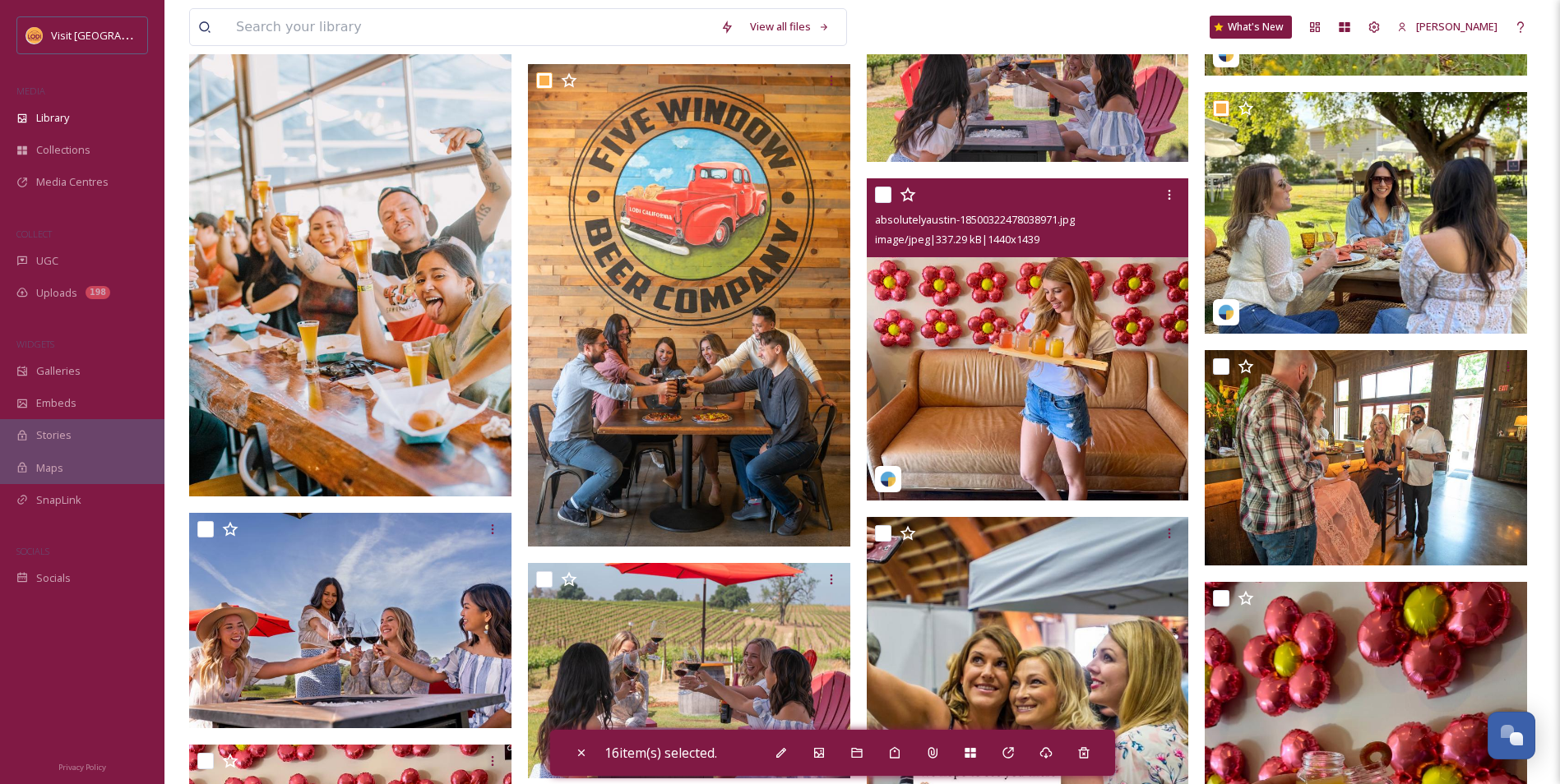
click at [878, 195] on input "checkbox" at bounding box center [882, 194] width 16 height 16
checkbox input "true"
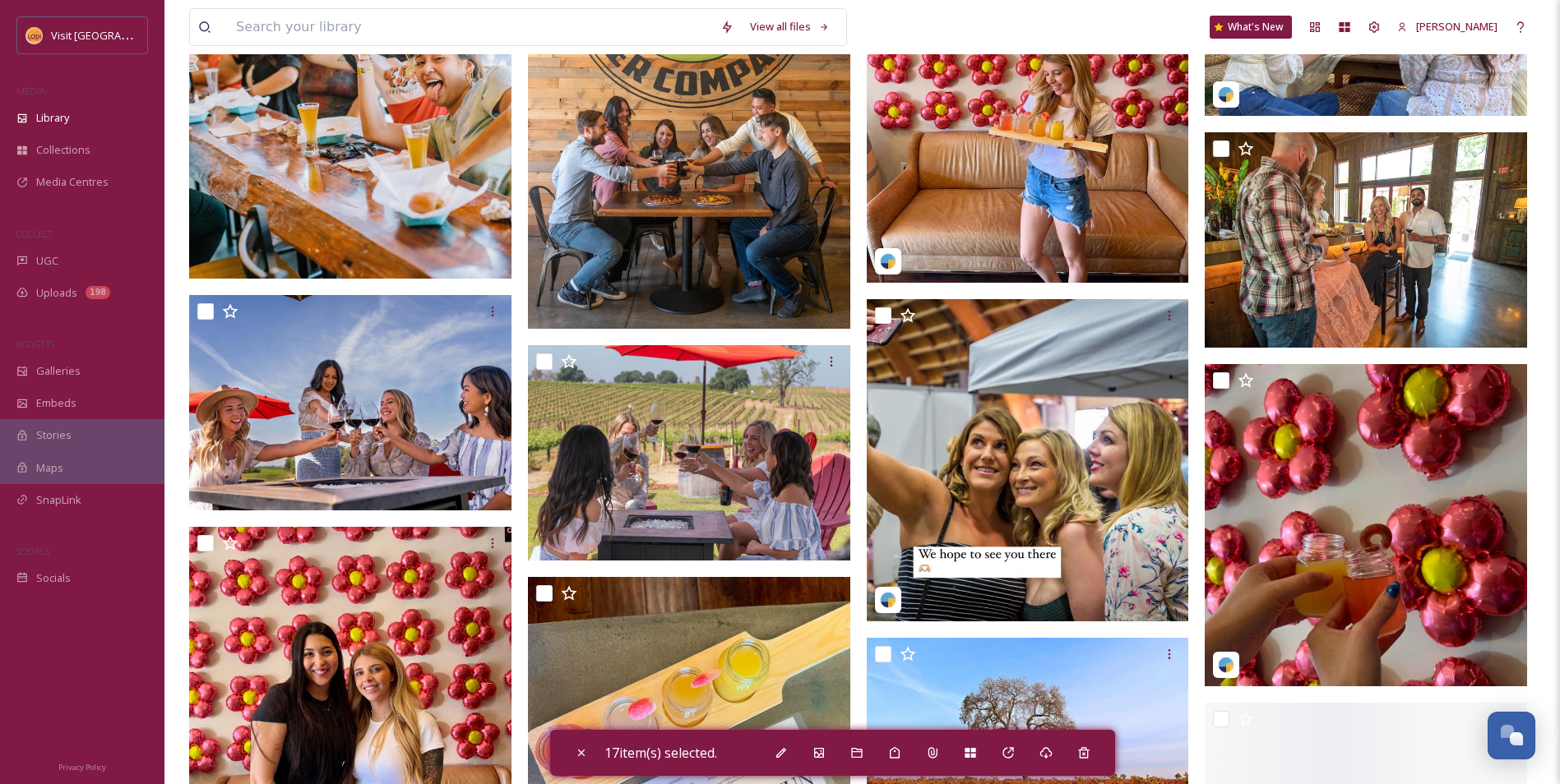
scroll to position [17349, 0]
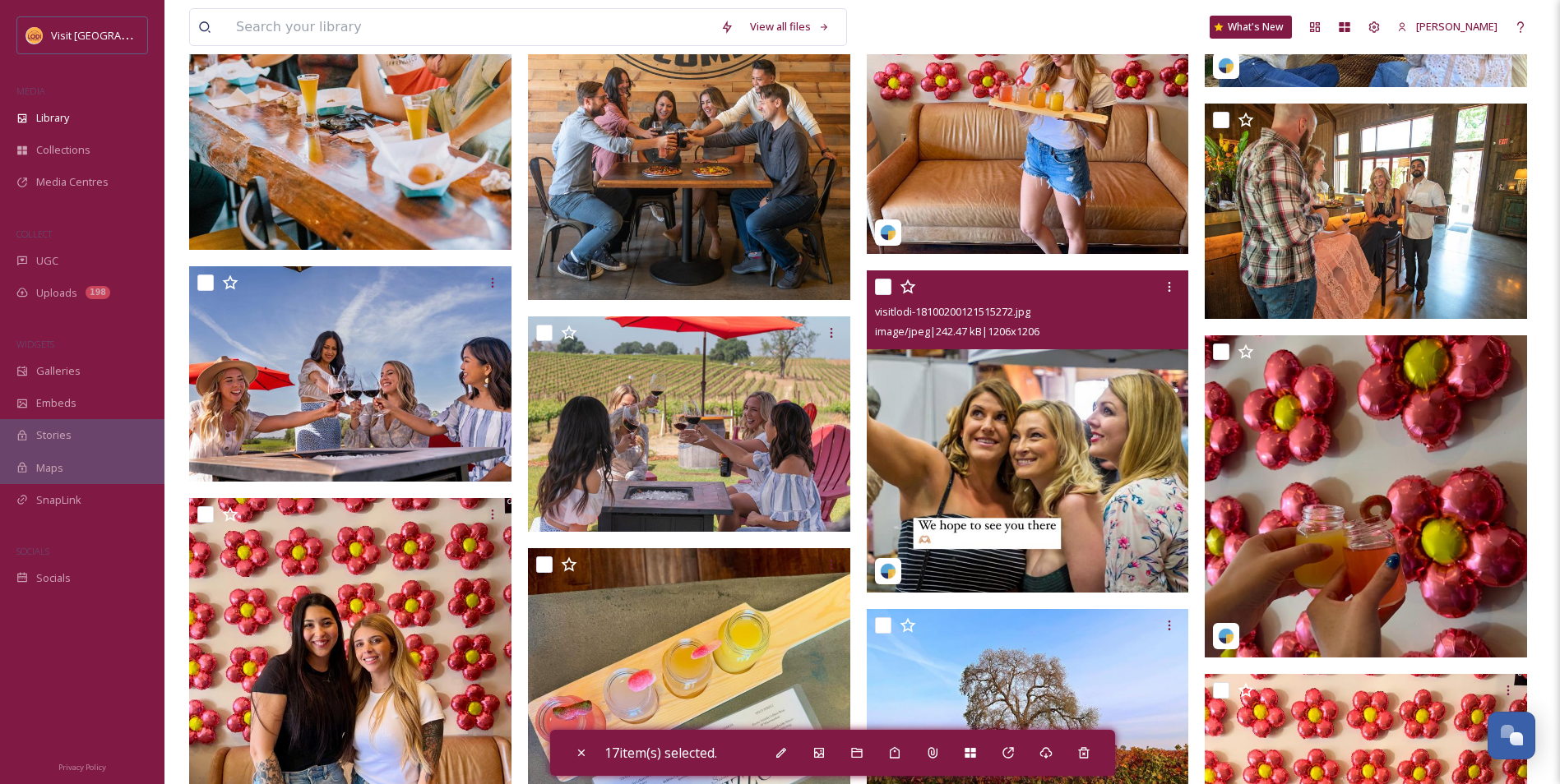
click at [881, 291] on input "checkbox" at bounding box center [882, 287] width 16 height 16
checkbox input "true"
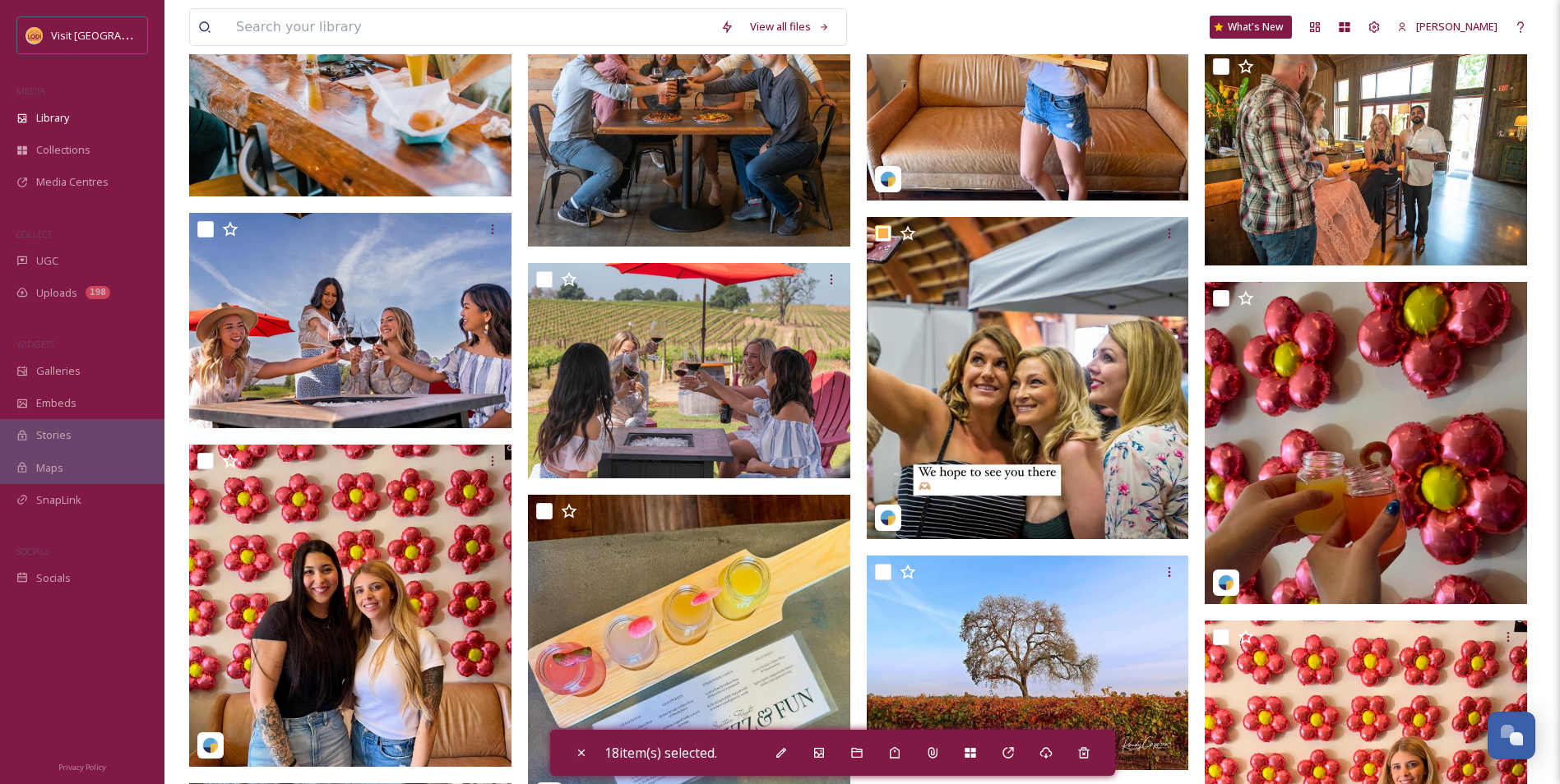
scroll to position [17514, 0]
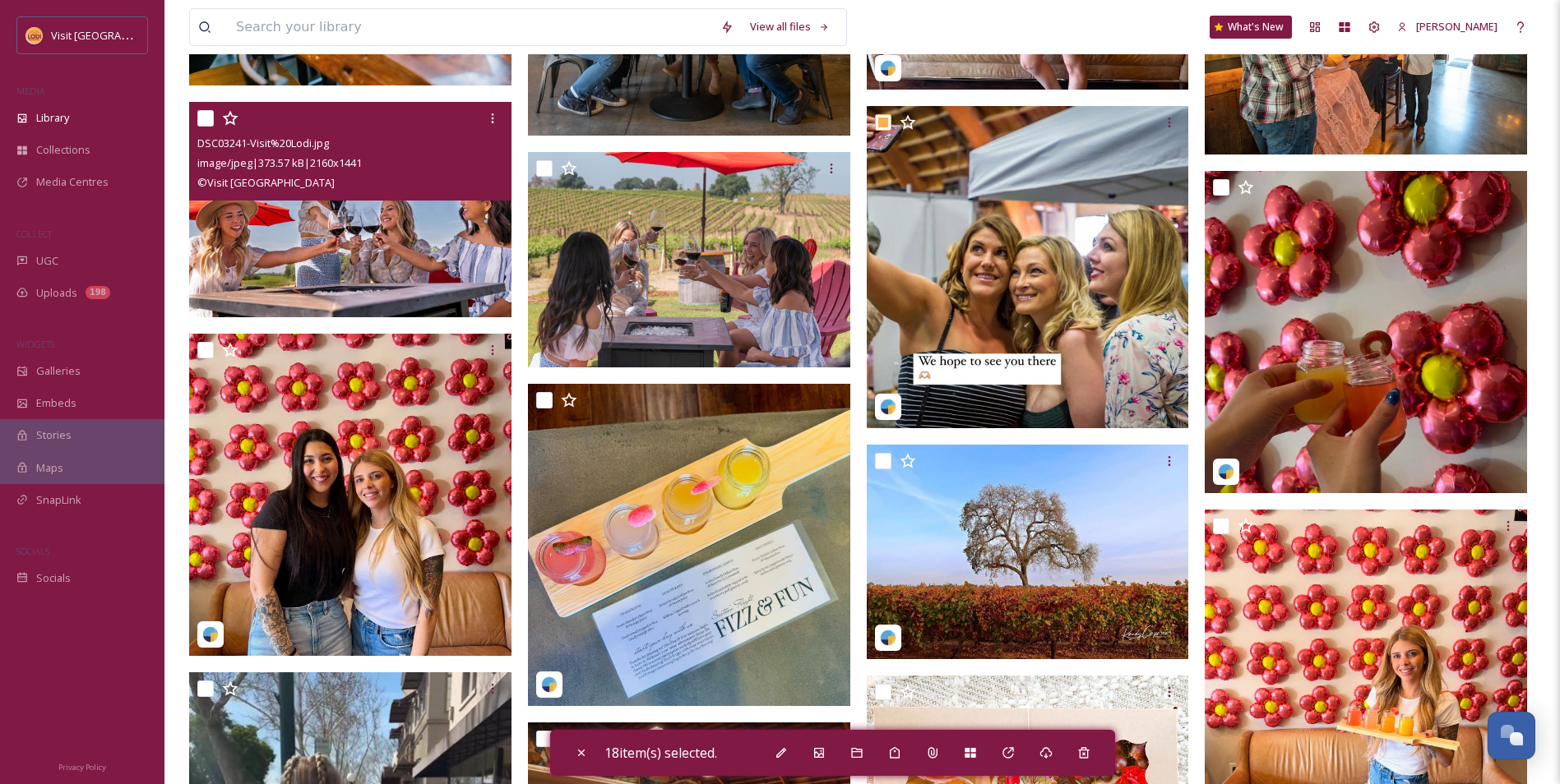
click at [199, 120] on input "checkbox" at bounding box center [205, 118] width 16 height 16
checkbox input "true"
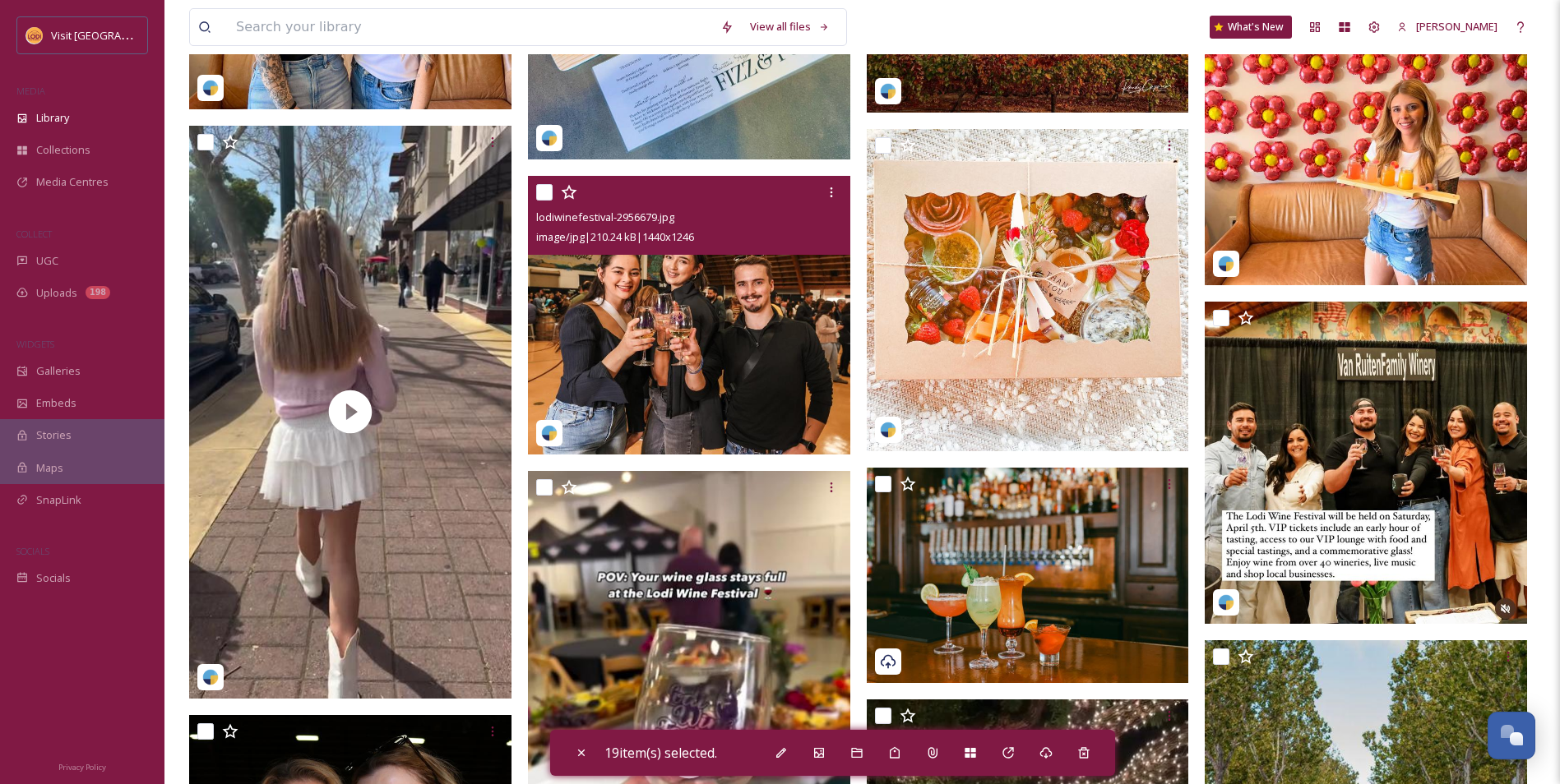
scroll to position [18089, 0]
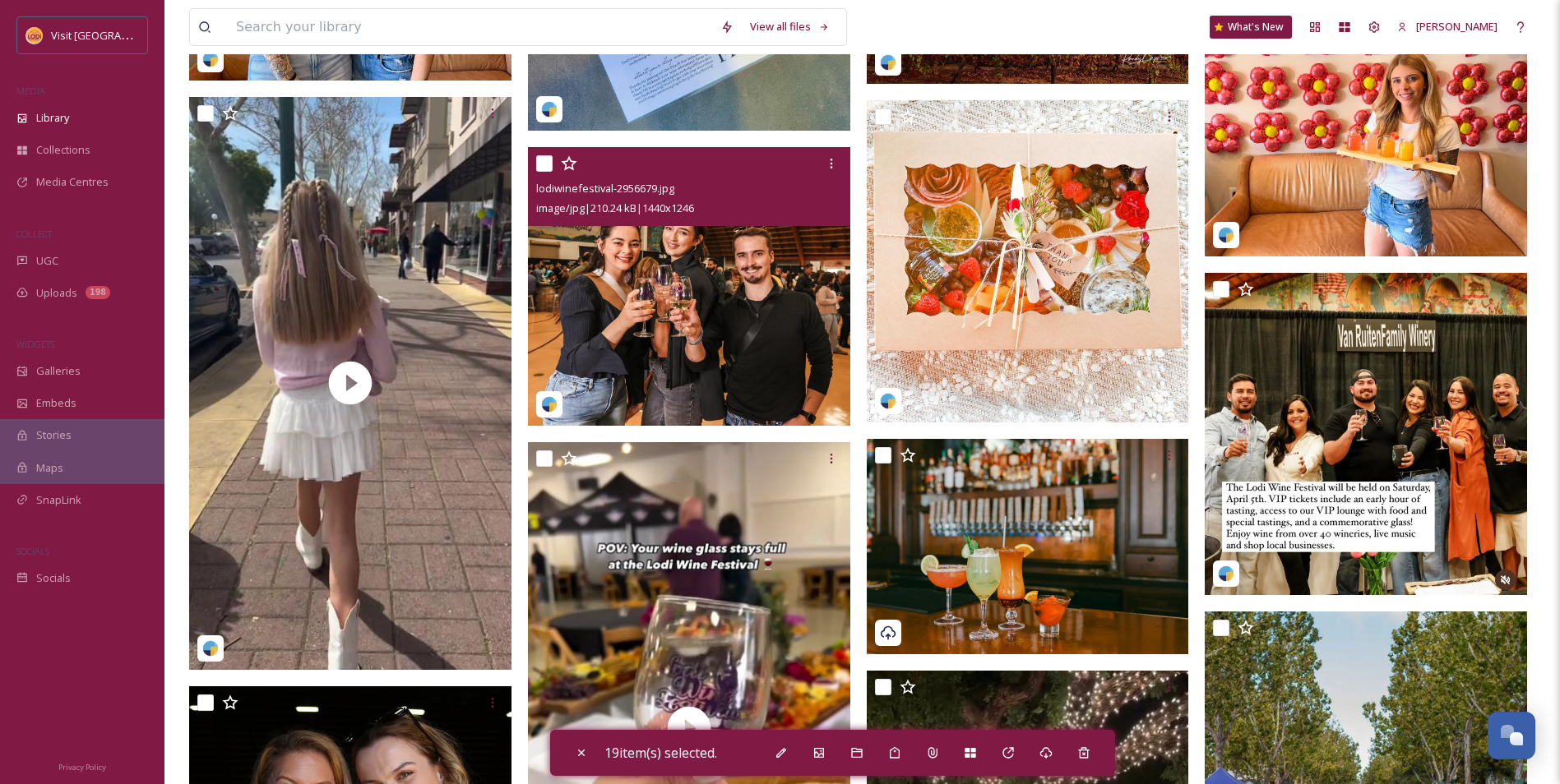
click at [544, 165] on input "checkbox" at bounding box center [544, 163] width 16 height 16
checkbox input "true"
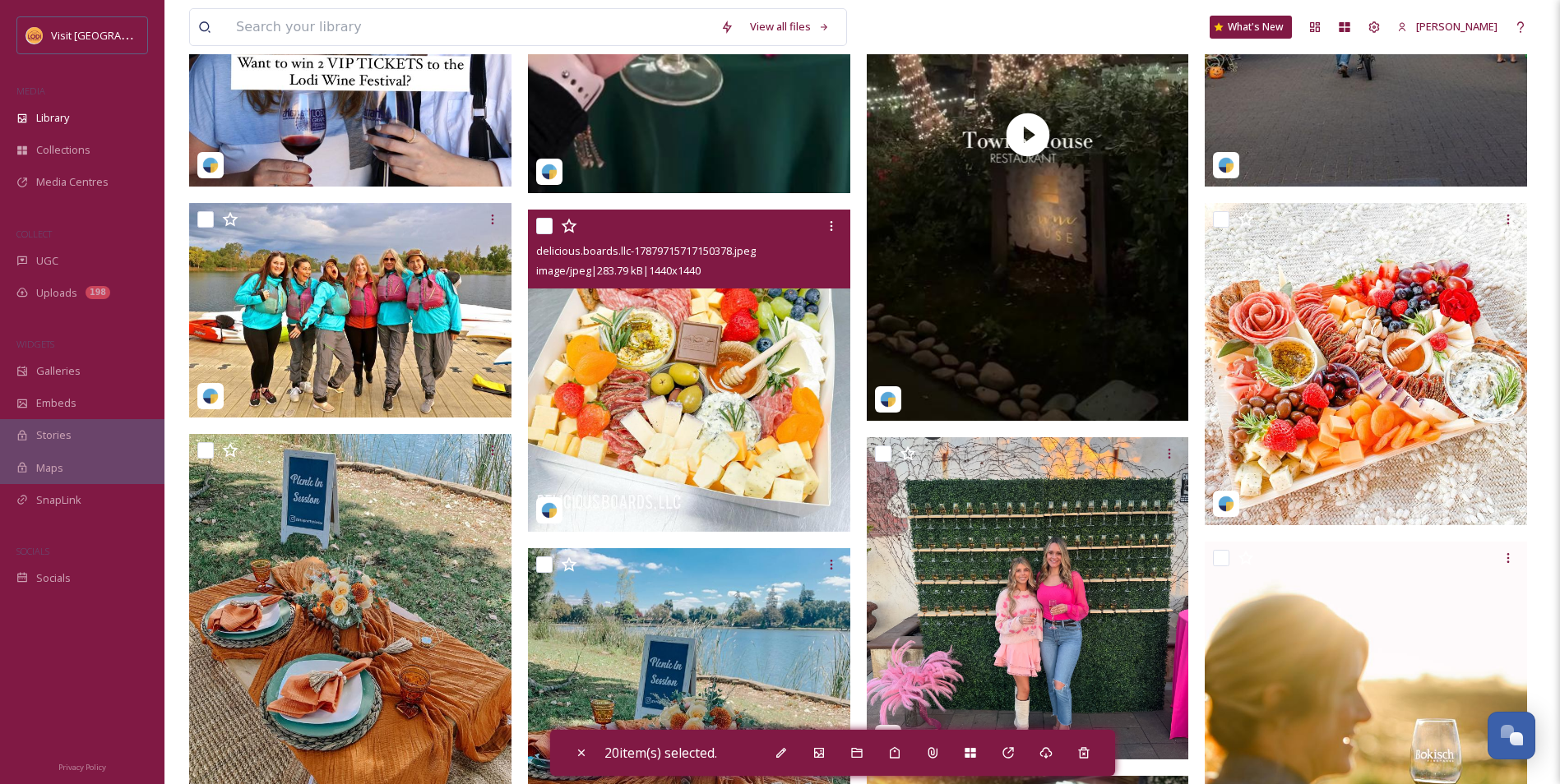
scroll to position [18994, 0]
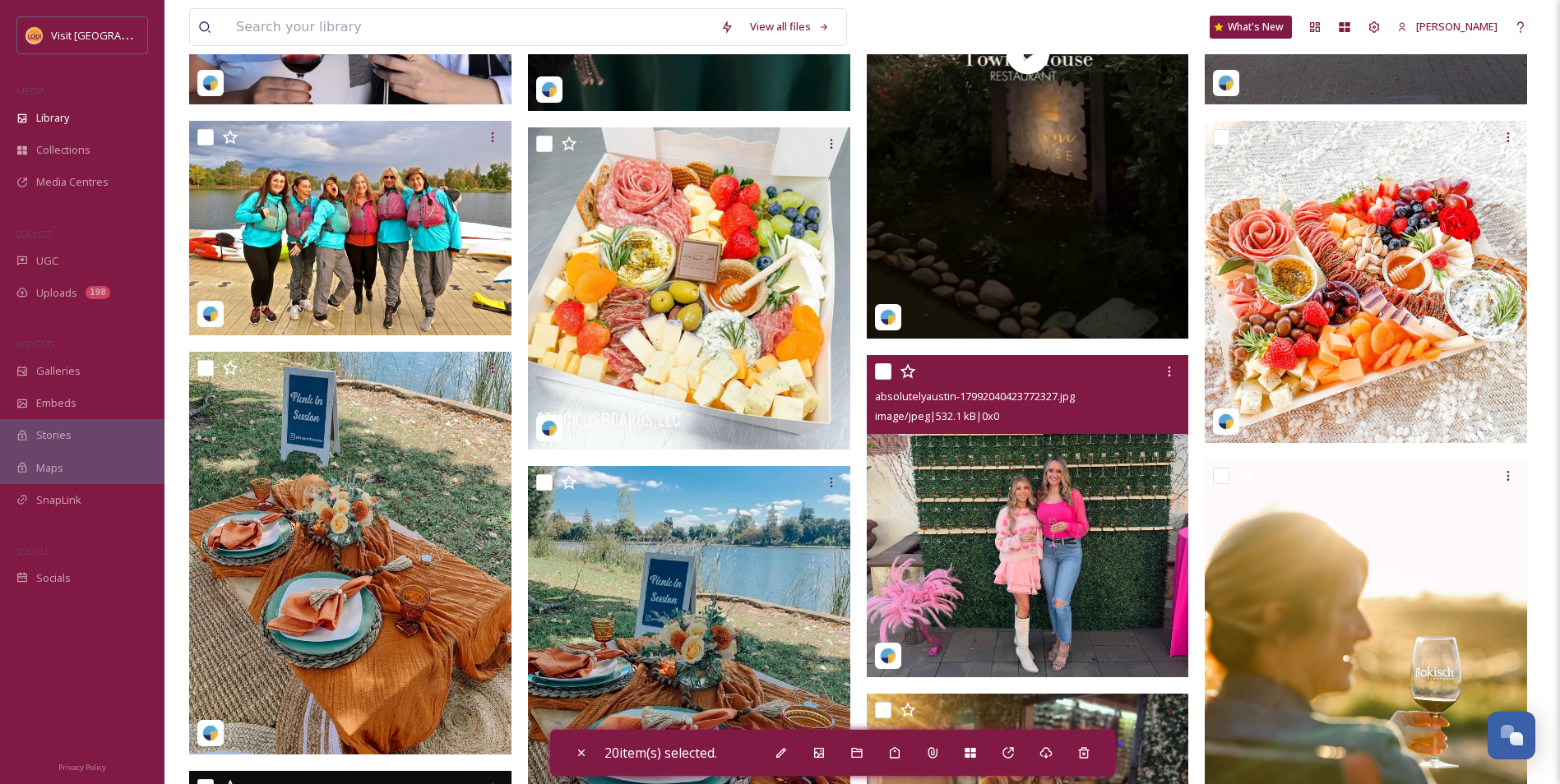
click at [880, 370] on input "checkbox" at bounding box center [882, 372] width 16 height 16
checkbox input "true"
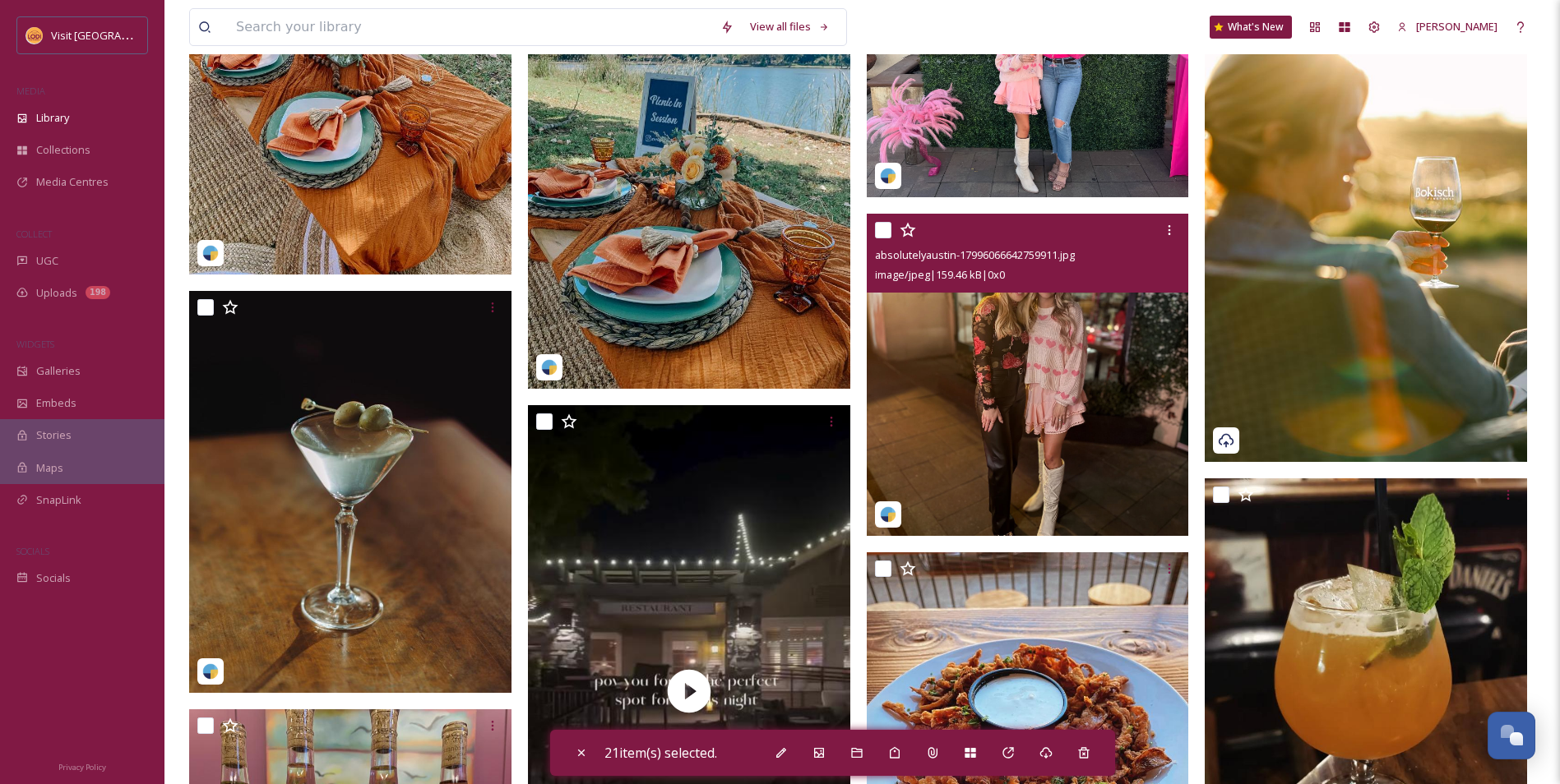
scroll to position [19241, 0]
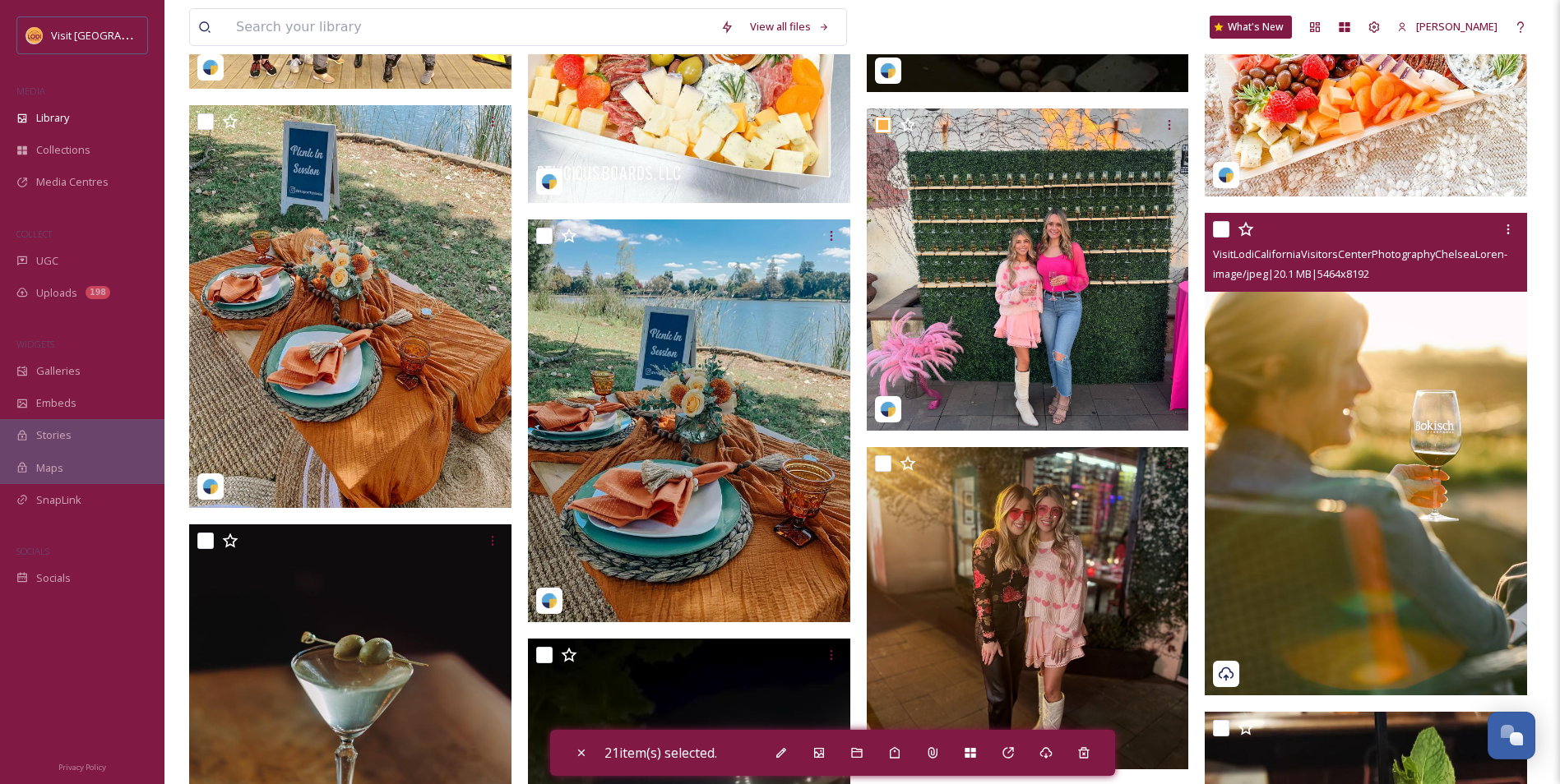
click at [1223, 228] on input "checkbox" at bounding box center [1221, 229] width 16 height 16
checkbox input "true"
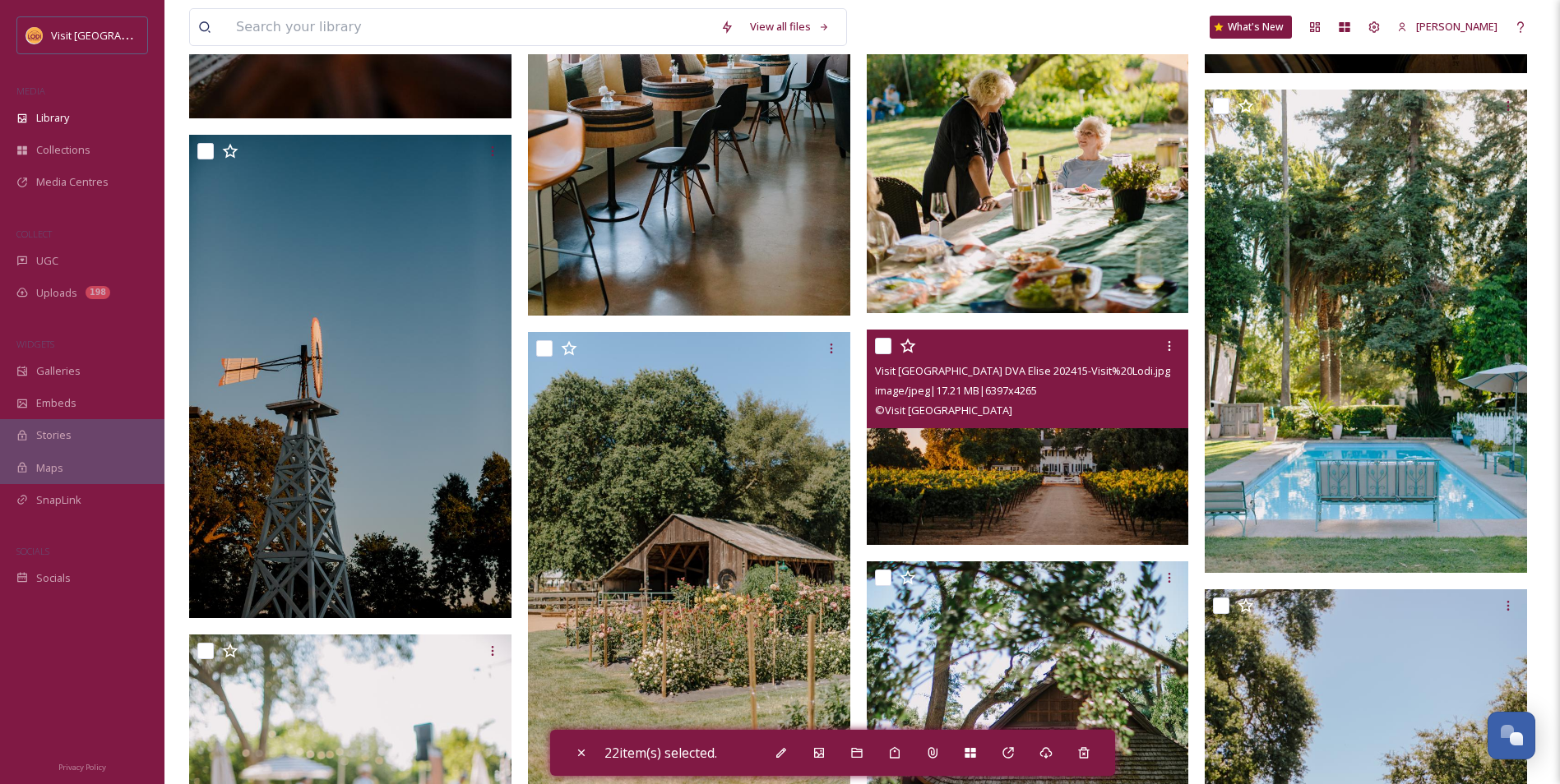
scroll to position [24832, 0]
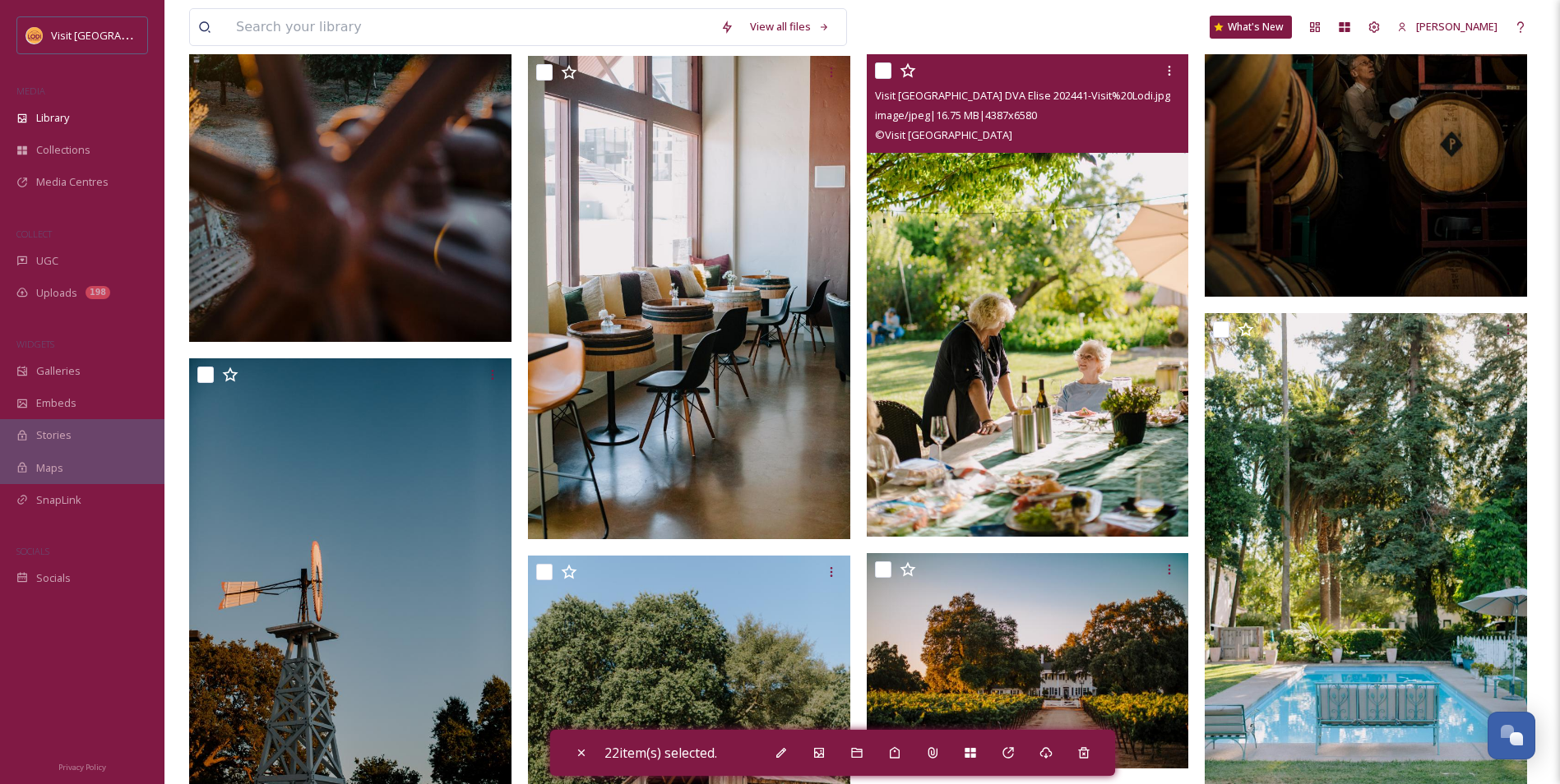
click at [882, 67] on input "checkbox" at bounding box center [882, 70] width 16 height 16
checkbox input "true"
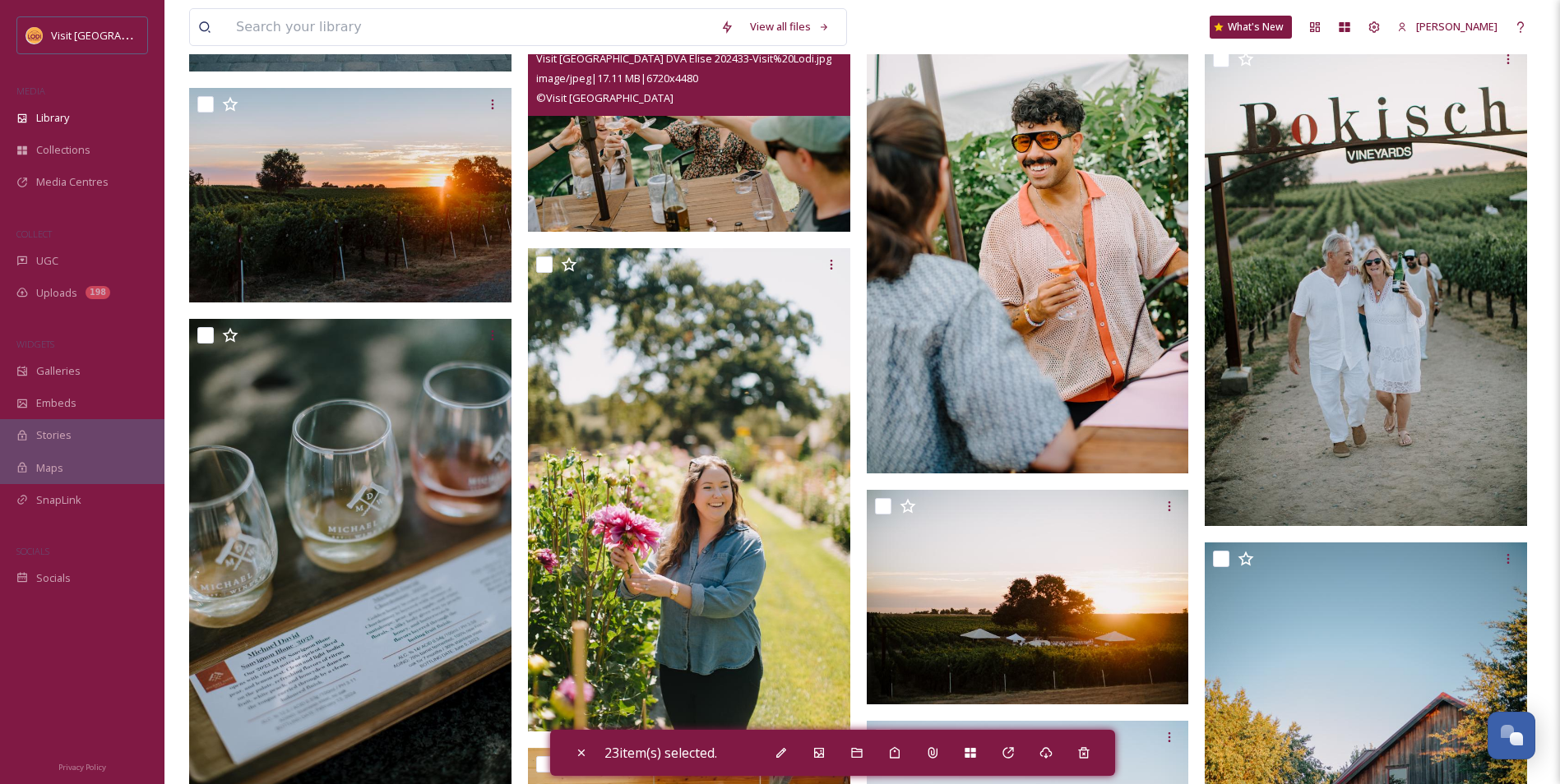
scroll to position [26476, 0]
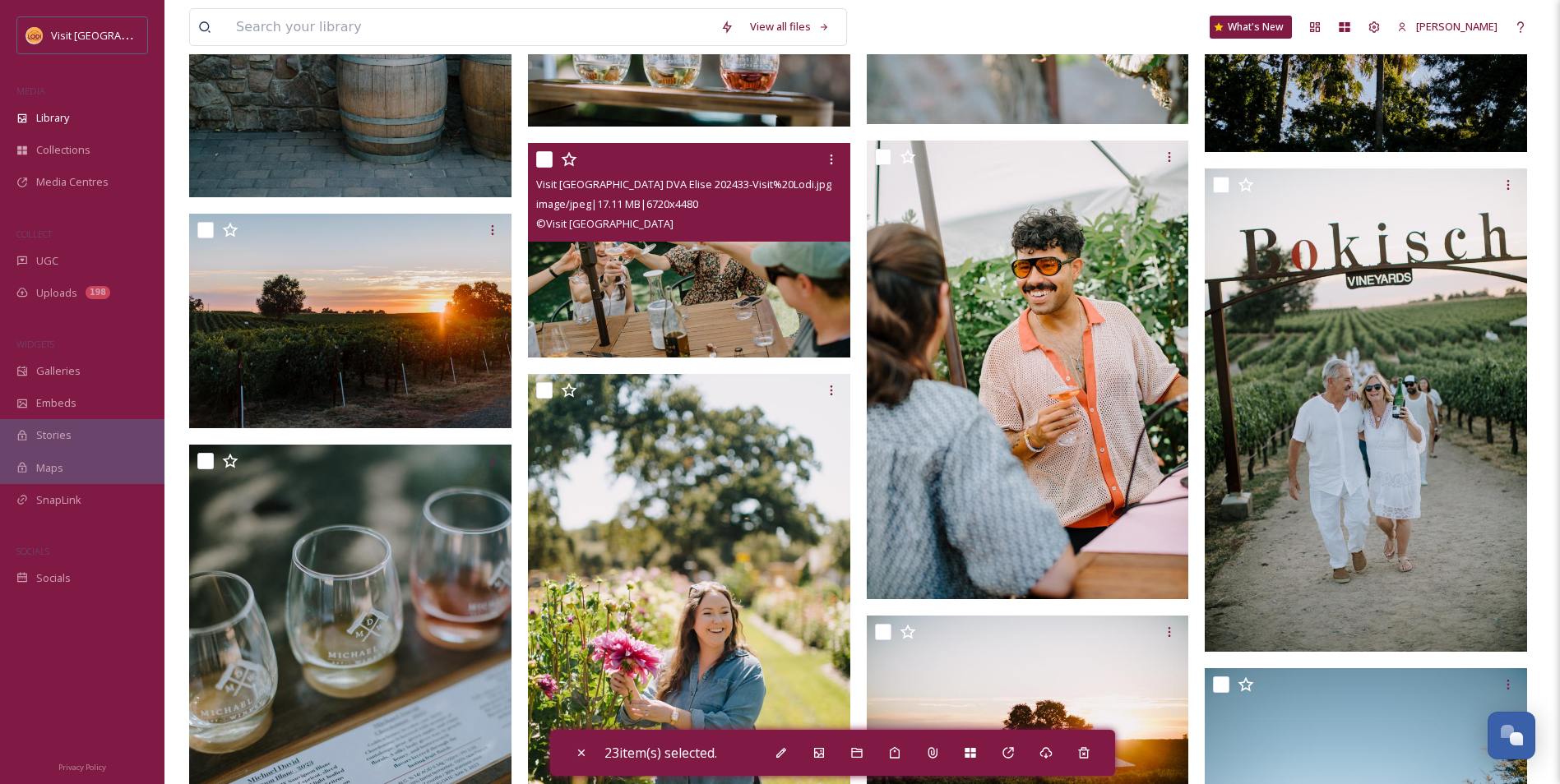
click at [546, 163] on input "checkbox" at bounding box center [544, 159] width 16 height 16
checkbox input "true"
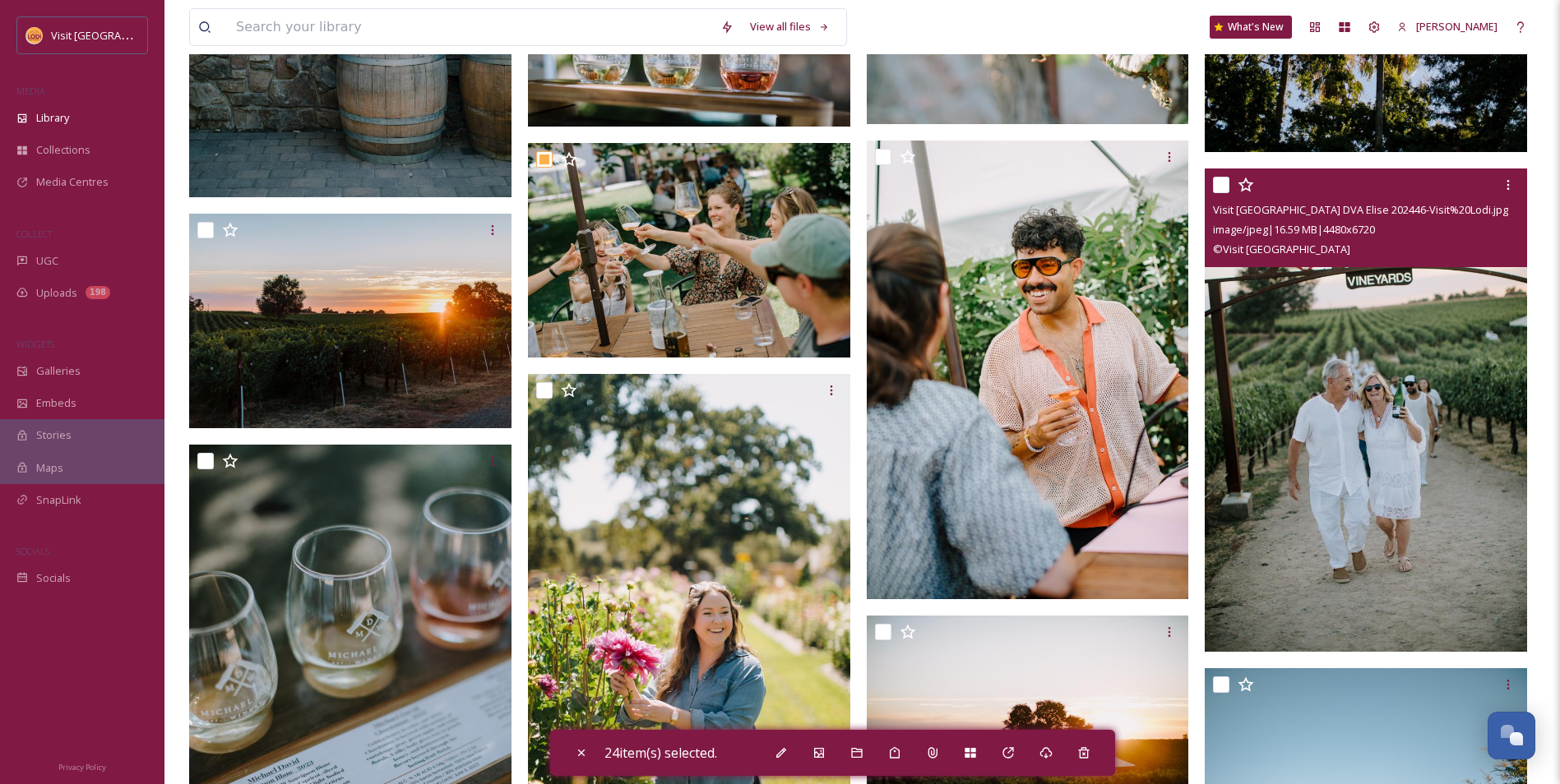
click at [1220, 185] on input "checkbox" at bounding box center [1221, 185] width 16 height 16
checkbox input "true"
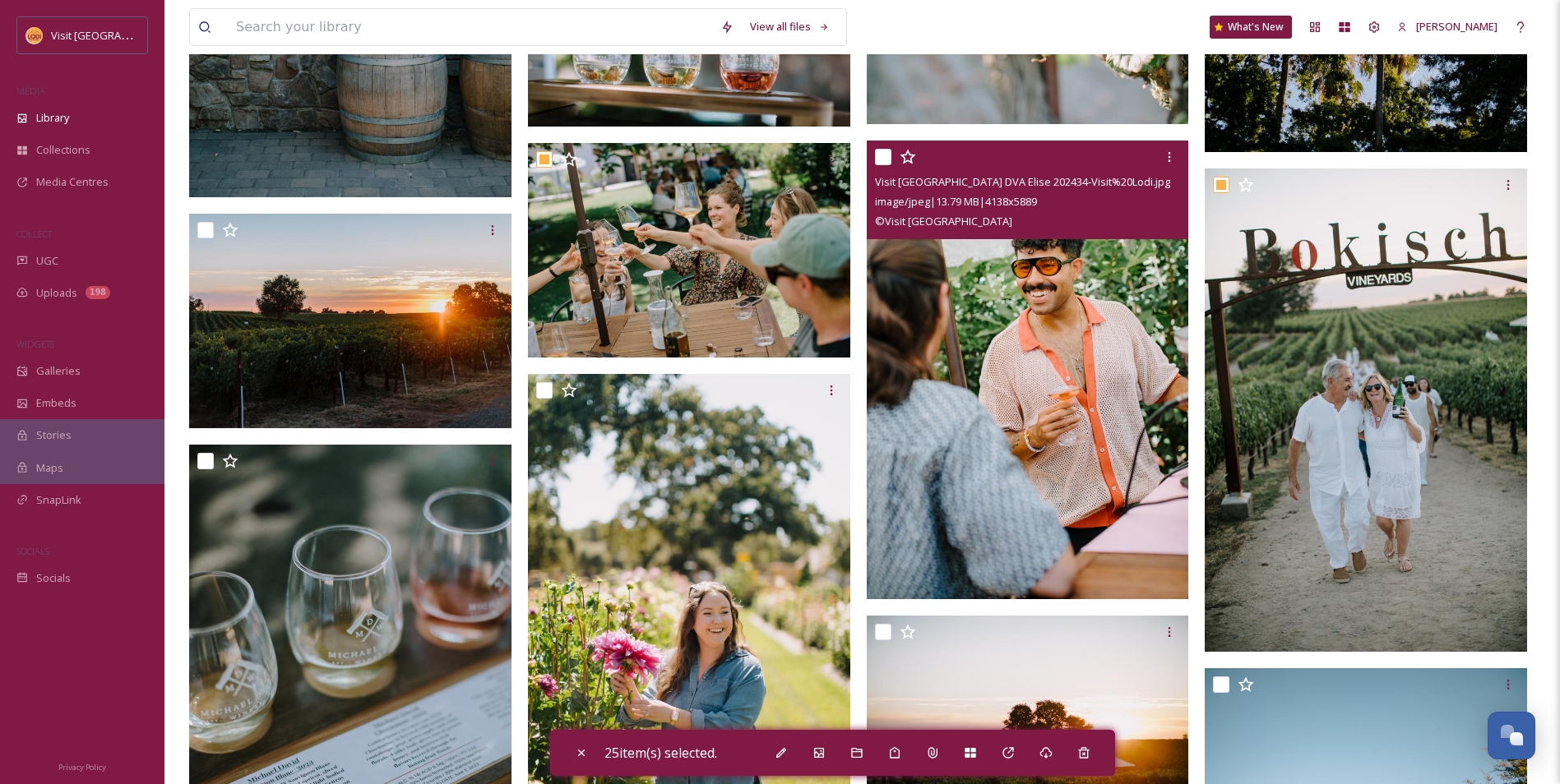
click at [877, 154] on input "checkbox" at bounding box center [882, 156] width 16 height 16
checkbox input "true"
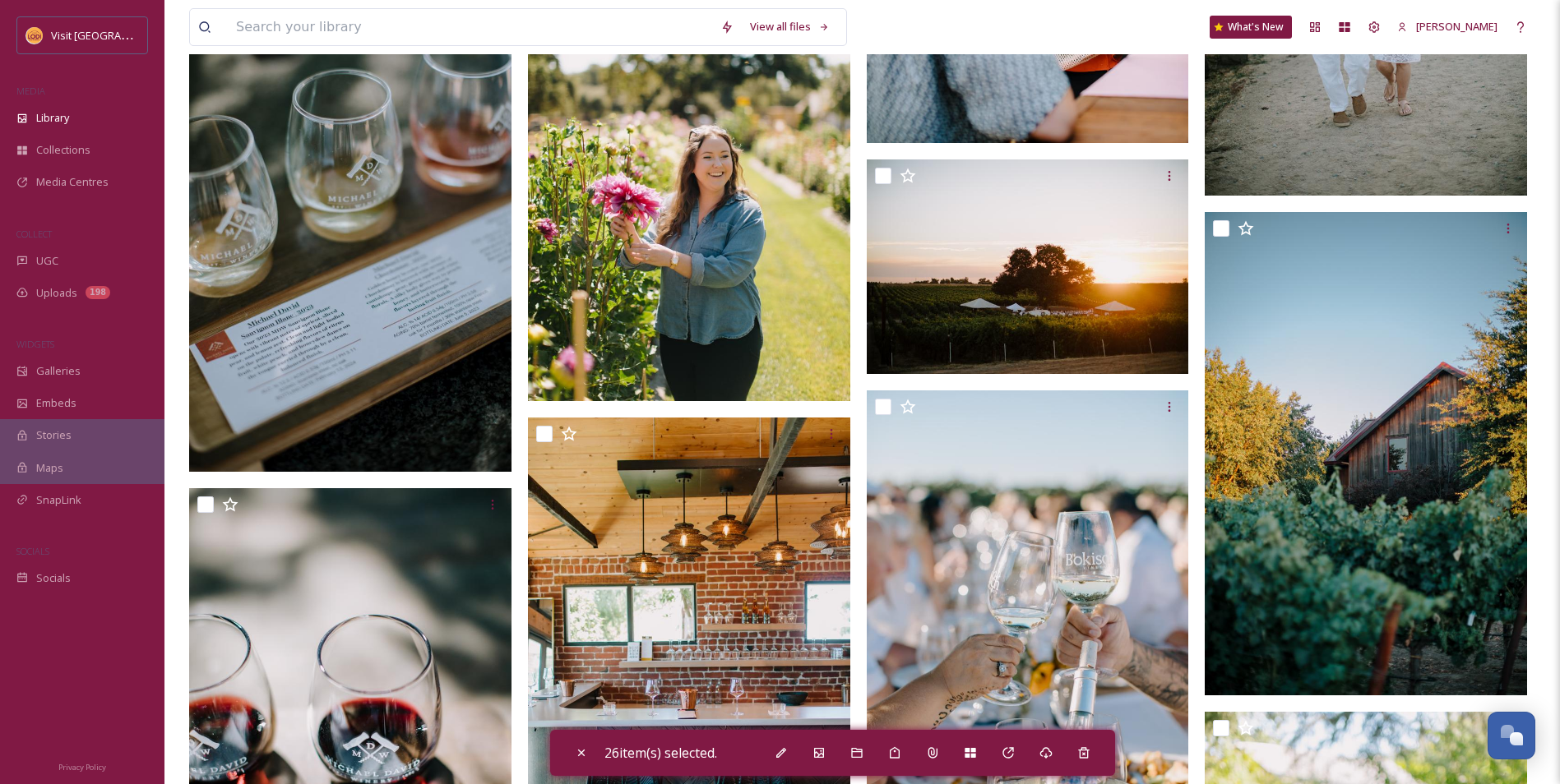
scroll to position [26805, 0]
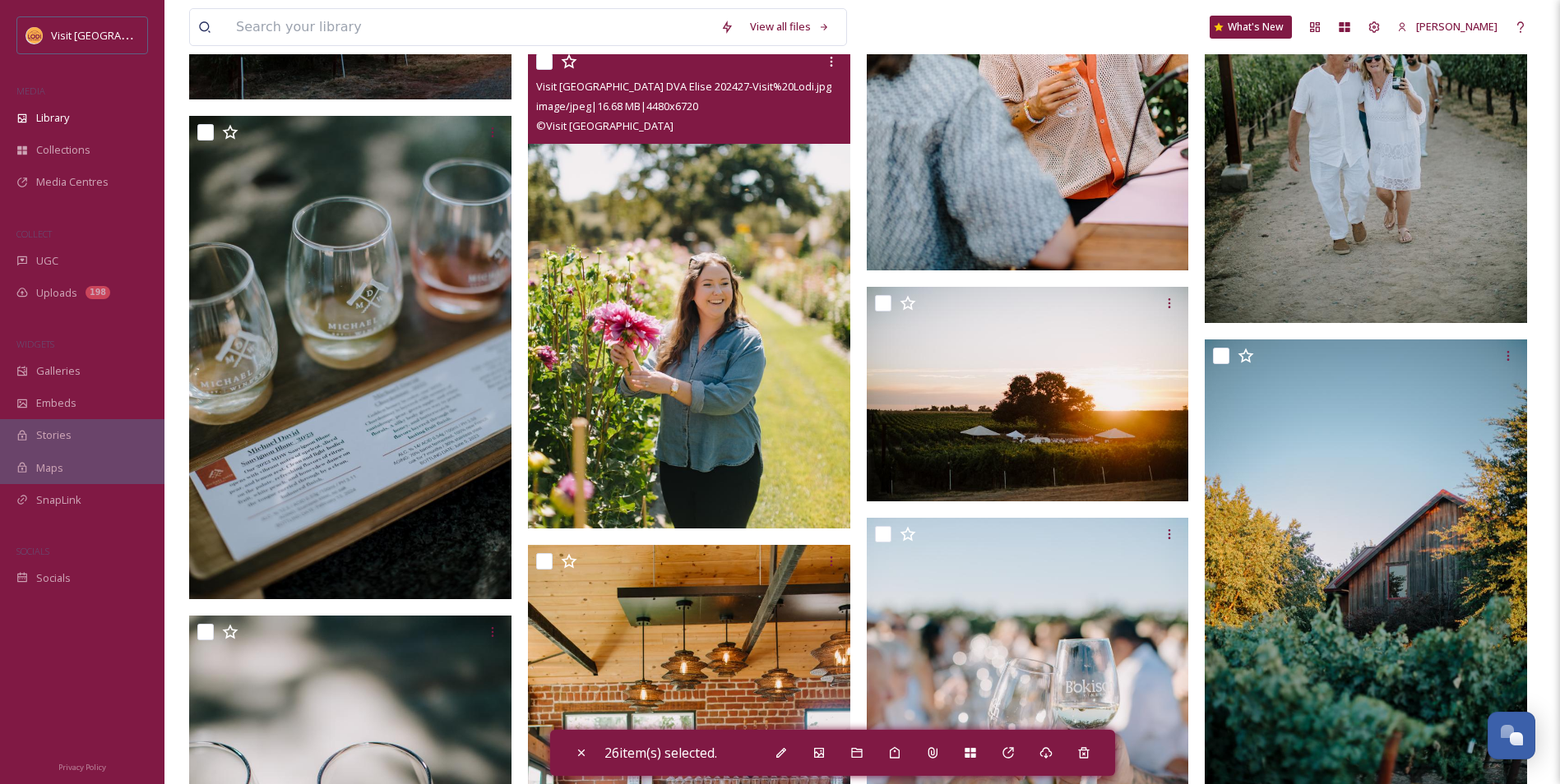
click at [550, 67] on input "checkbox" at bounding box center [544, 61] width 16 height 16
checkbox input "true"
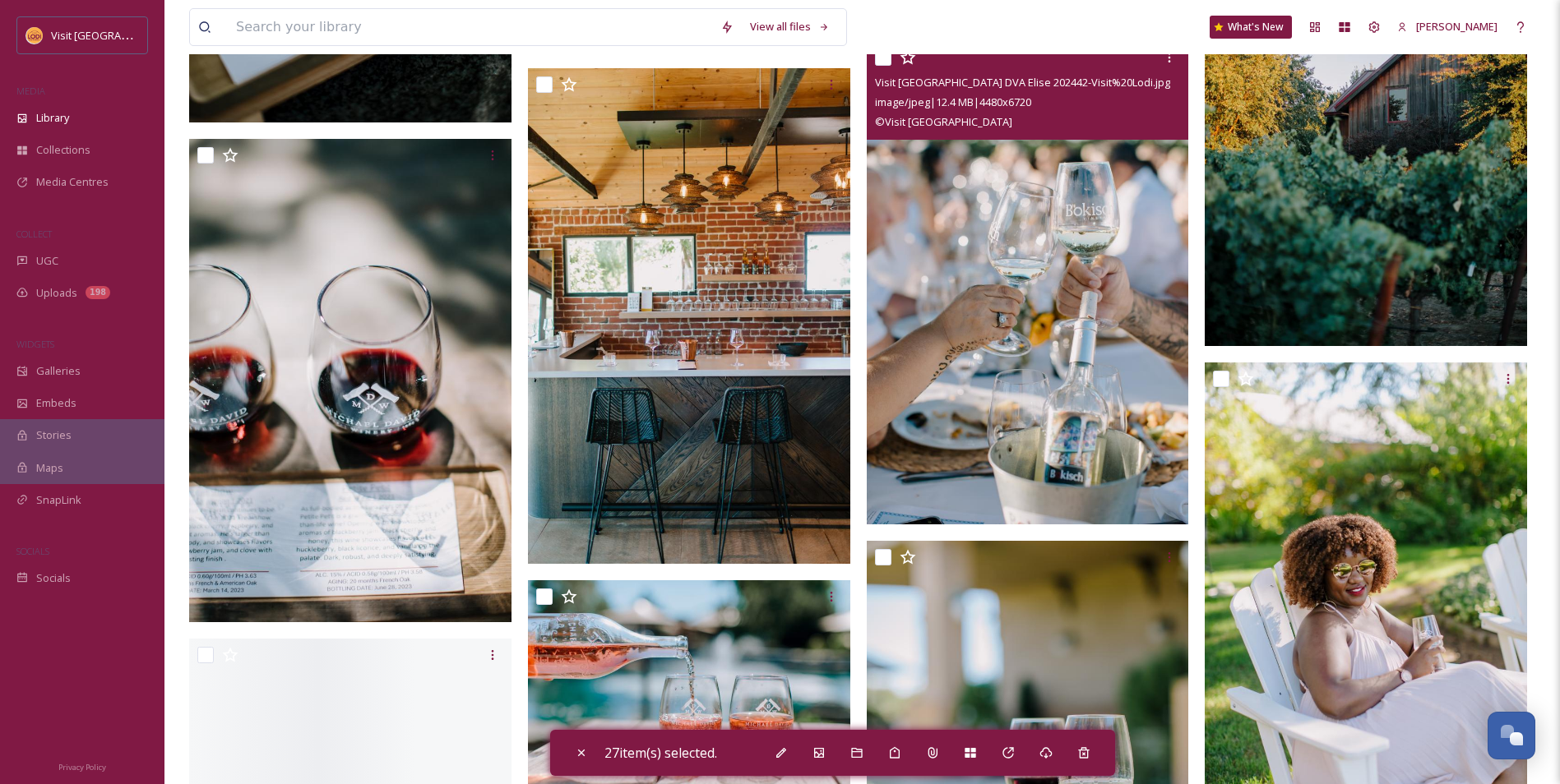
scroll to position [27298, 0]
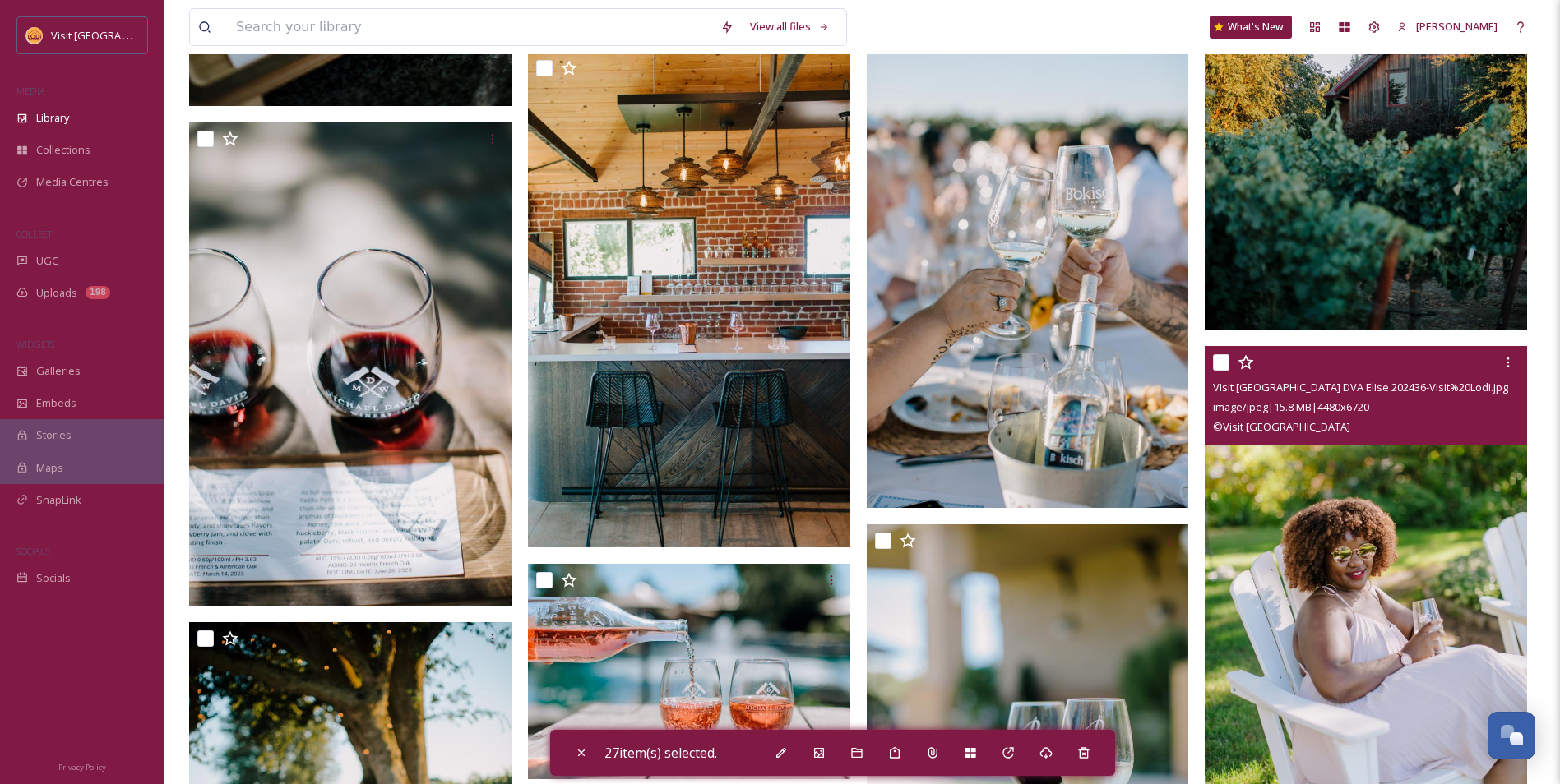
click at [1217, 358] on input "checkbox" at bounding box center [1221, 362] width 16 height 16
checkbox input "true"
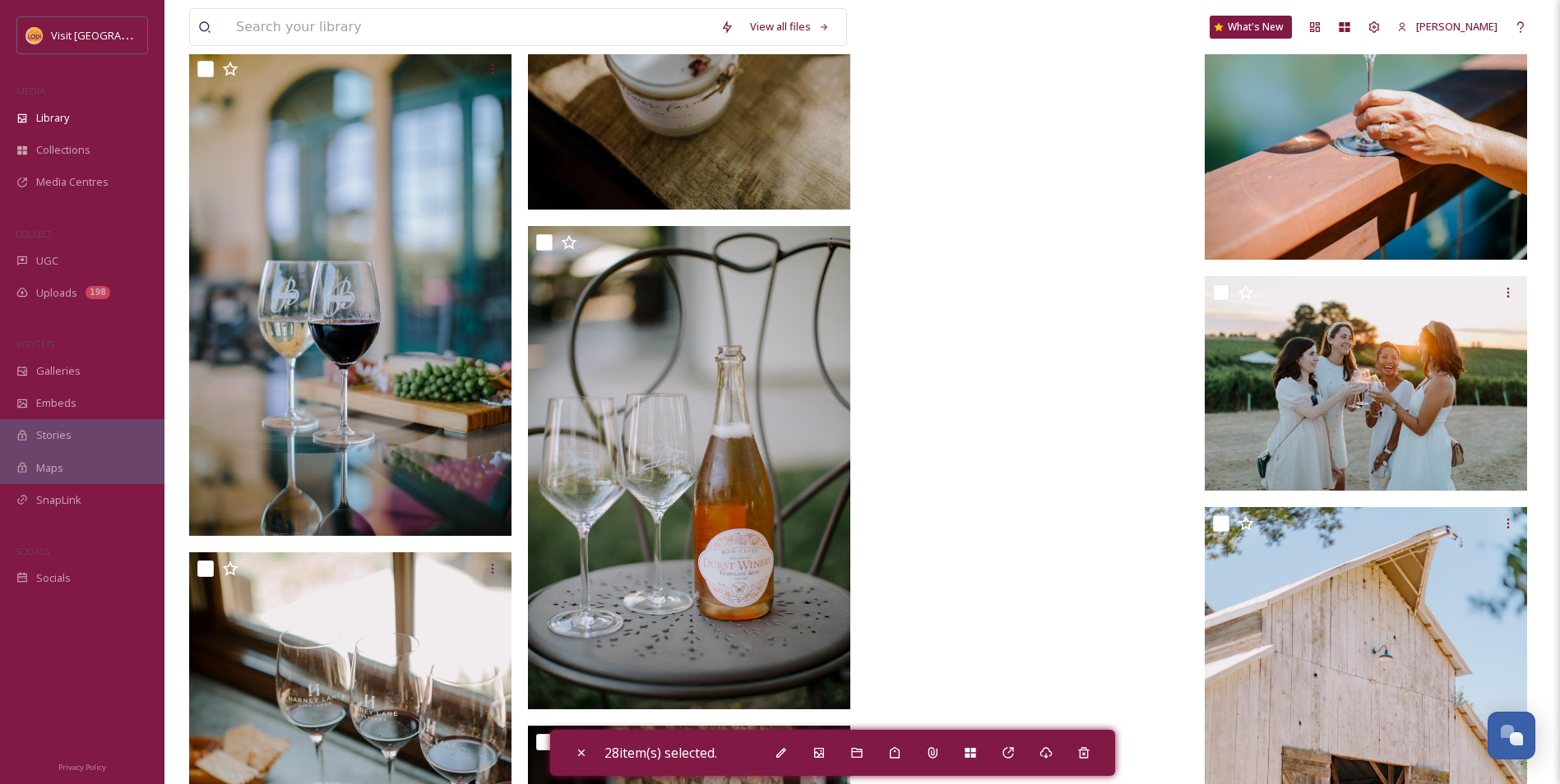
scroll to position [28367, 0]
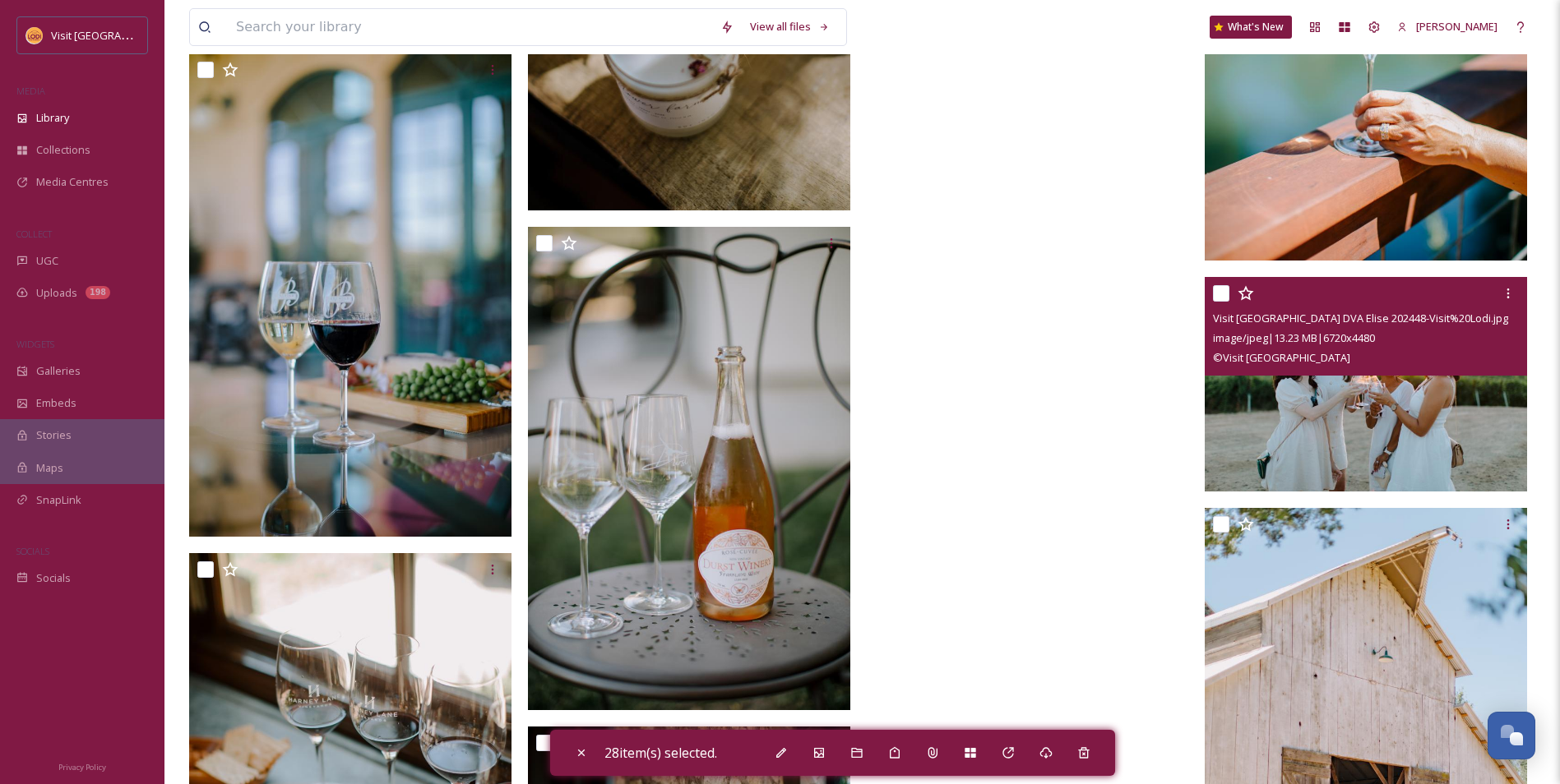
click at [1222, 297] on input "checkbox" at bounding box center [1221, 293] width 16 height 16
checkbox input "true"
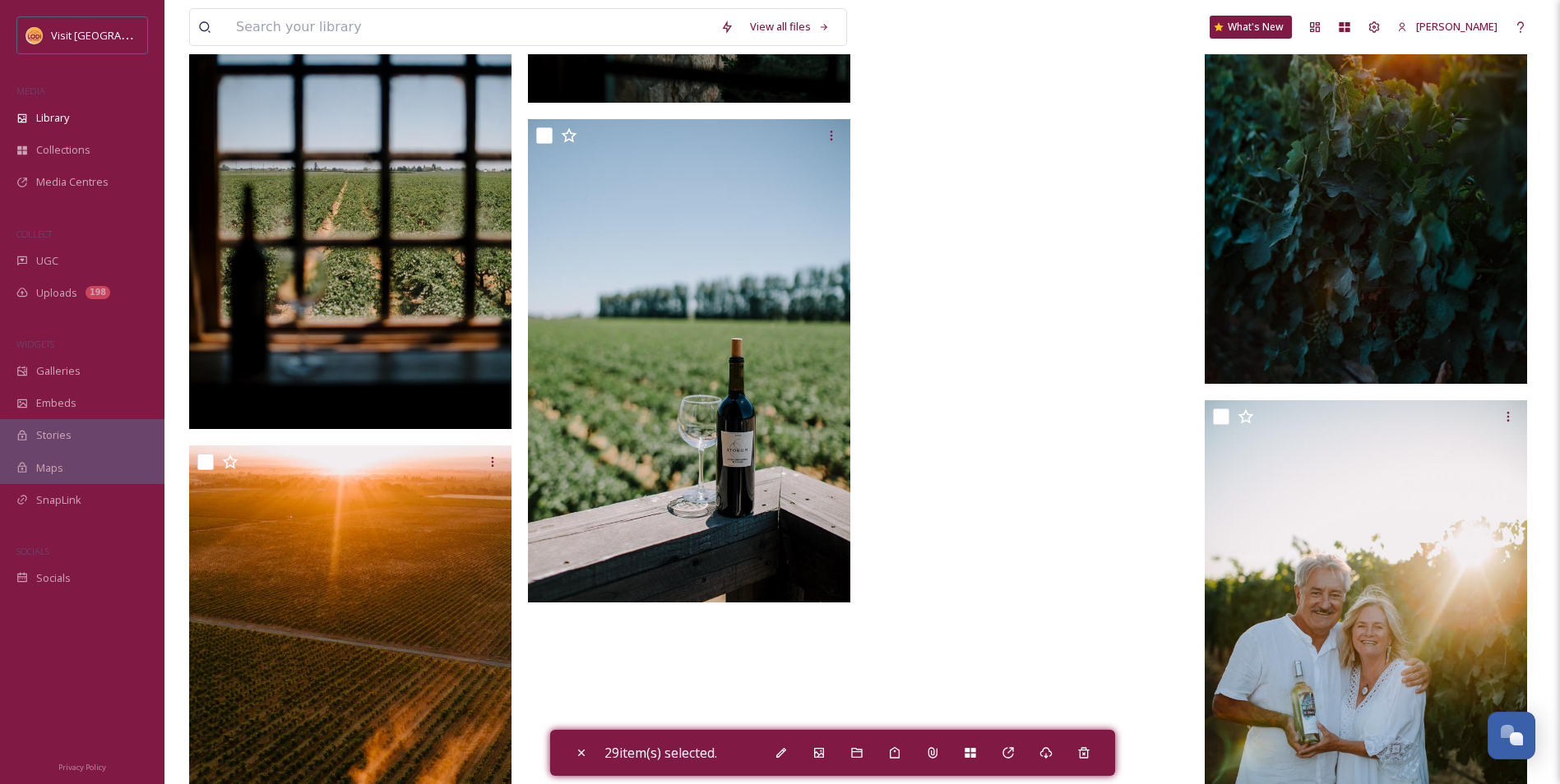
scroll to position [29602, 0]
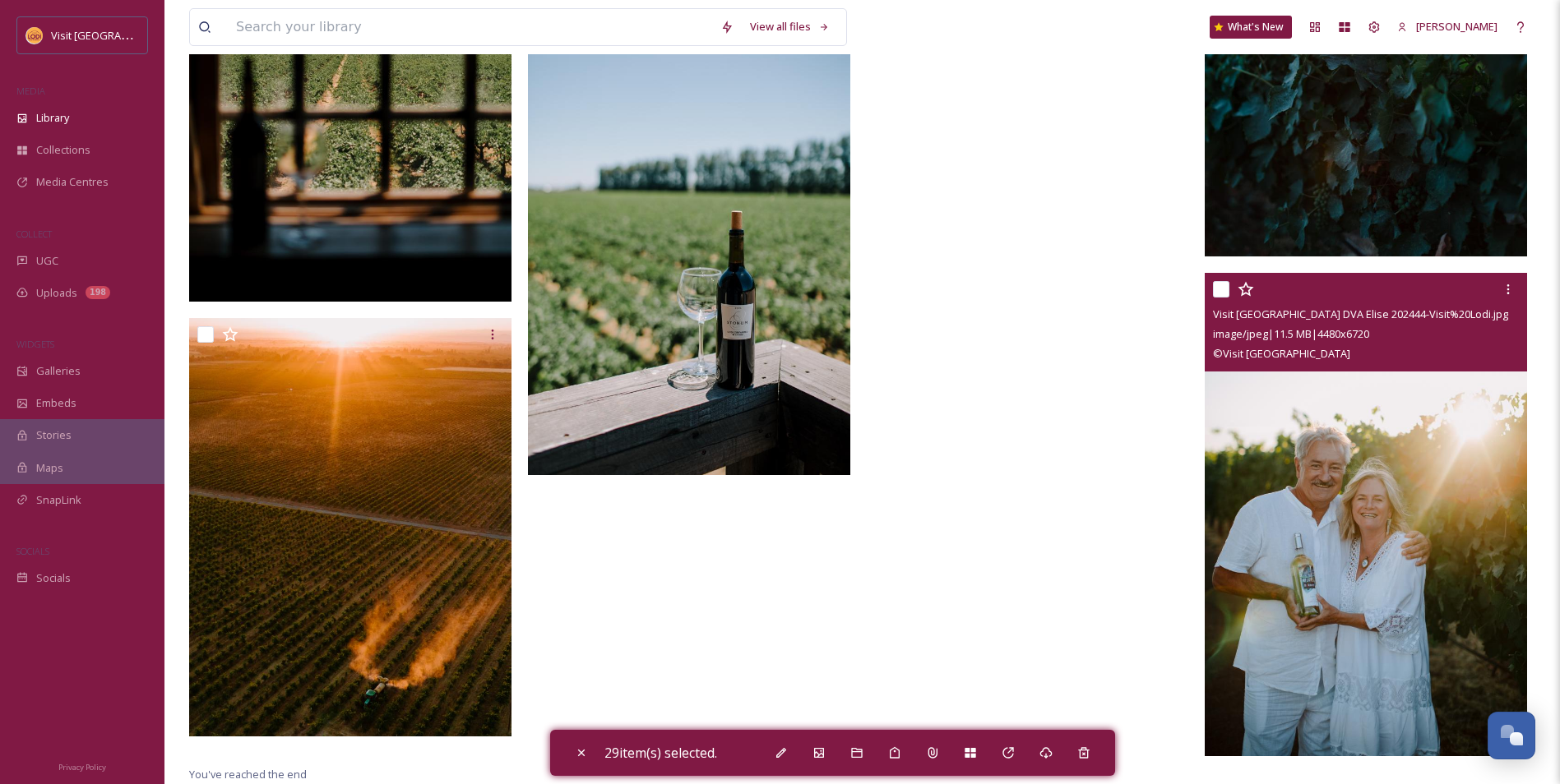
click at [1219, 292] on input "checkbox" at bounding box center [1221, 289] width 16 height 16
checkbox input "true"
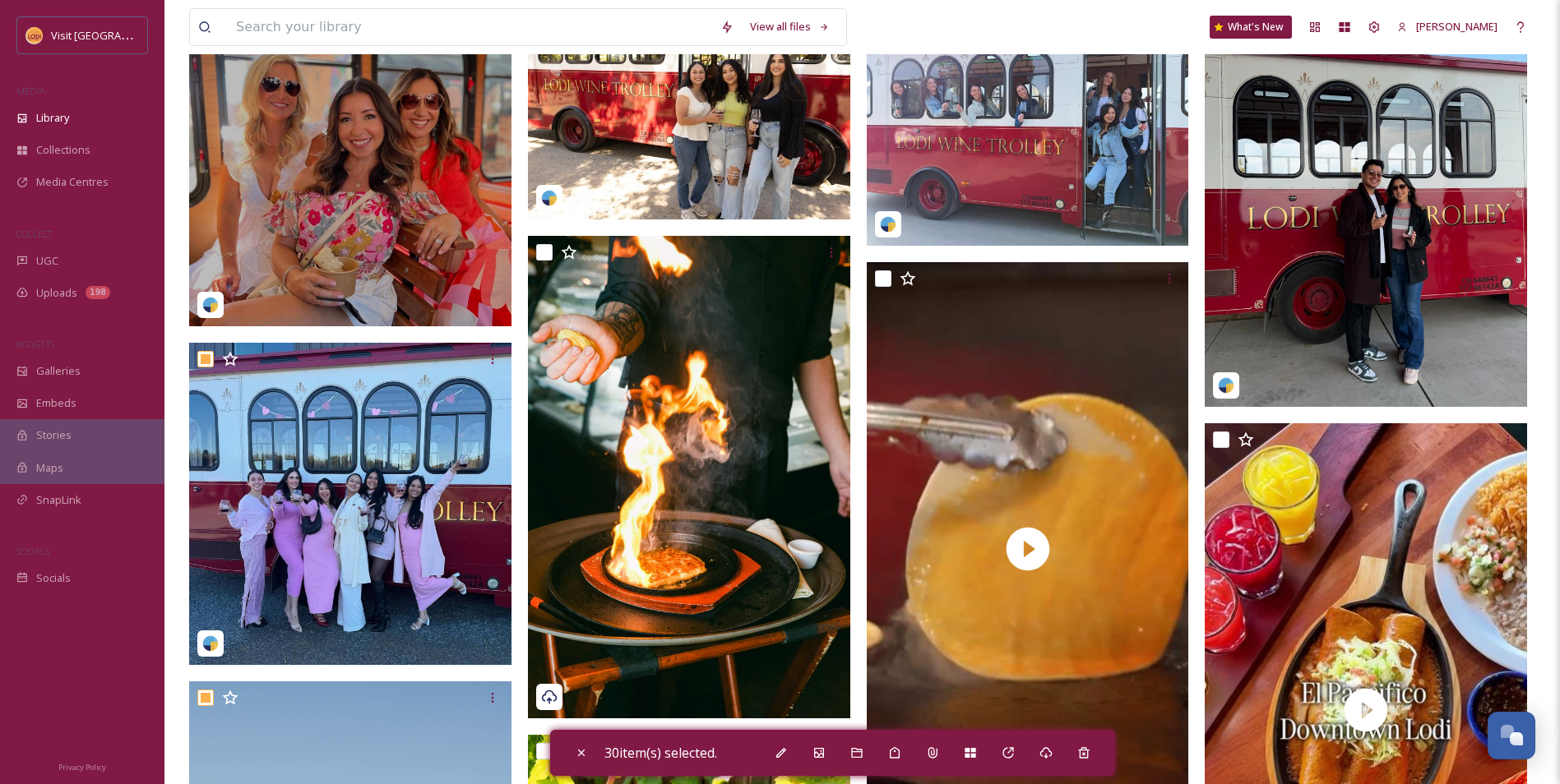
scroll to position [0, 0]
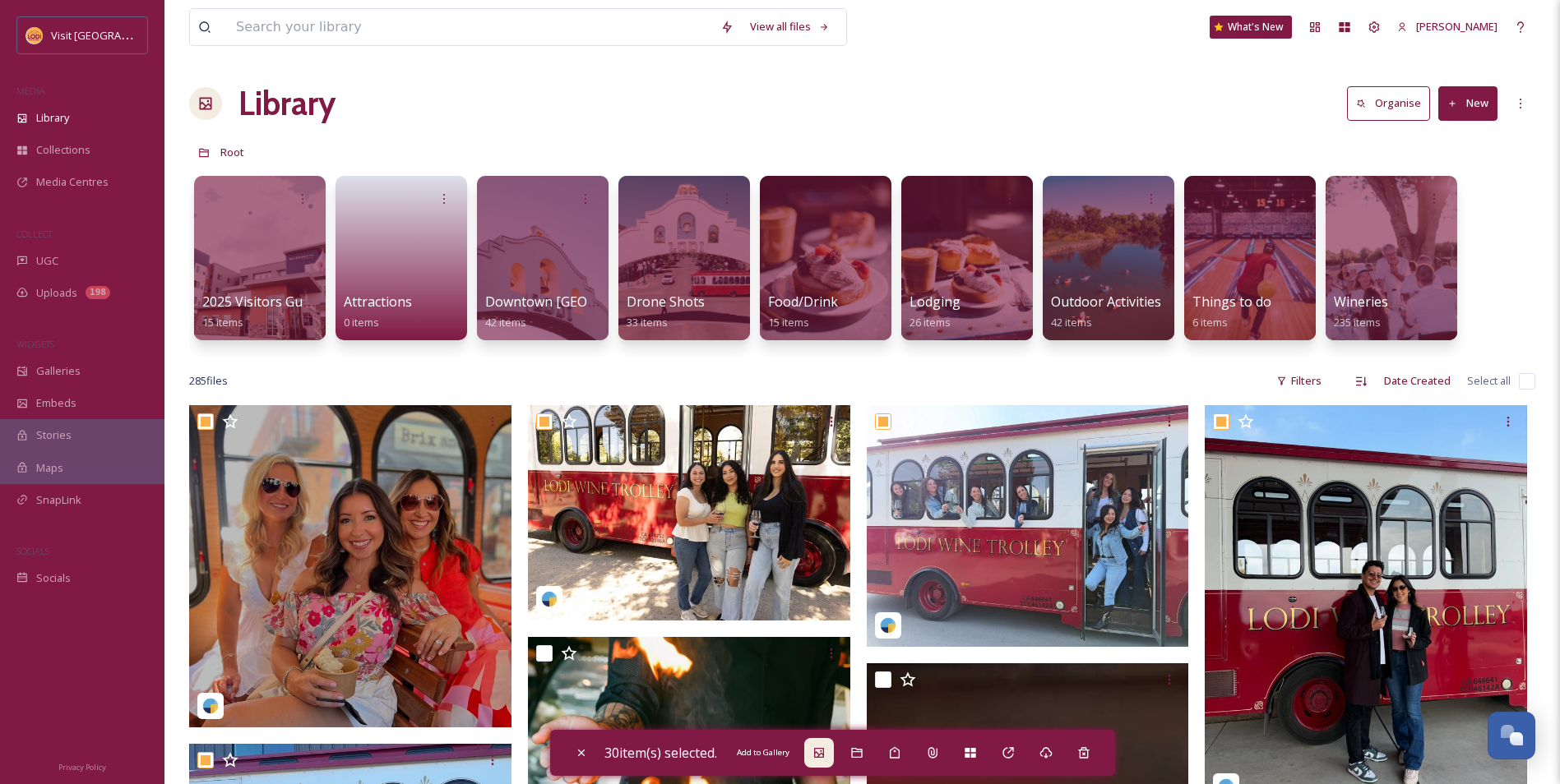
click at [834, 758] on div "Add to Gallery" at bounding box center [819, 753] width 30 height 30
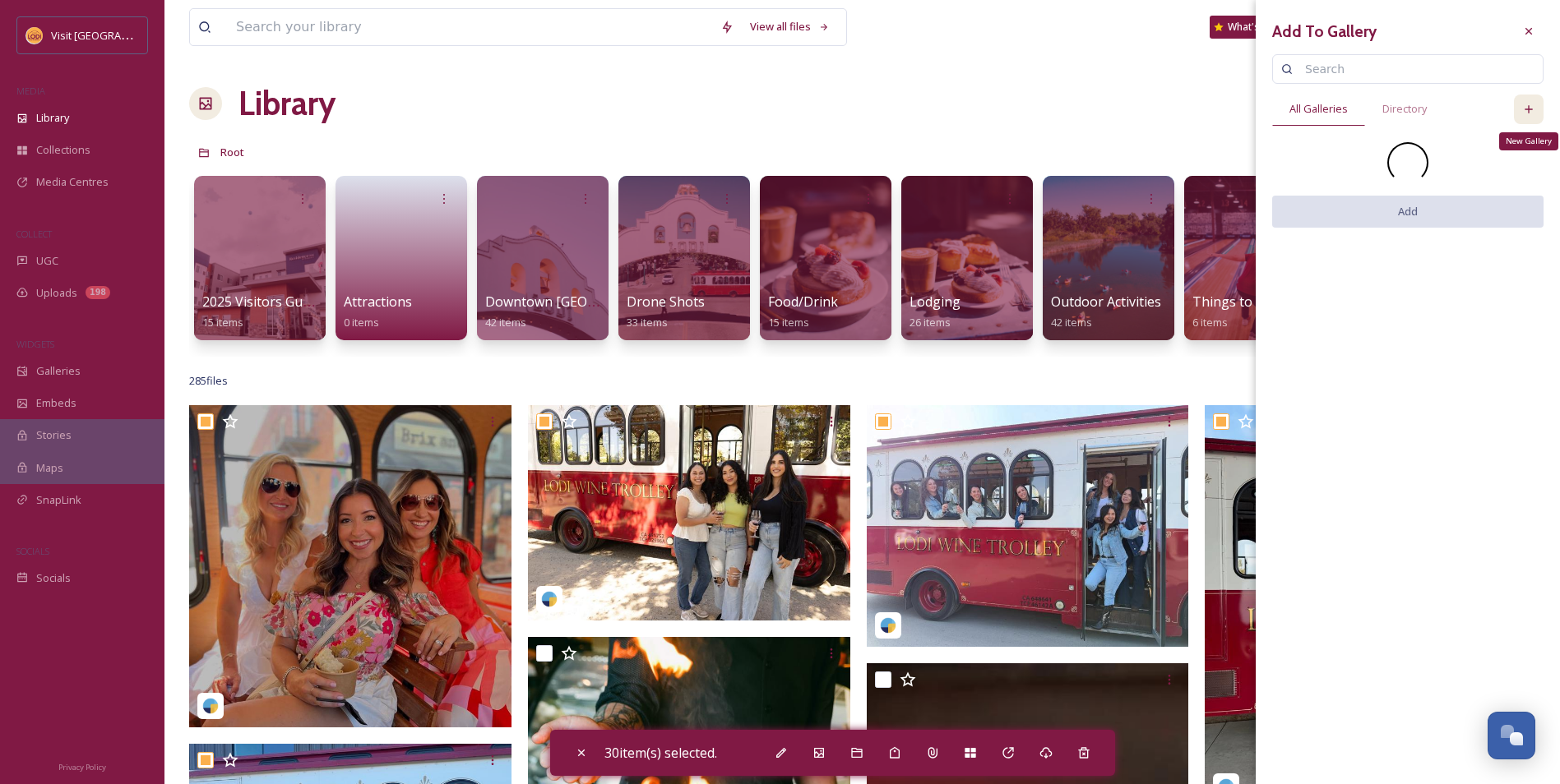
click at [1526, 116] on div "New Gallery" at bounding box center [1529, 109] width 30 height 30
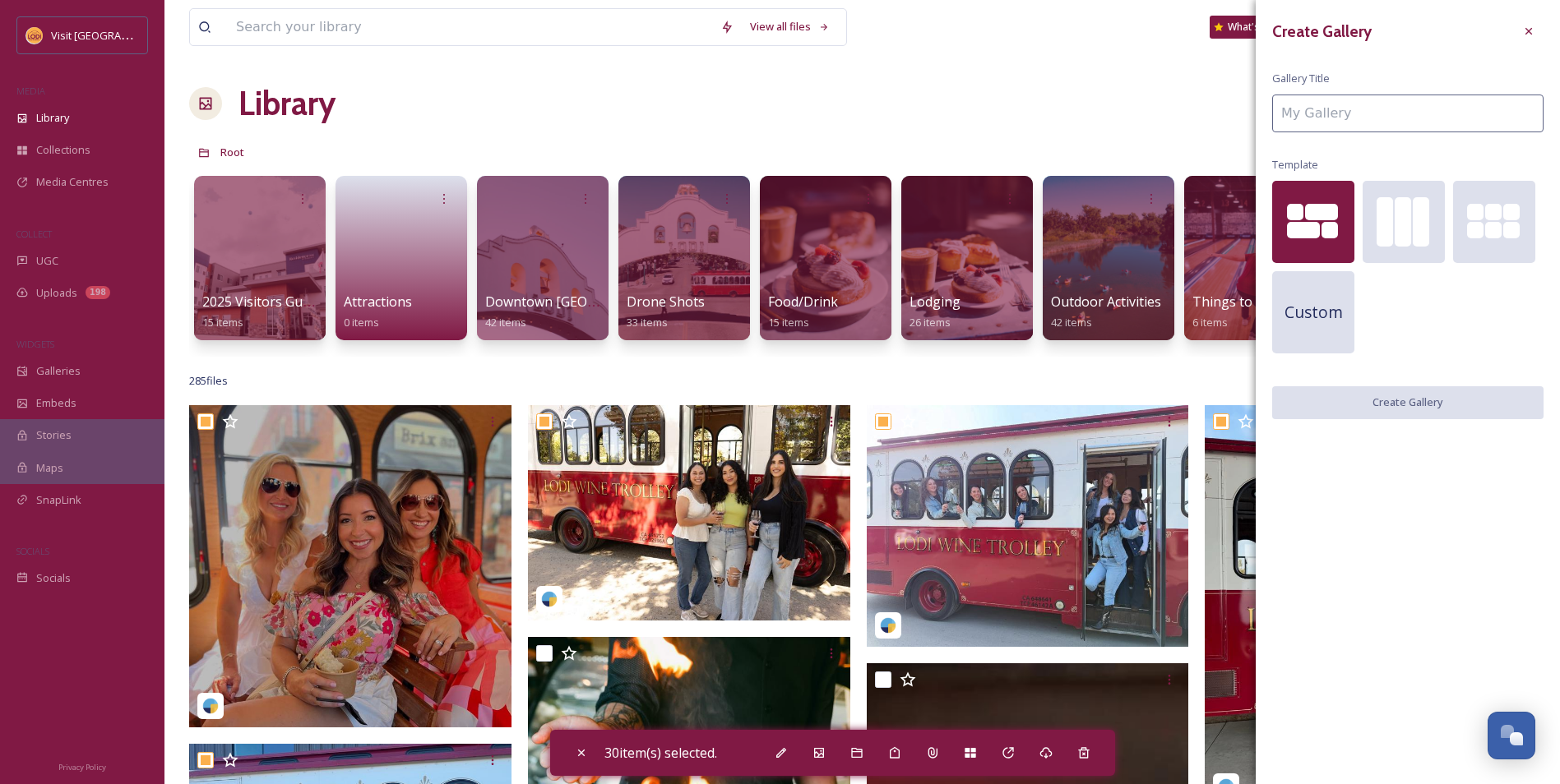
click at [1391, 120] on input at bounding box center [1408, 113] width 272 height 38
type input "w"
type input "What to Wear"
click at [1422, 393] on button "Create Gallery" at bounding box center [1408, 403] width 272 height 33
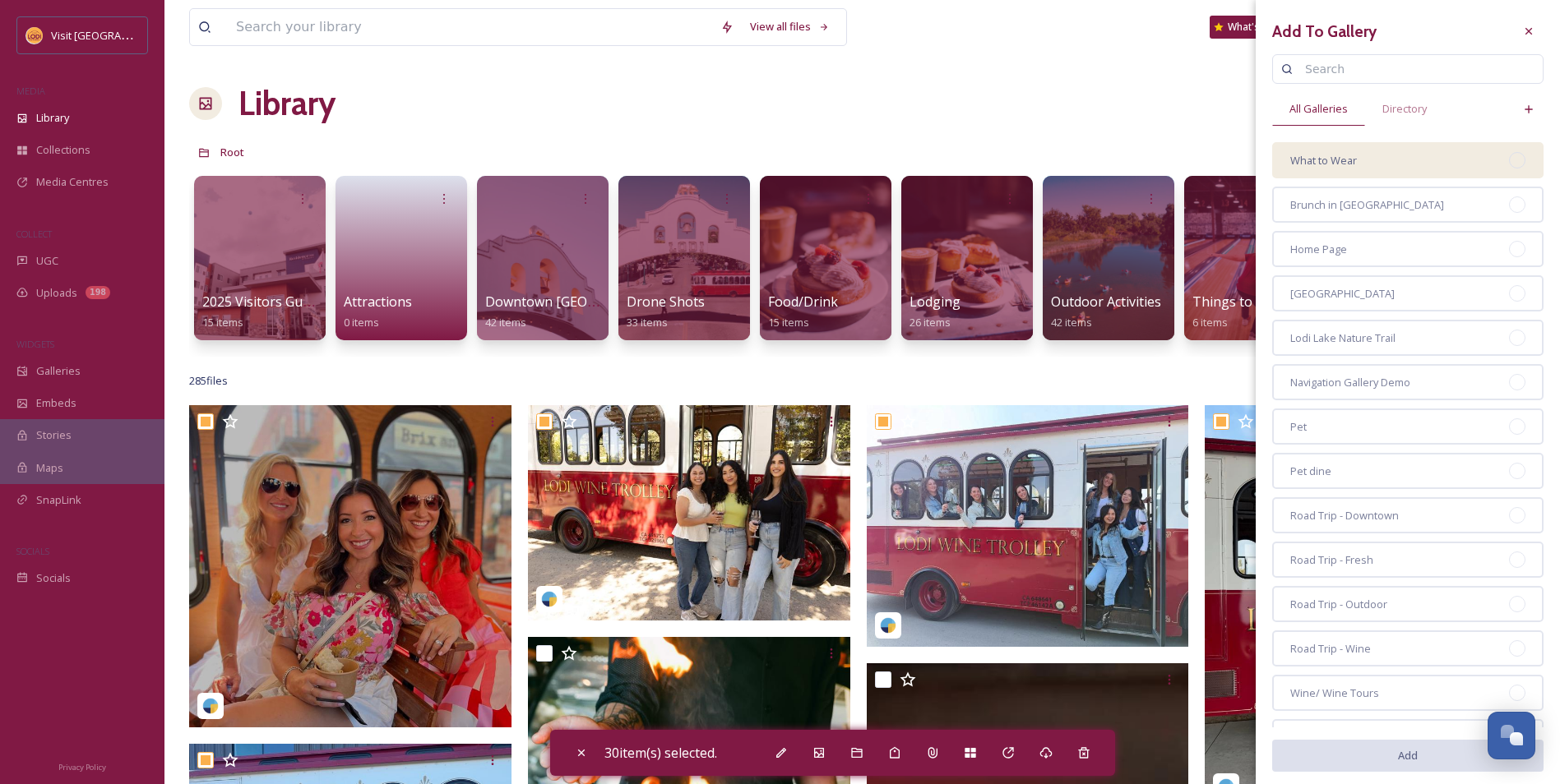
click at [1386, 155] on div "What to Wear" at bounding box center [1408, 160] width 272 height 36
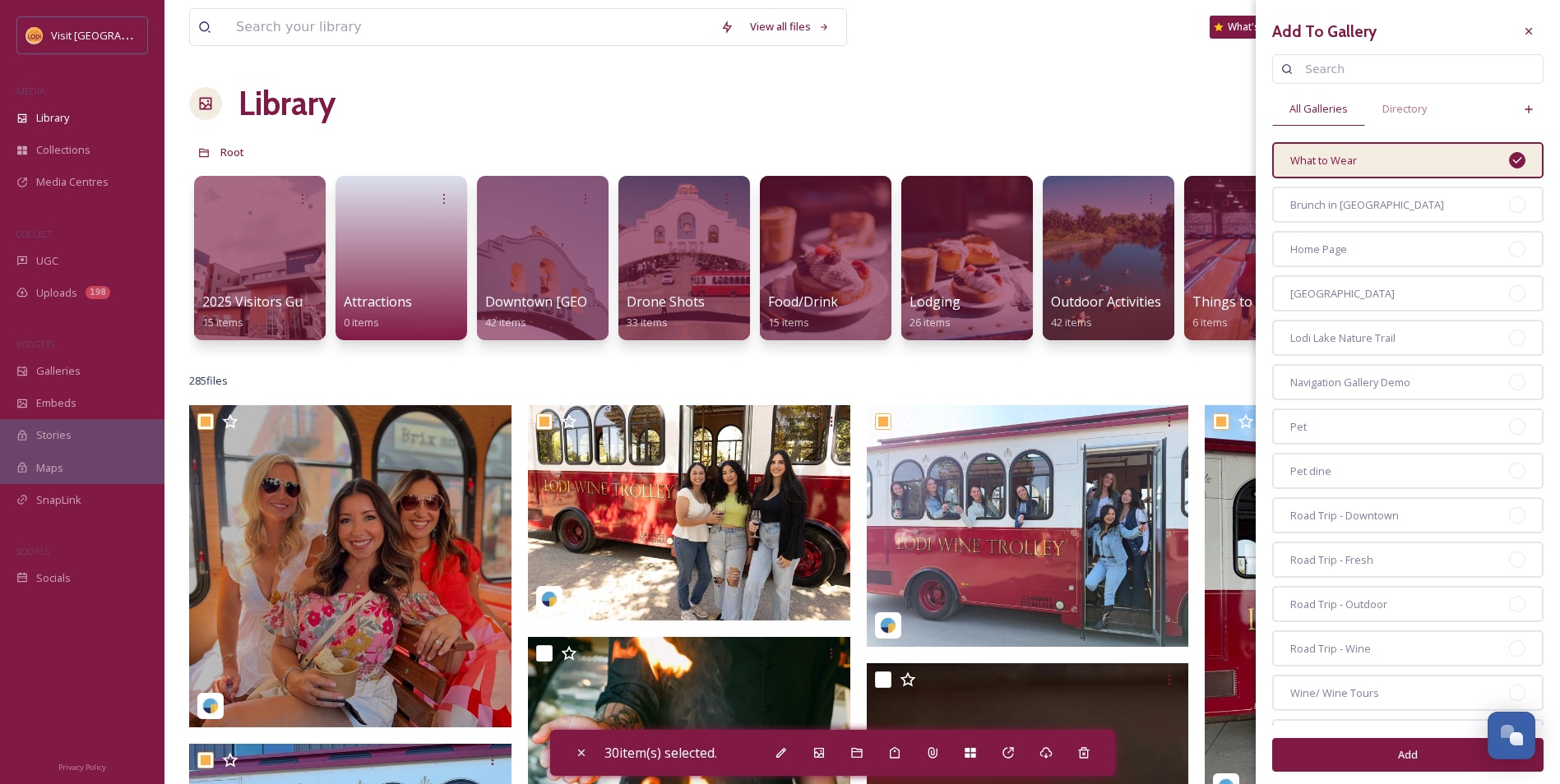
click at [1364, 751] on button "Add" at bounding box center [1408, 754] width 272 height 33
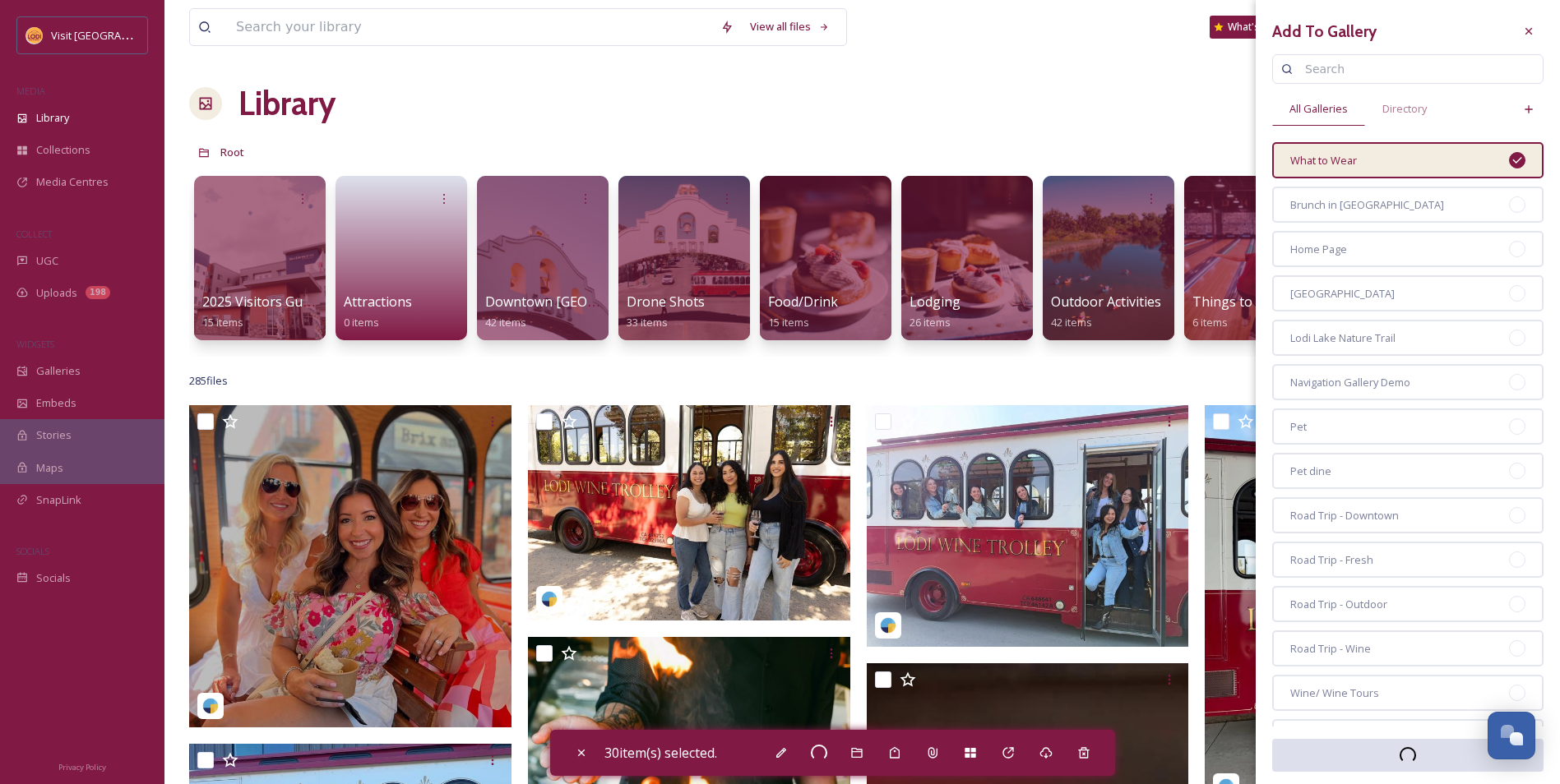
checkbox input "false"
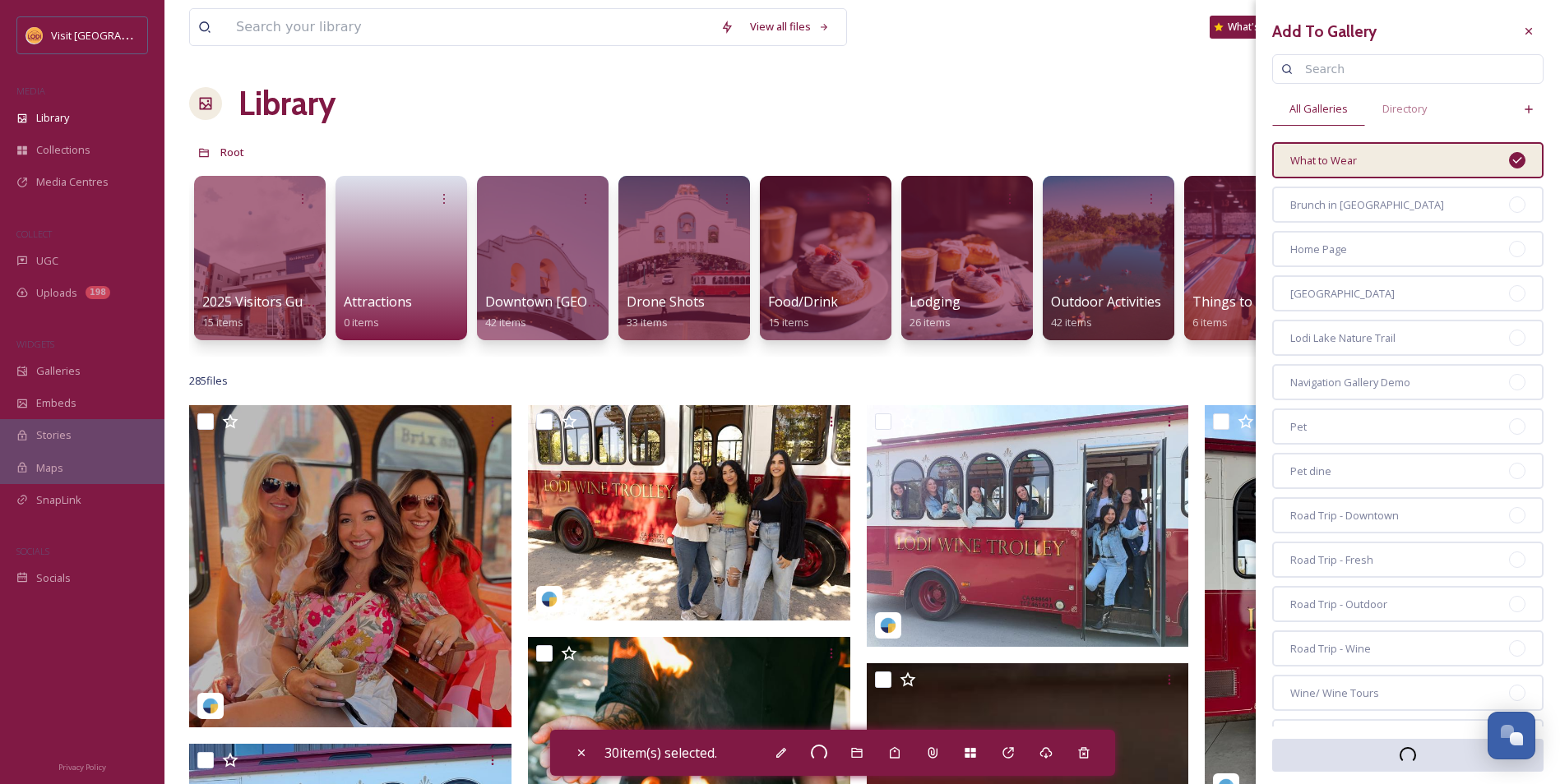
checkbox input "false"
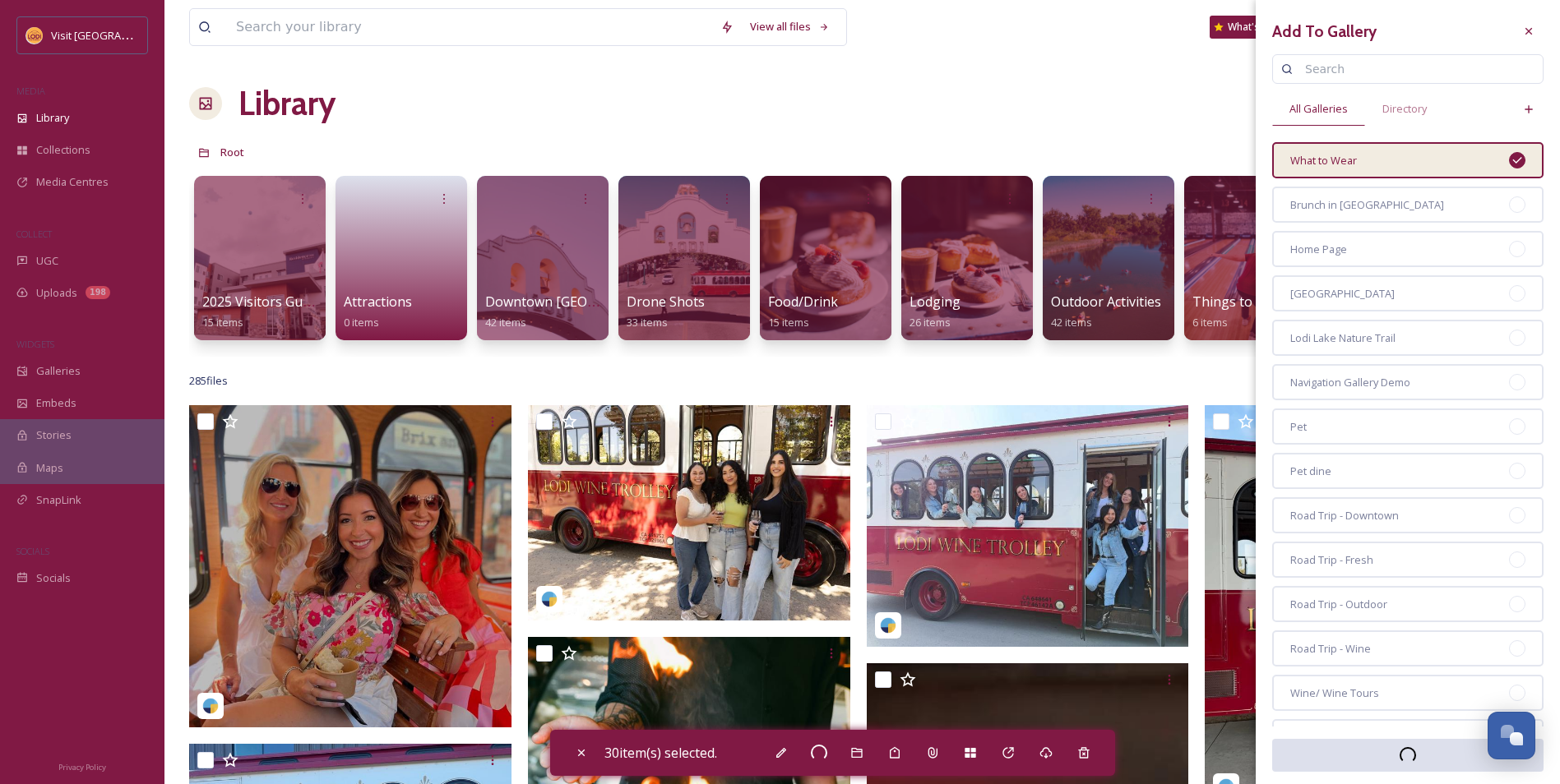
checkbox input "false"
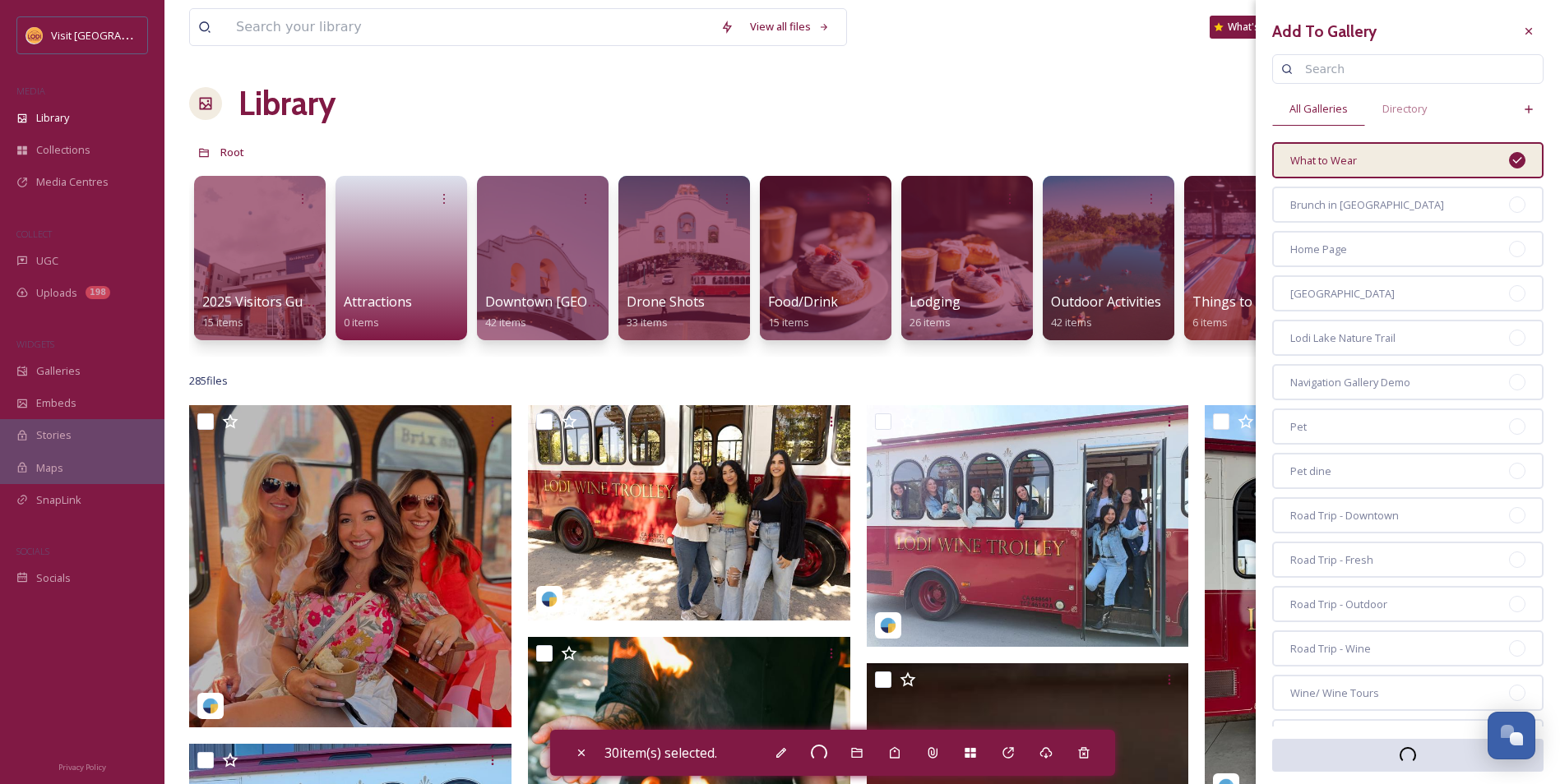
checkbox input "false"
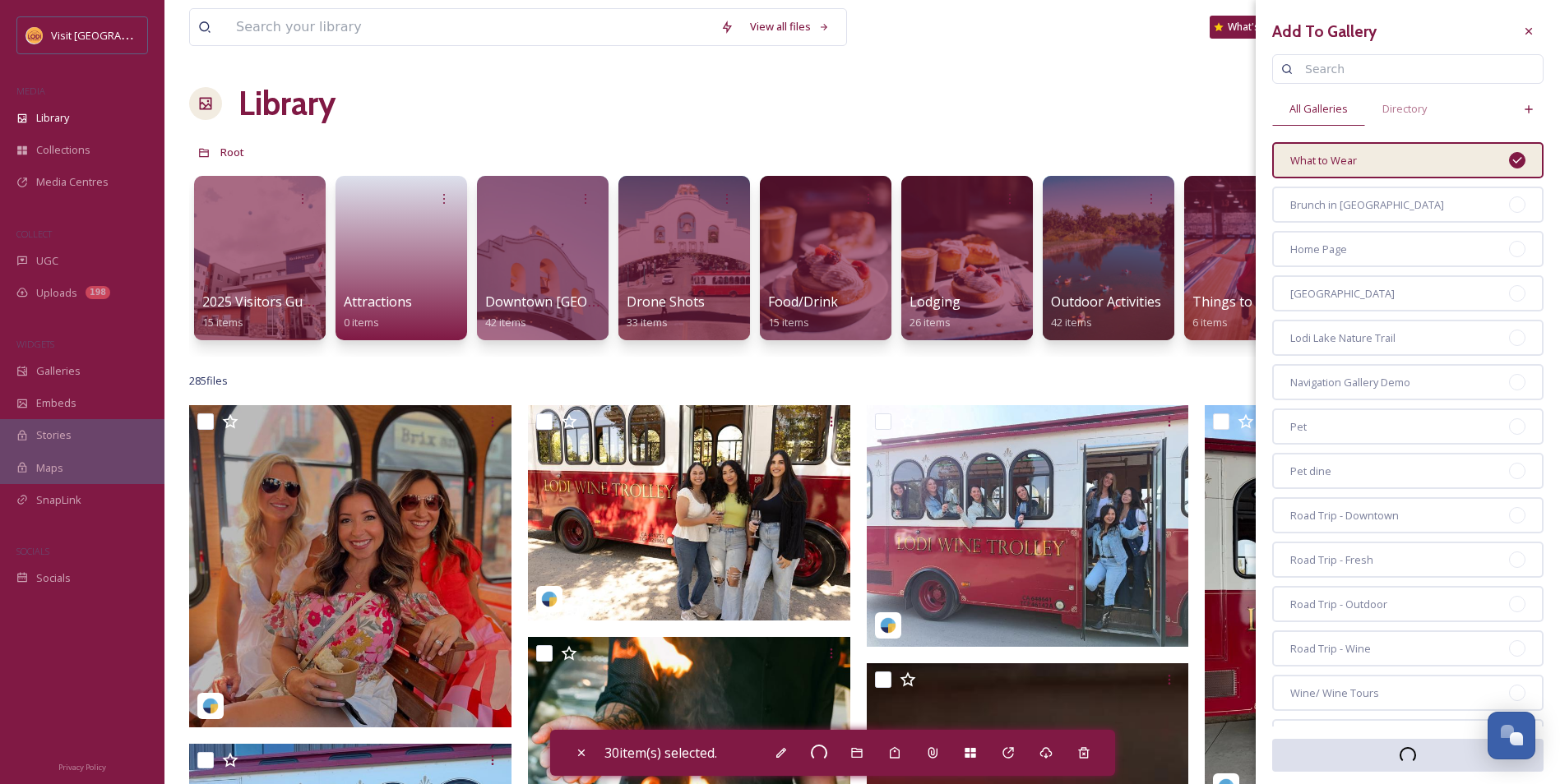
checkbox input "false"
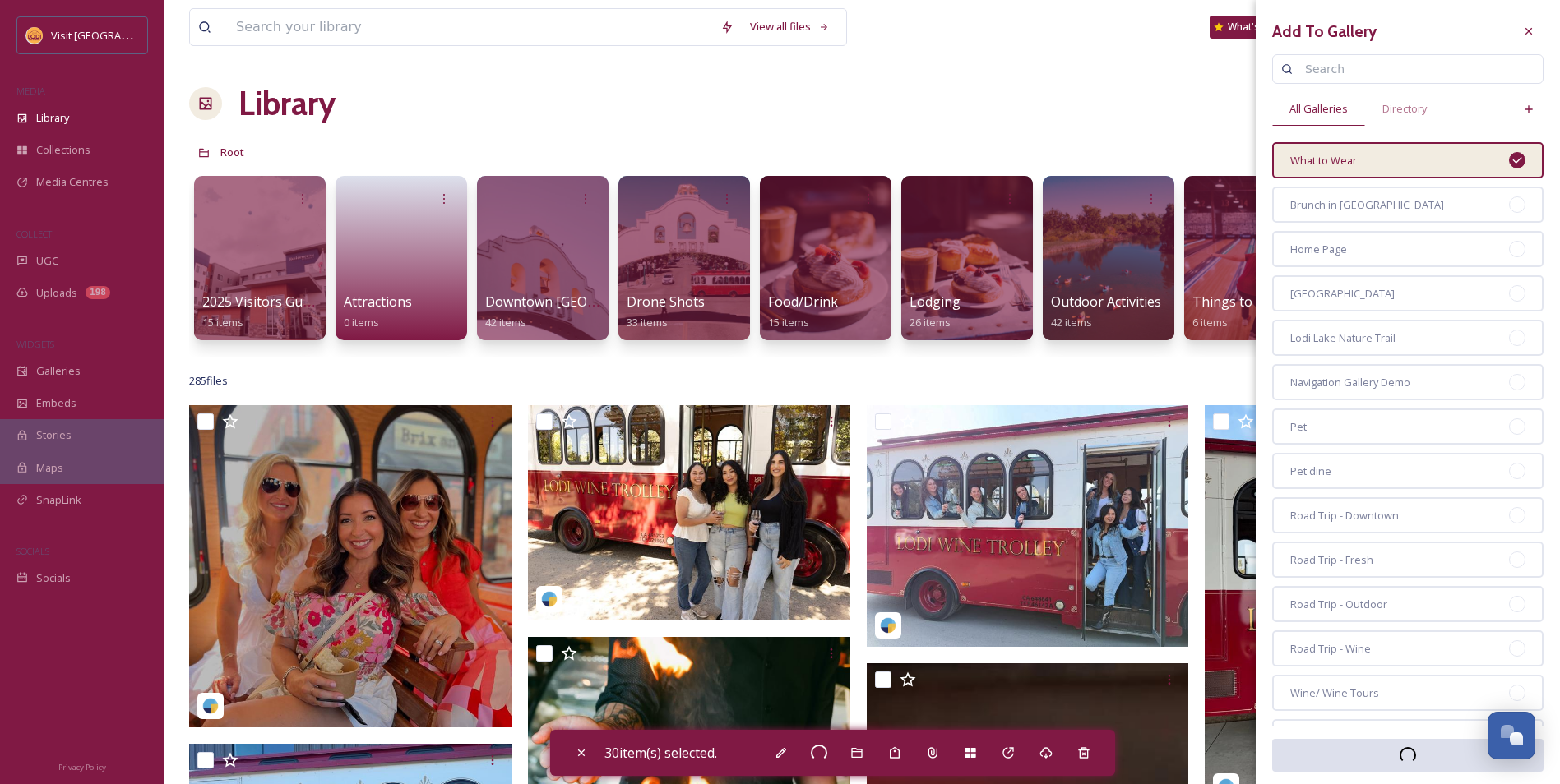
checkbox input "false"
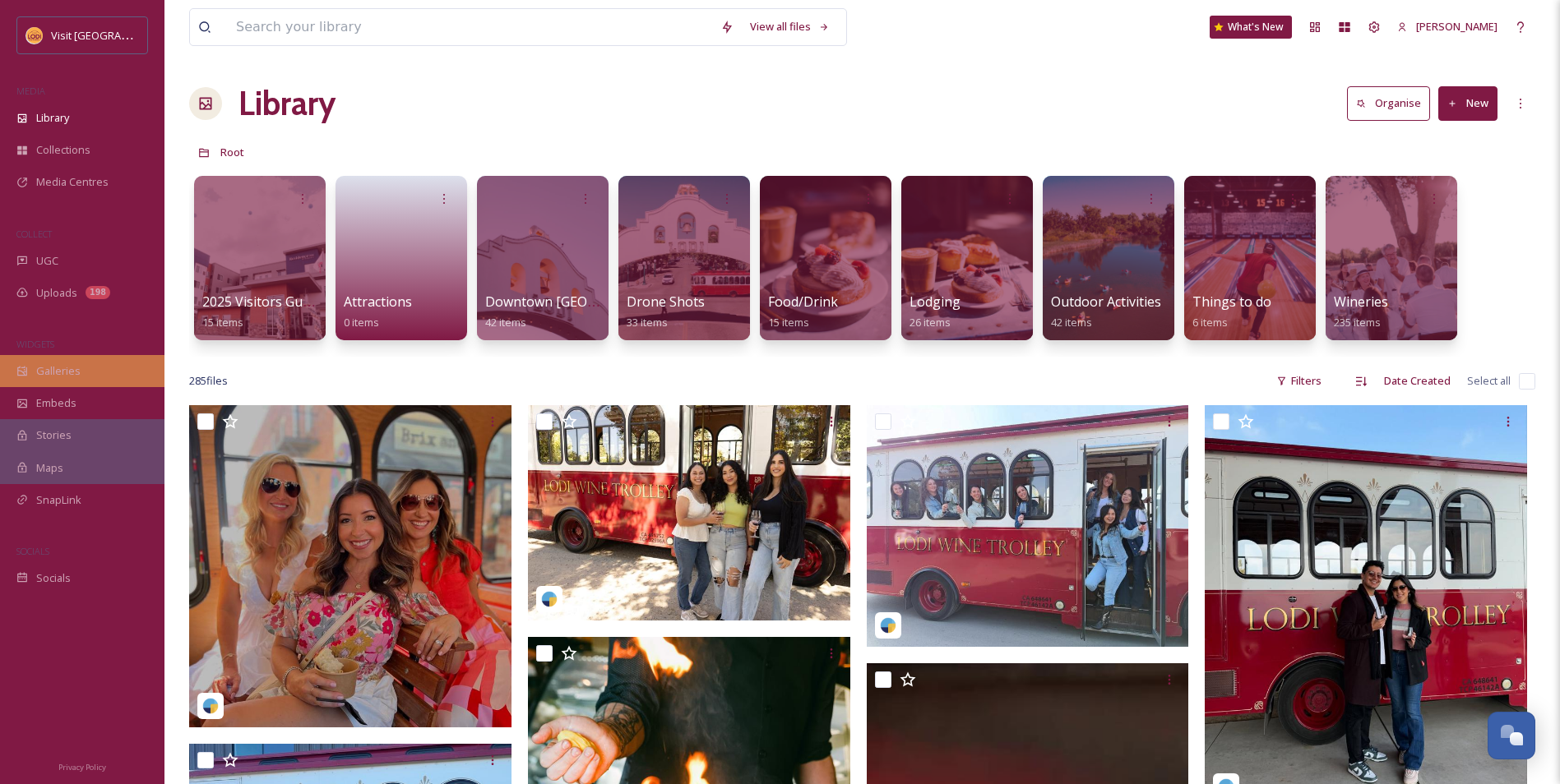
click at [89, 366] on div "Galleries" at bounding box center [82, 372] width 165 height 32
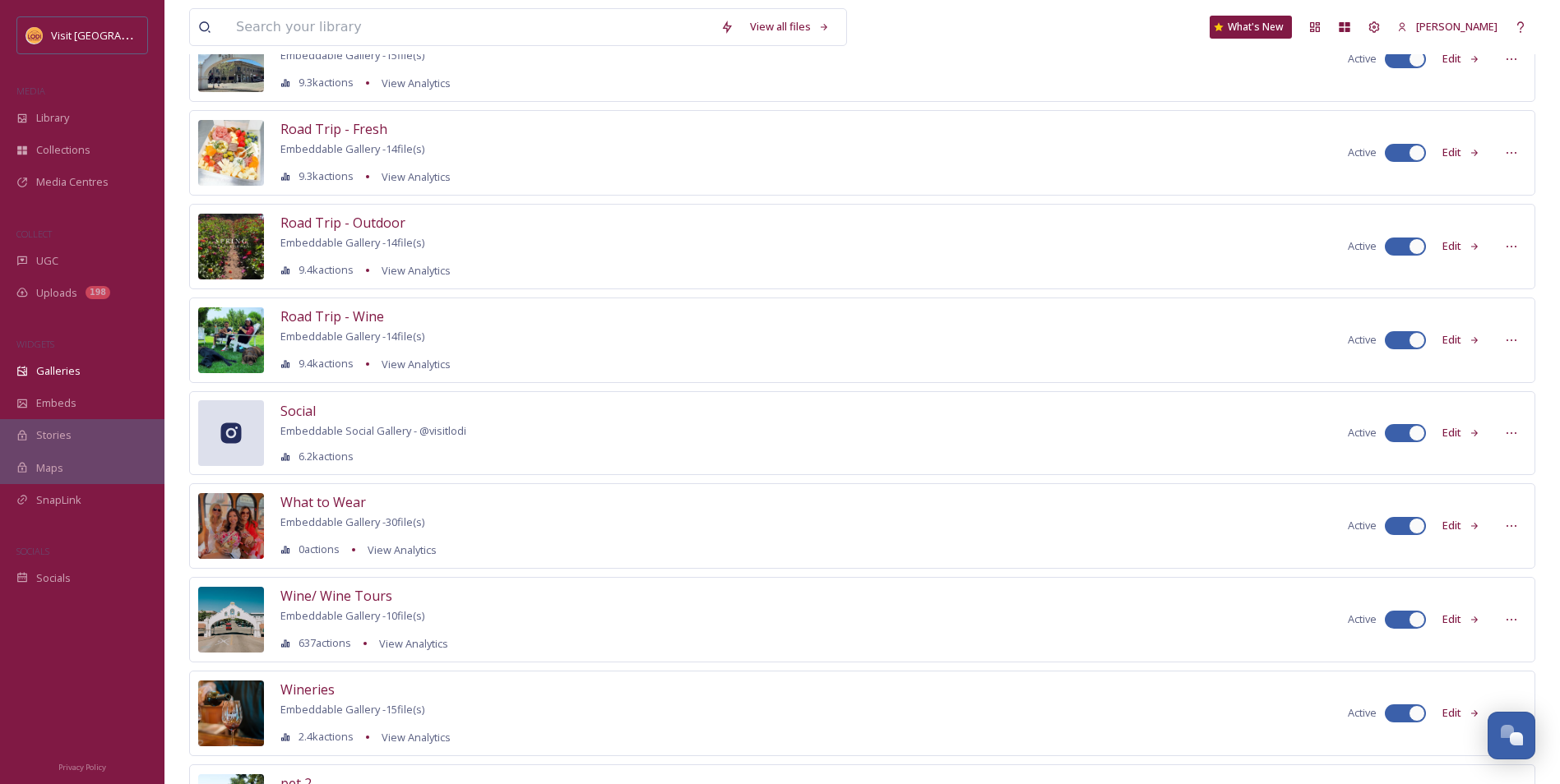
scroll to position [822, 0]
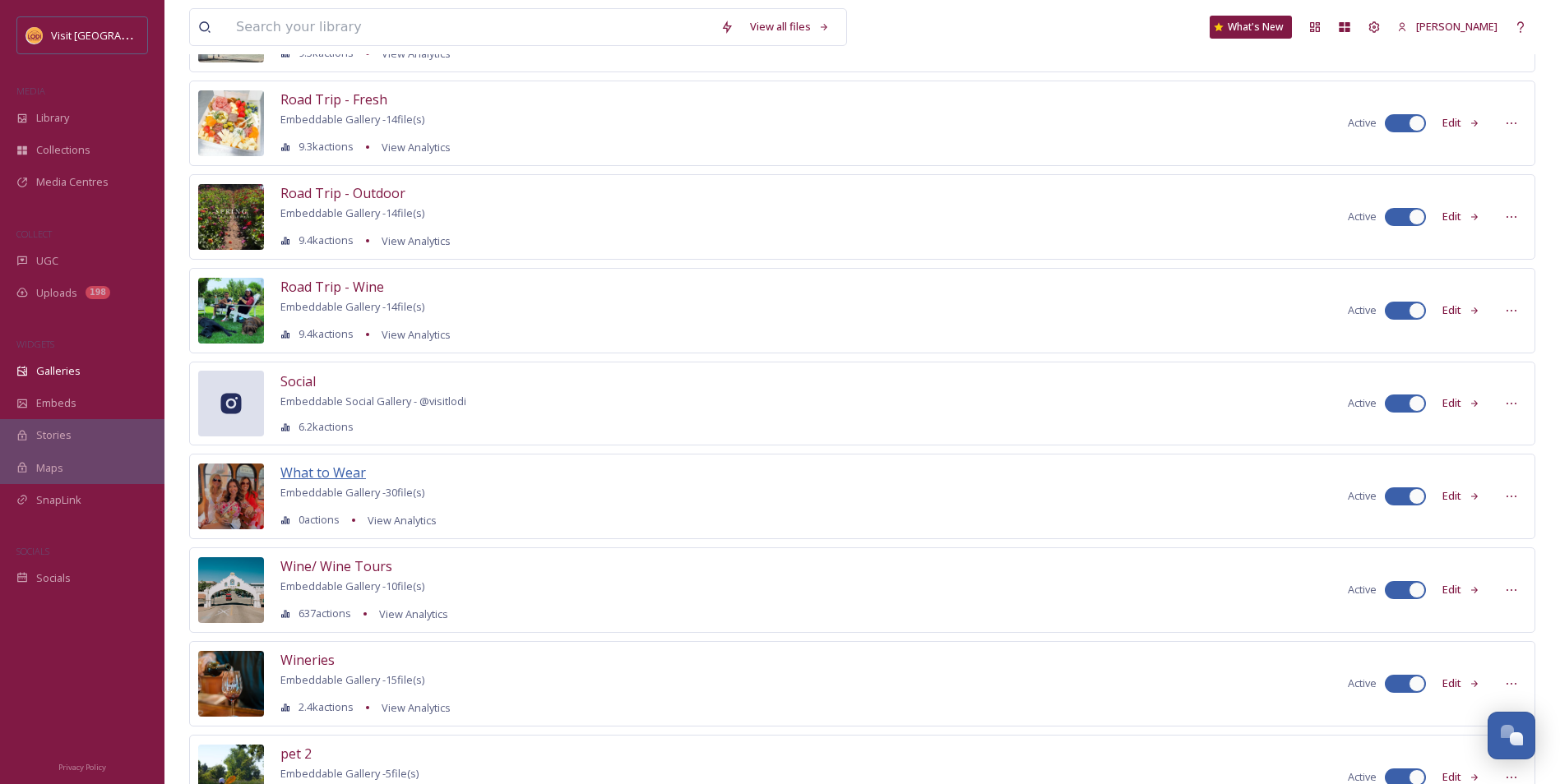
click at [343, 469] on span "What to Wear" at bounding box center [323, 472] width 86 height 18
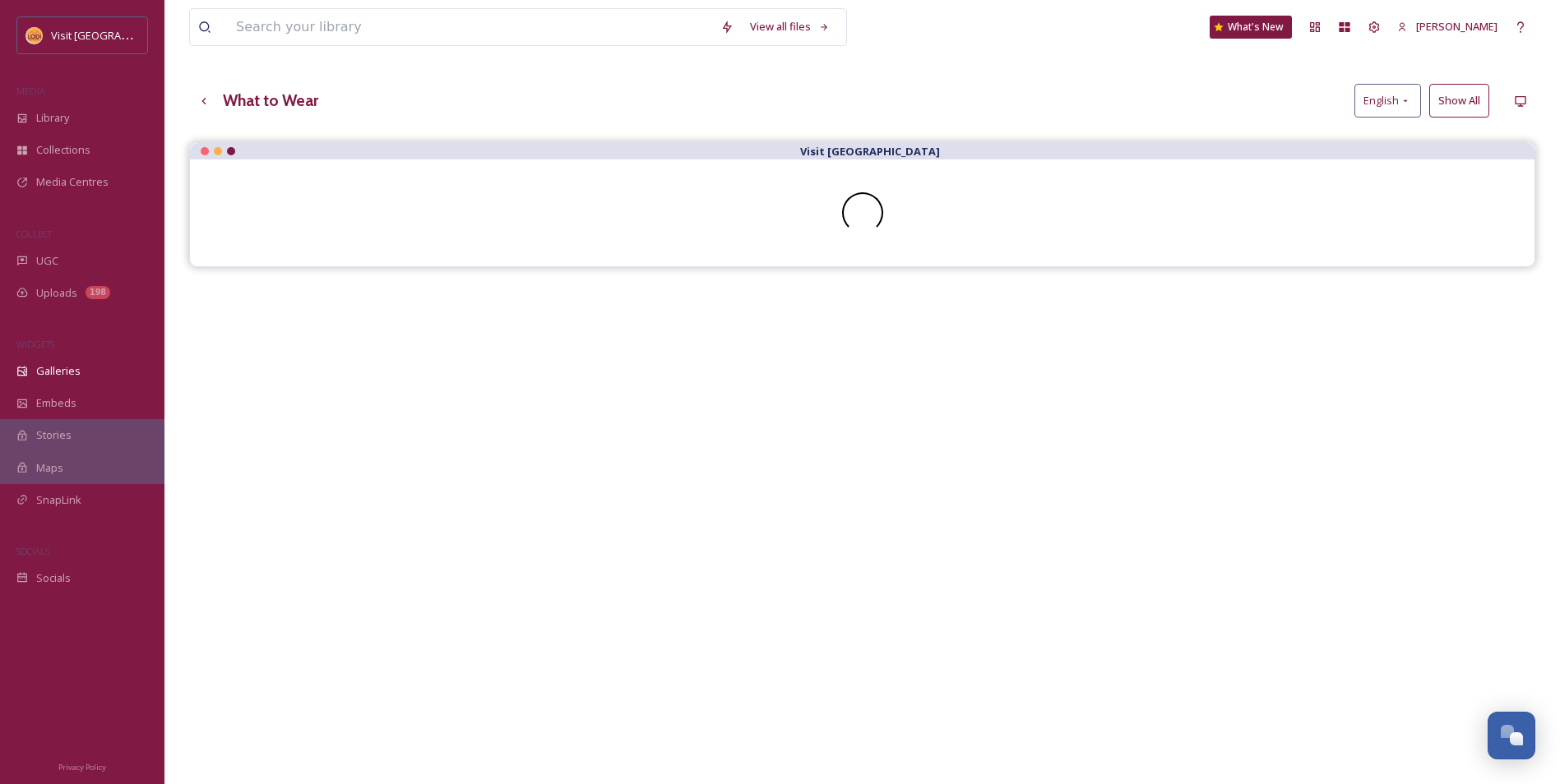
scroll to position [165, 0]
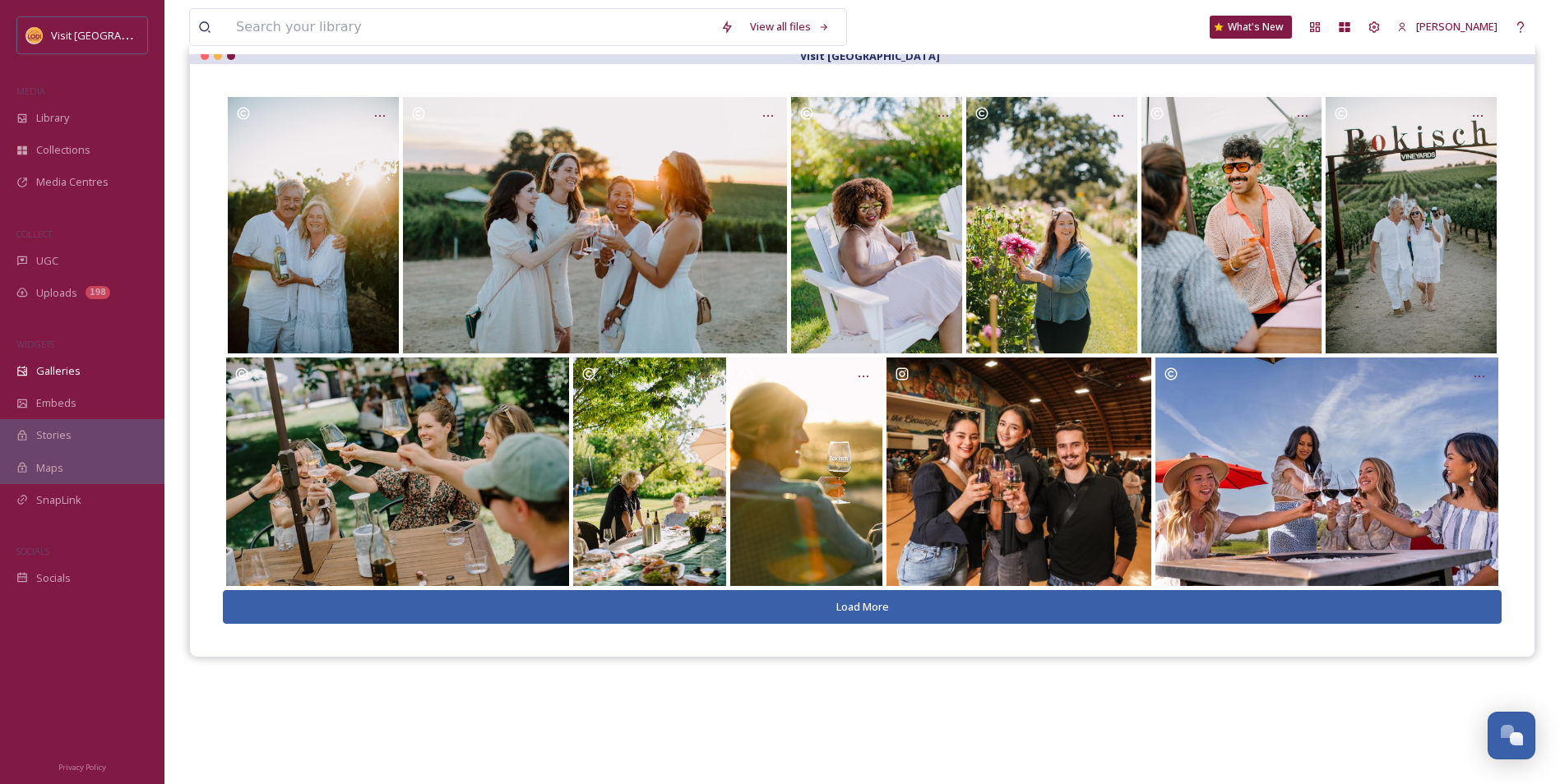
click at [803, 612] on button "Load More" at bounding box center [862, 607] width 1279 height 33
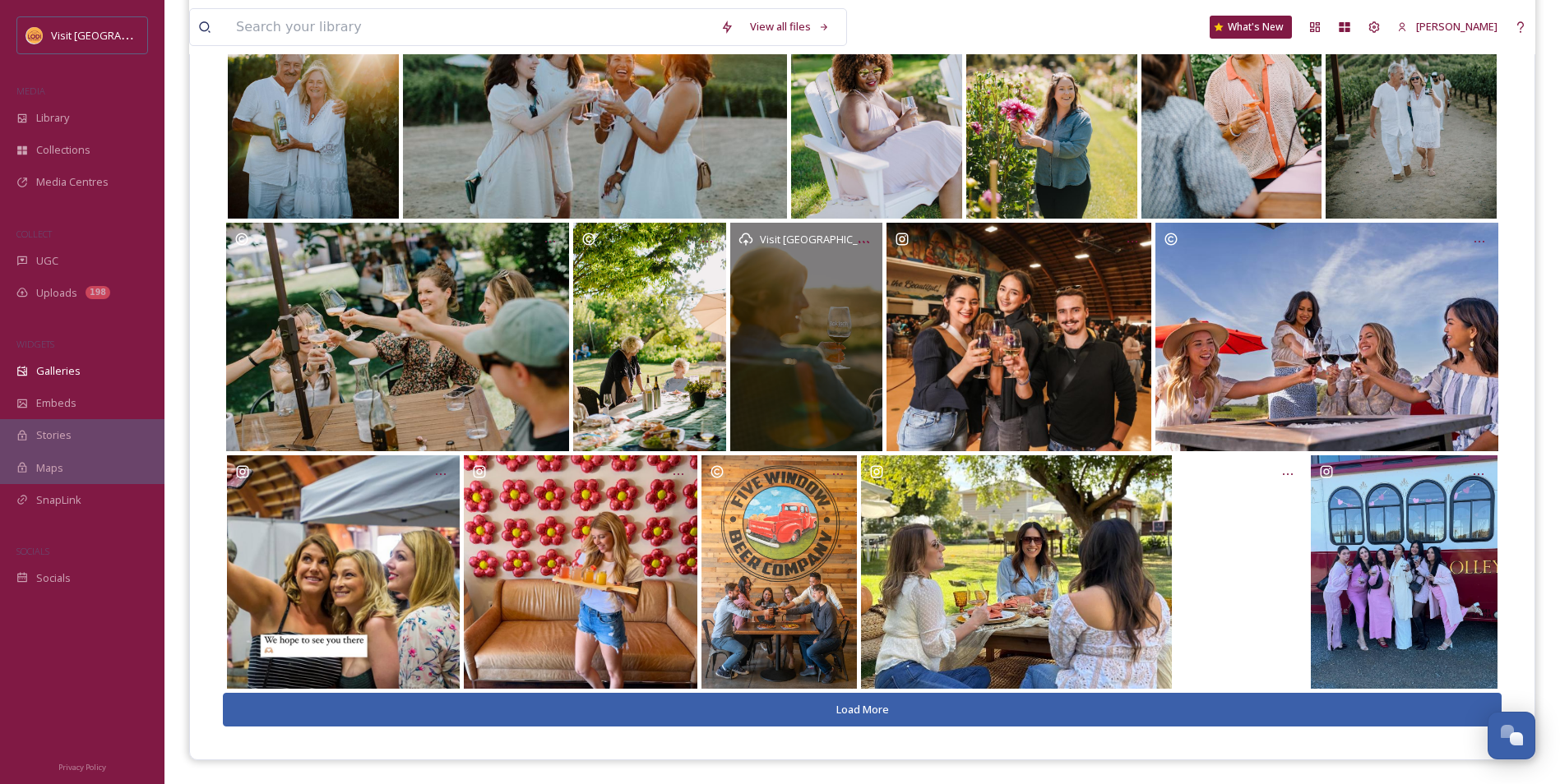
scroll to position [300, 0]
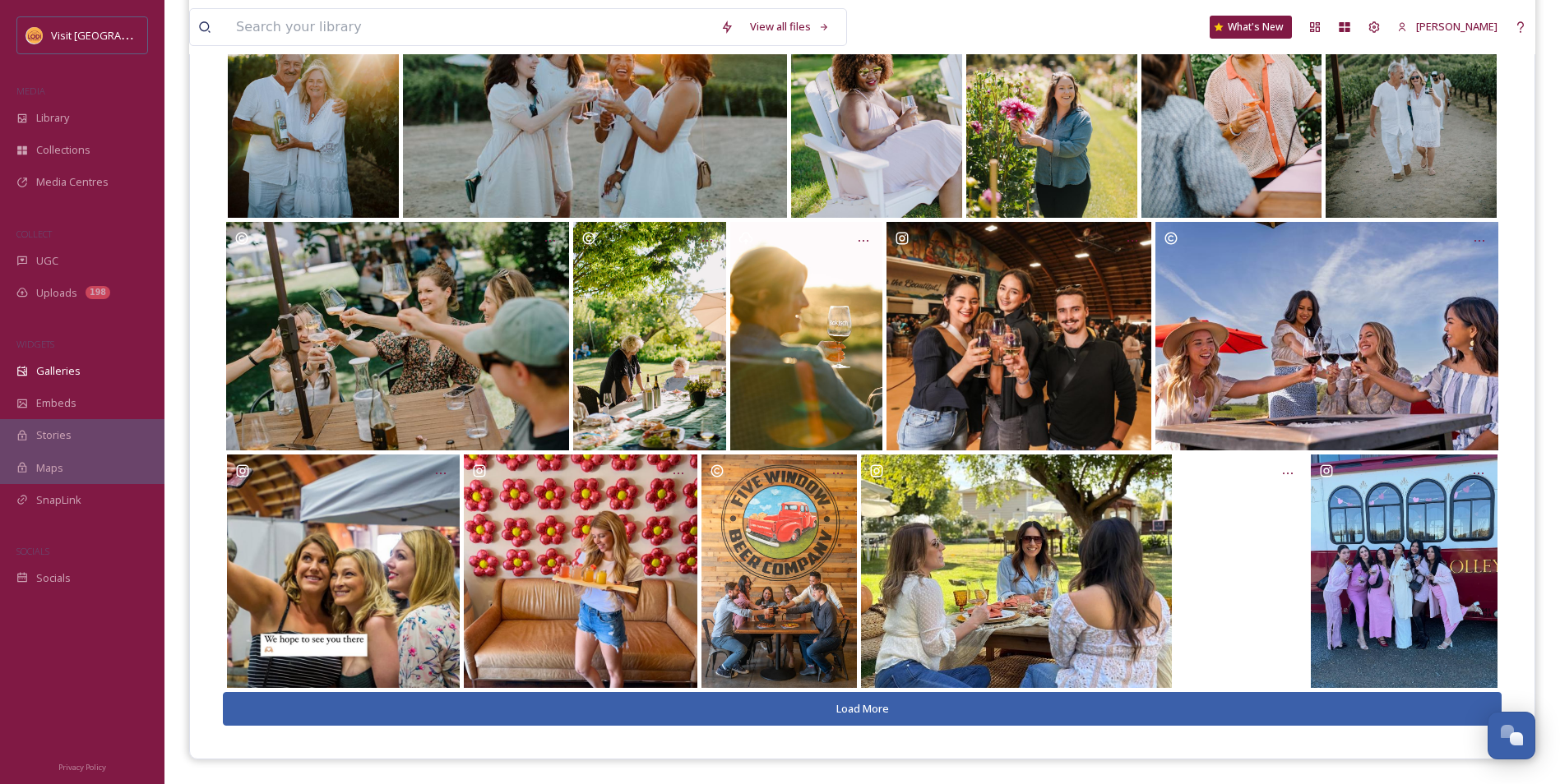
click at [844, 713] on button "Load More" at bounding box center [862, 709] width 1279 height 33
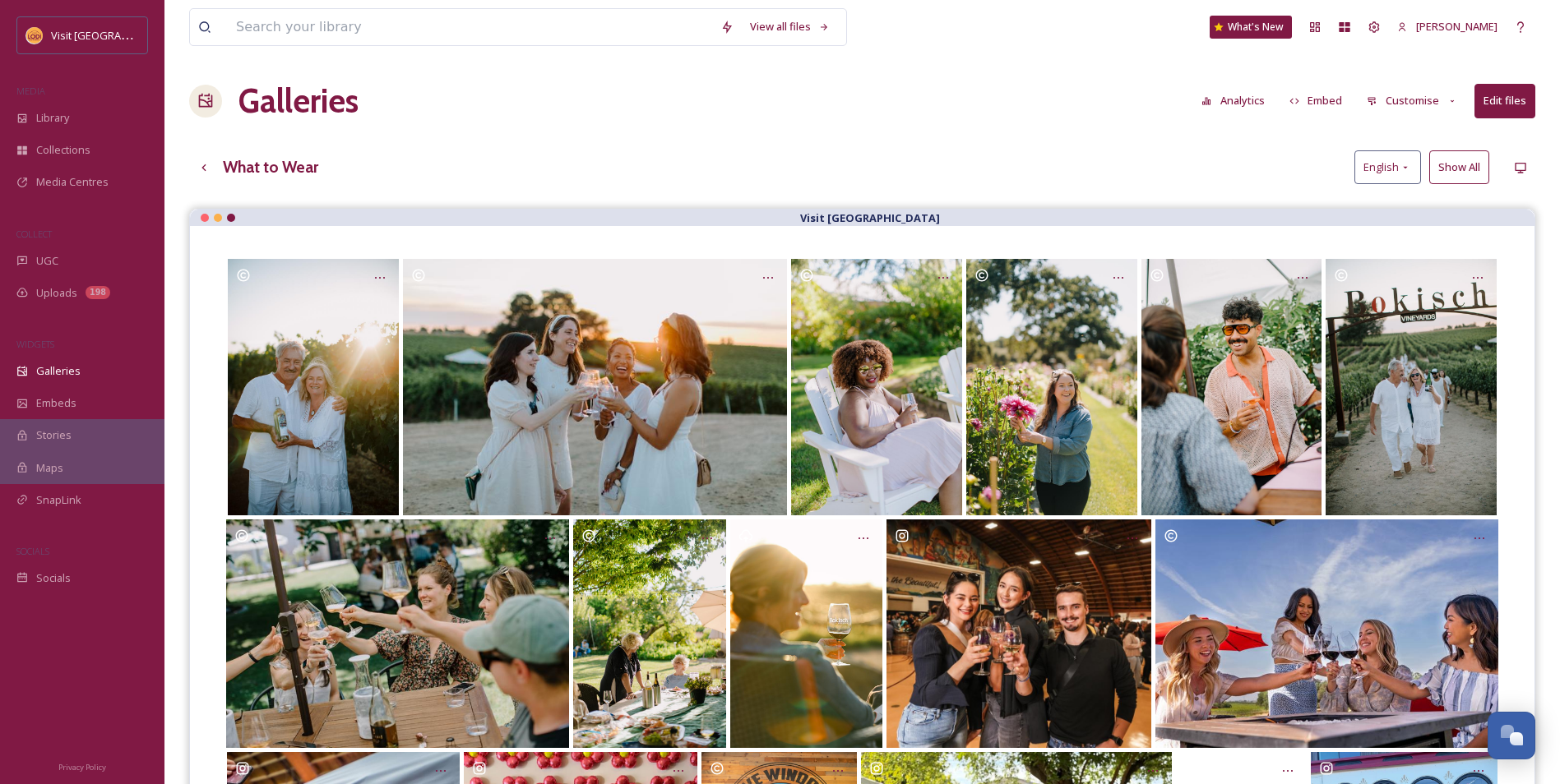
scroll to position [0, 0]
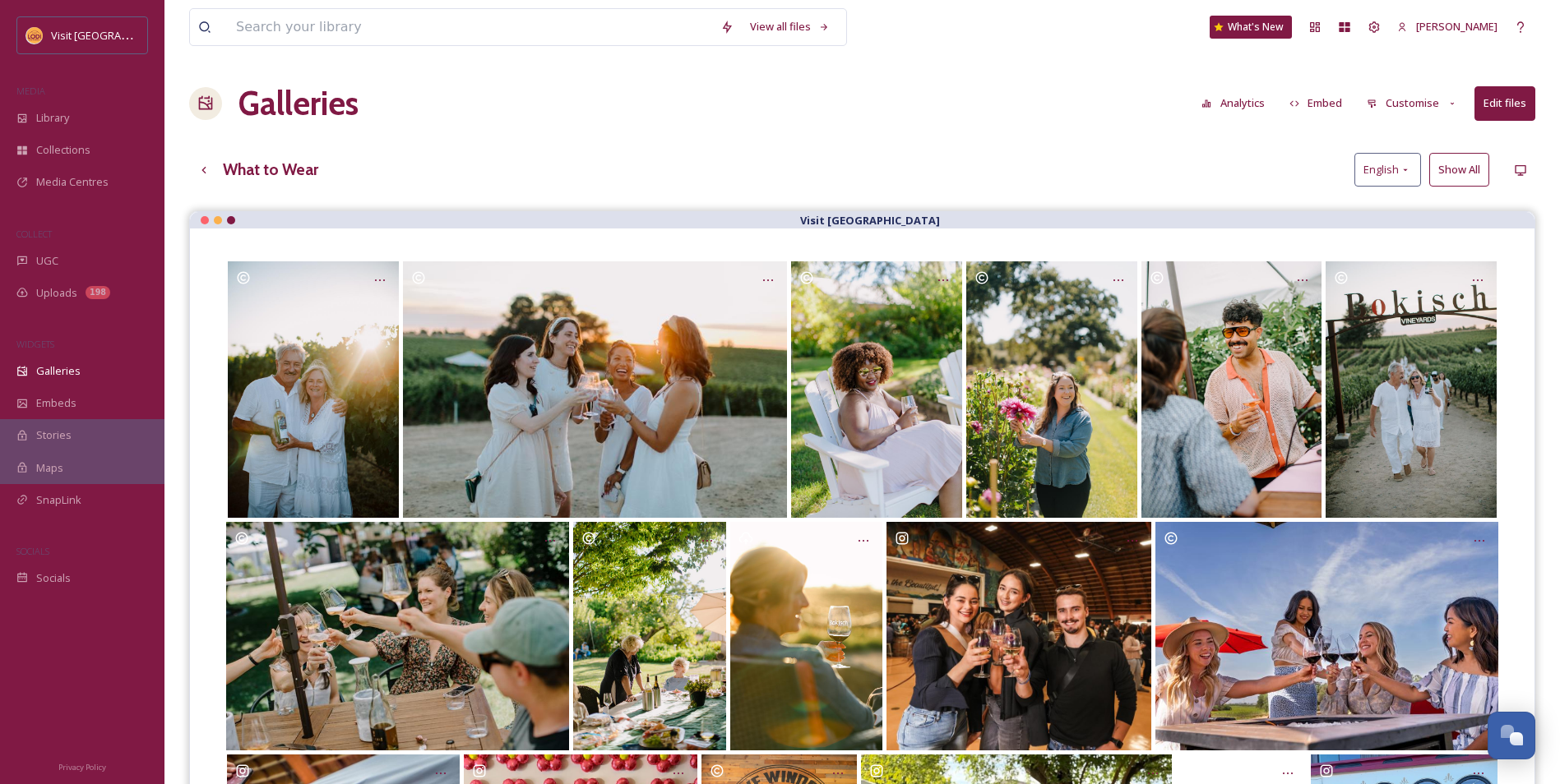
click at [1338, 108] on button "Embed" at bounding box center [1316, 103] width 70 height 32
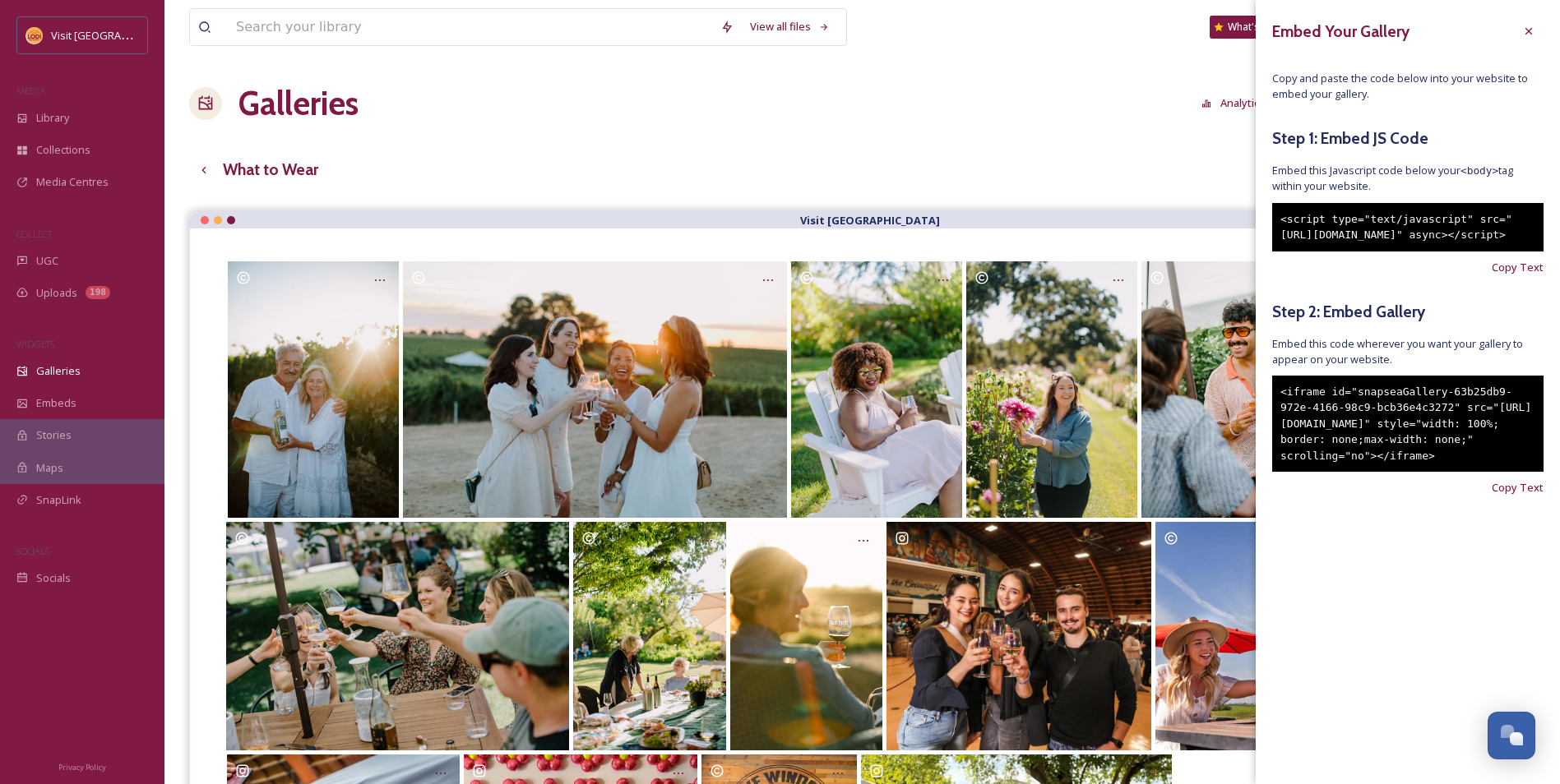
drag, startPoint x: 1282, startPoint y: 421, endPoint x: 1534, endPoint y: 483, distance: 259.5
click at [1534, 472] on div "<iframe id="snapseaGallery-63b25db9-972e-4166-98c9-bcb36e4c3272" src="https://a…" at bounding box center [1408, 424] width 272 height 97
drag, startPoint x: 1534, startPoint y: 483, endPoint x: 1508, endPoint y: 487, distance: 26.3
click at [1508, 472] on div "<iframe id="snapseaGallery-63b25db9-972e-4166-98c9-bcb36e4c3272" src="https://a…" at bounding box center [1408, 424] width 272 height 97
drag, startPoint x: 1486, startPoint y: 495, endPoint x: 1462, endPoint y: 495, distance: 24.0
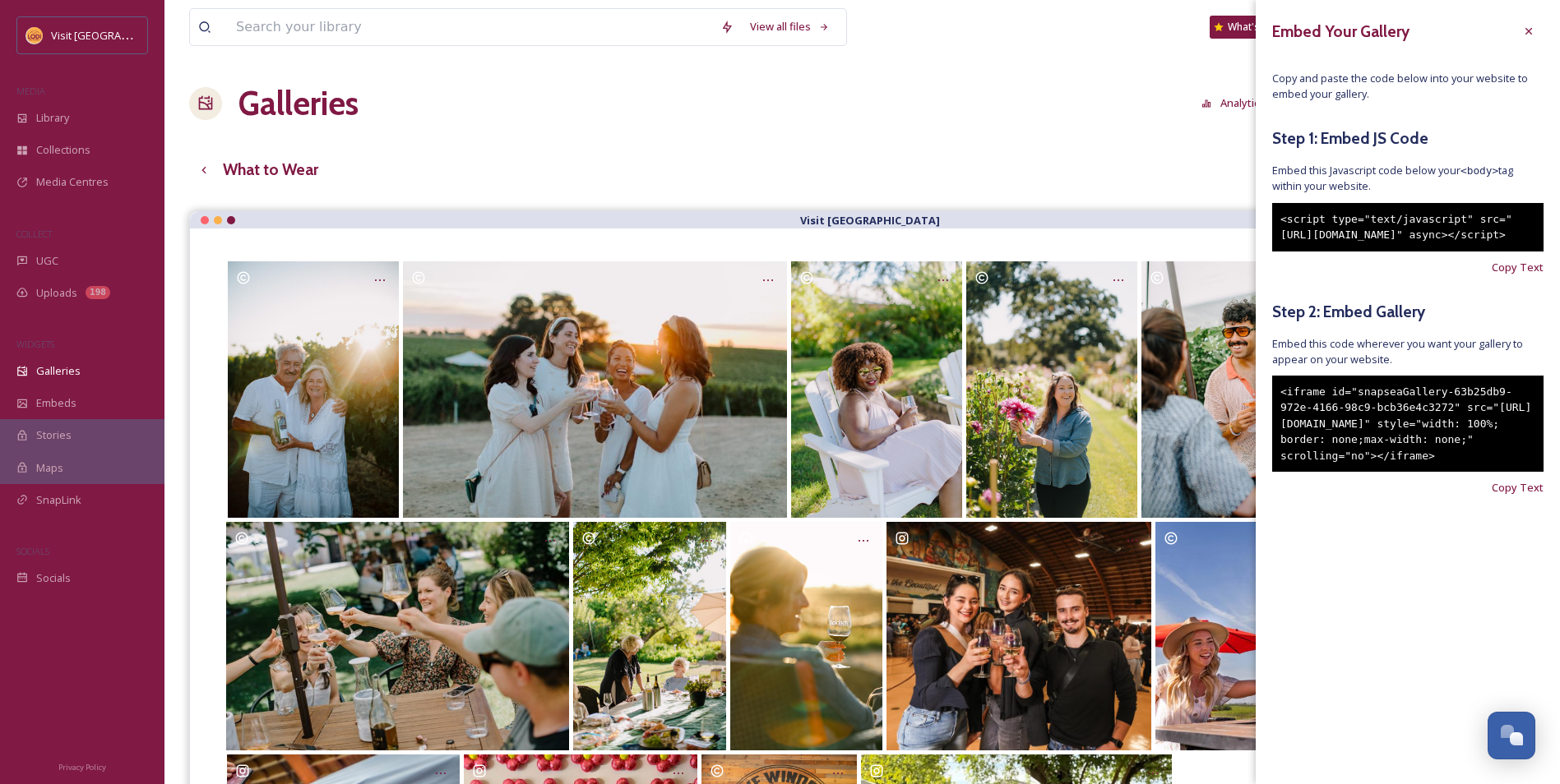
click at [1462, 472] on div "<iframe id="snapseaGallery-63b25db9-972e-4166-98c9-bcb36e4c3272" src="https://a…" at bounding box center [1408, 424] width 272 height 97
drag, startPoint x: 1462, startPoint y: 495, endPoint x: 1510, endPoint y: 534, distance: 61.8
click at [1510, 495] on span "Copy Text" at bounding box center [1518, 488] width 51 height 15
click at [1519, 495] on span "Copy Text" at bounding box center [1518, 488] width 51 height 15
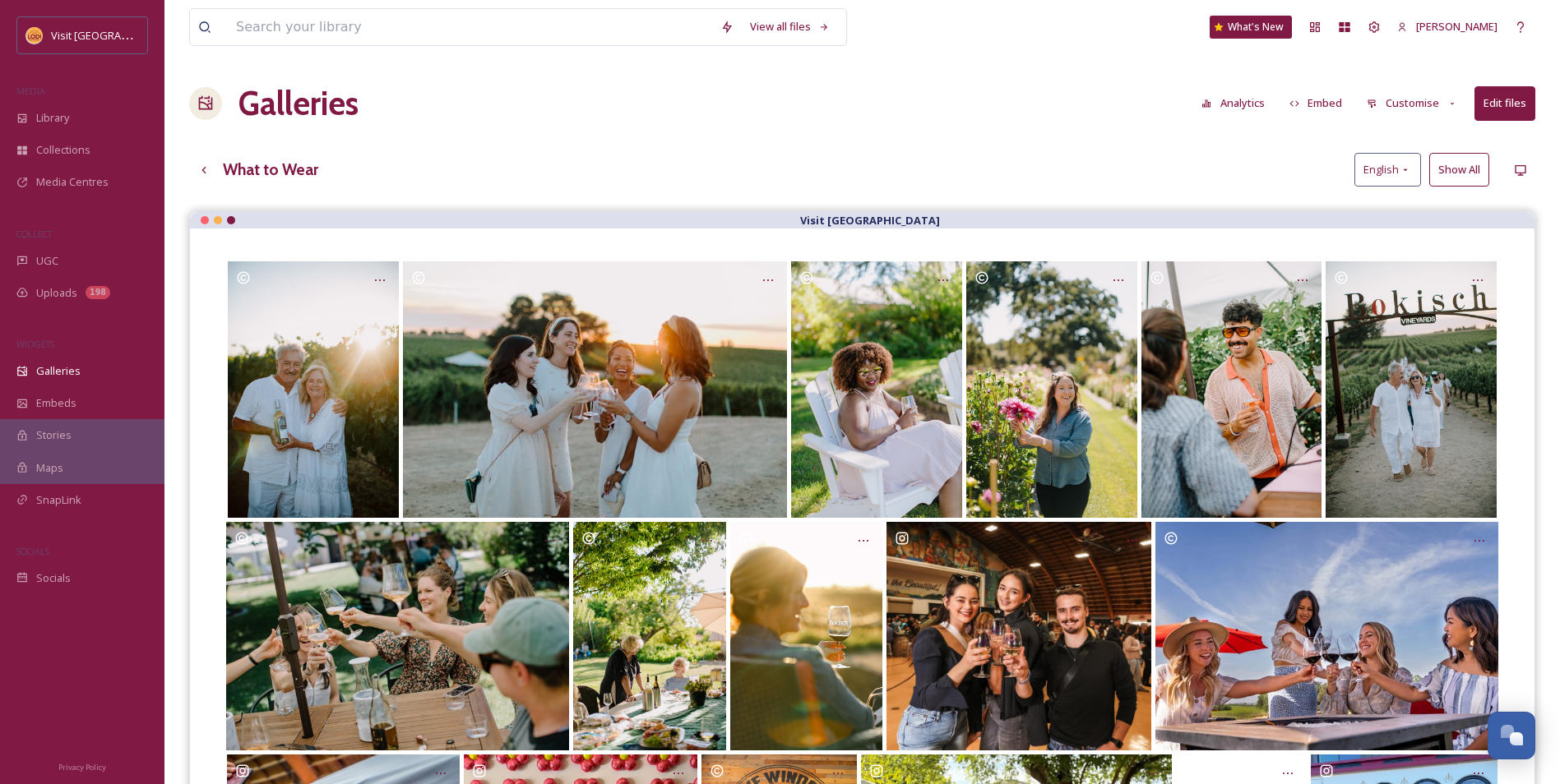
click at [1079, 190] on div "View all files What's New Jessica Hasal Galleries Analytics Embed Customise Edi…" at bounding box center [862, 637] width 1396 height 1276
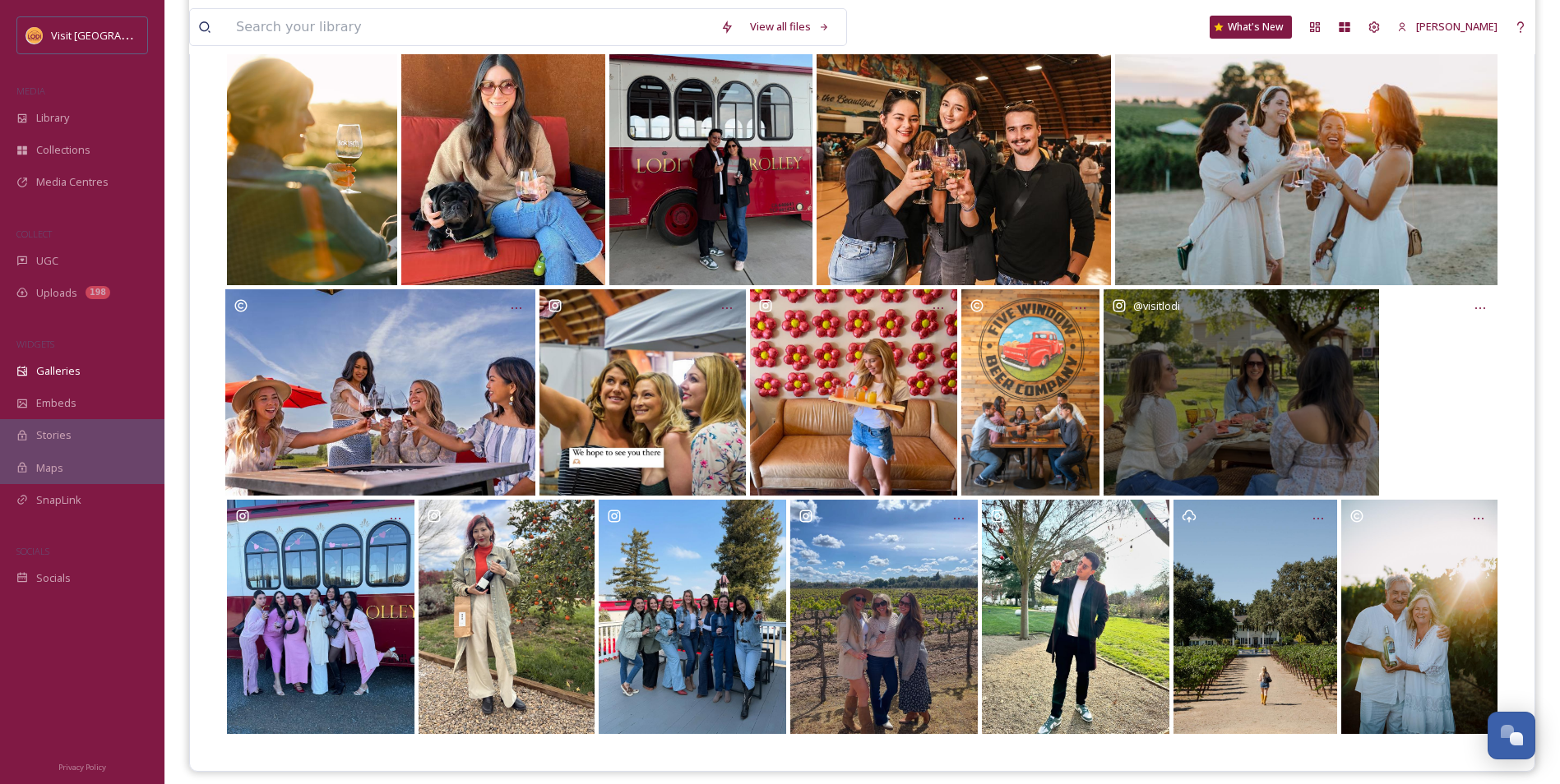
scroll to position [454, 0]
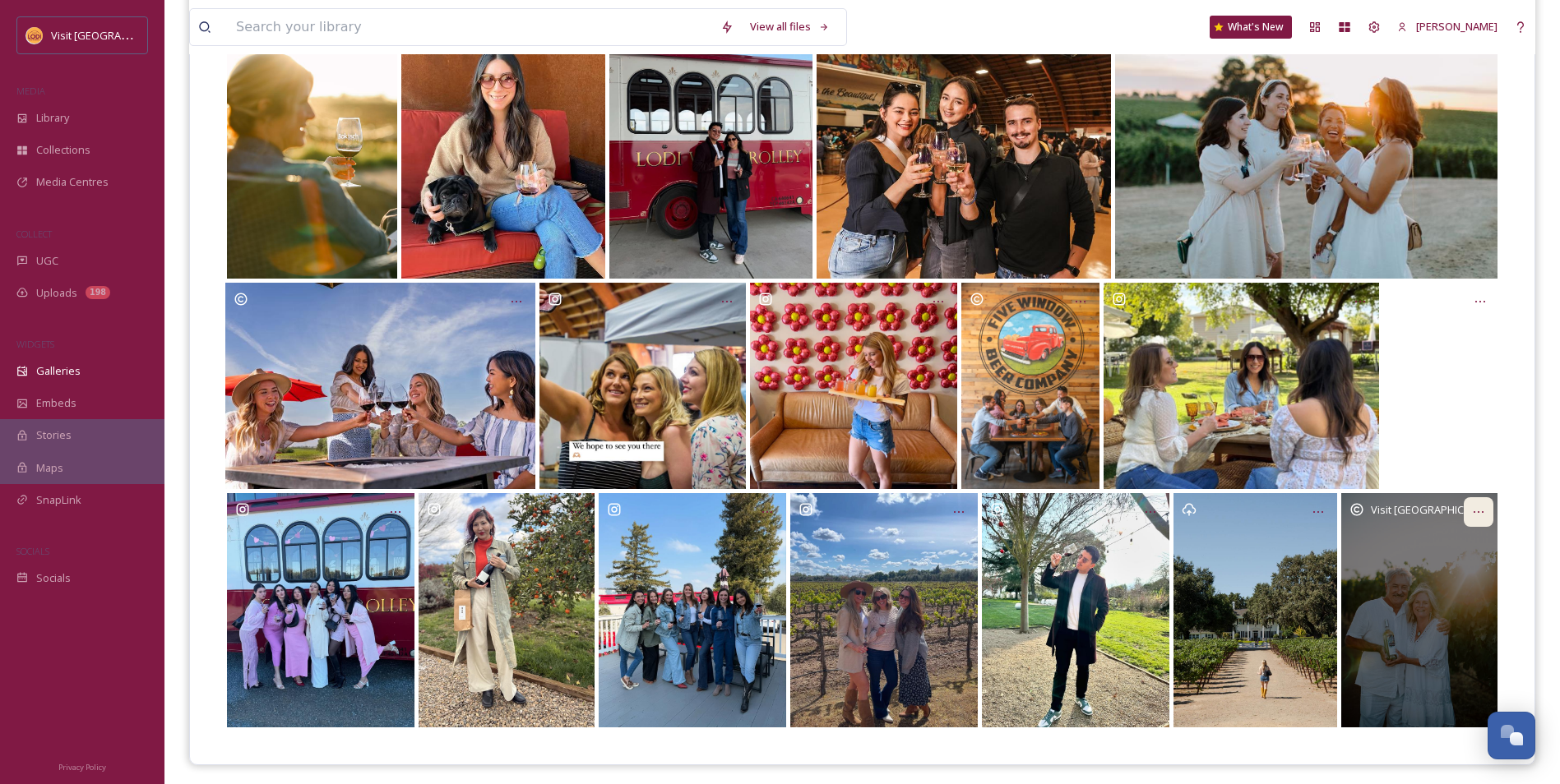
click at [1474, 507] on icon at bounding box center [1479, 513] width 13 height 13
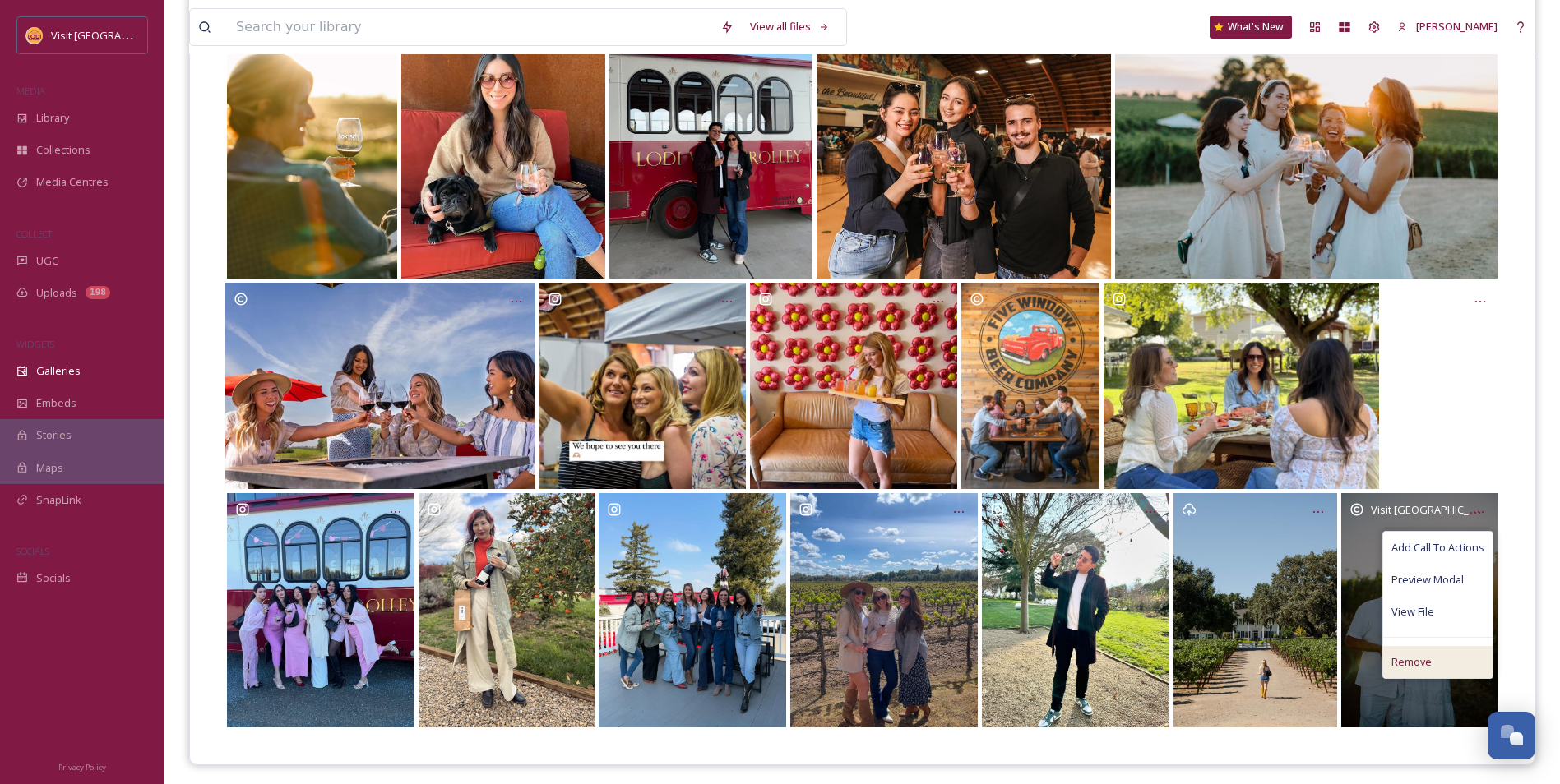
click at [1425, 654] on span "Remove" at bounding box center [1411, 662] width 40 height 15
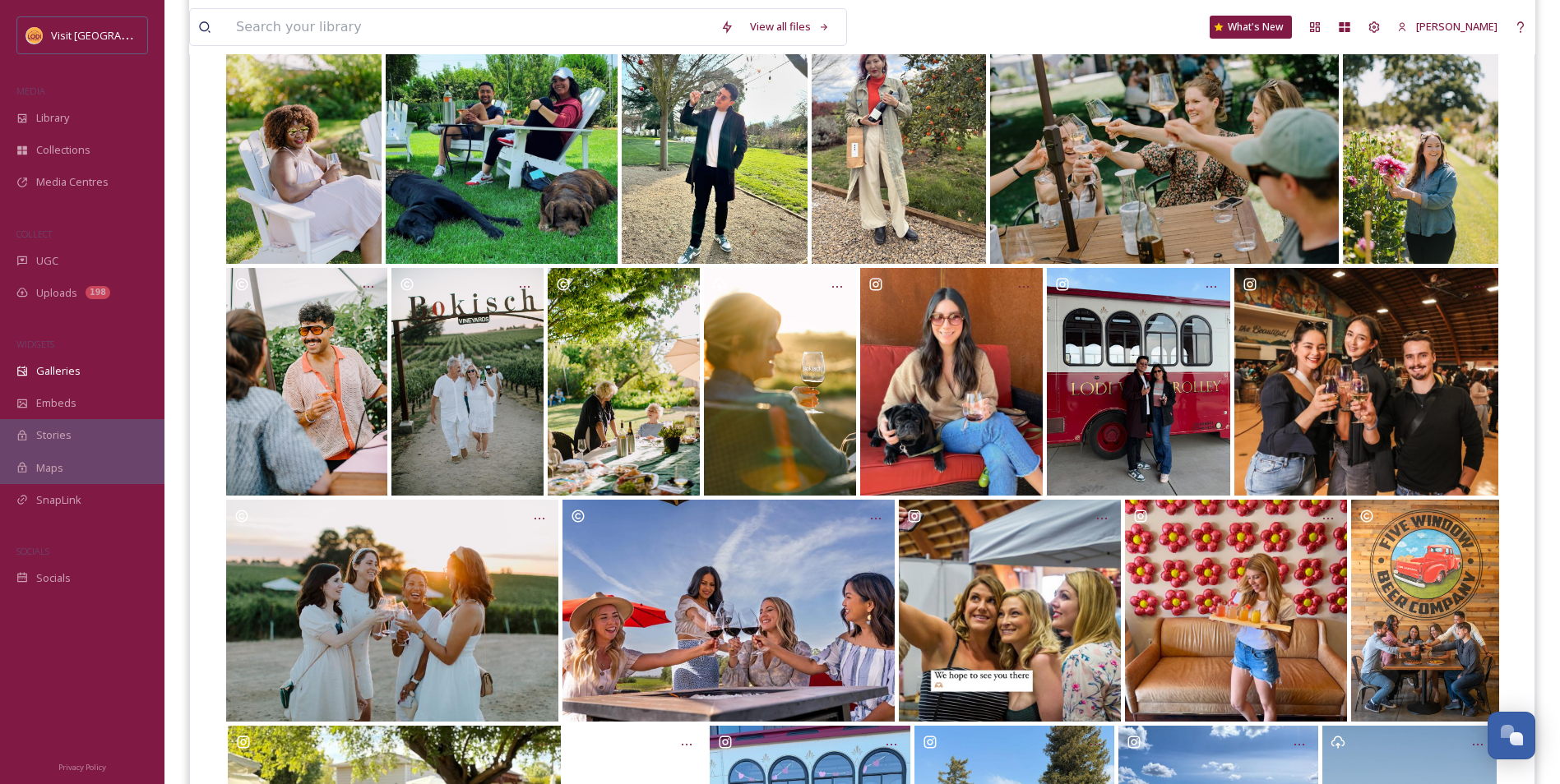
scroll to position [247, 0]
